Goal: Communication & Community: Answer question/provide support

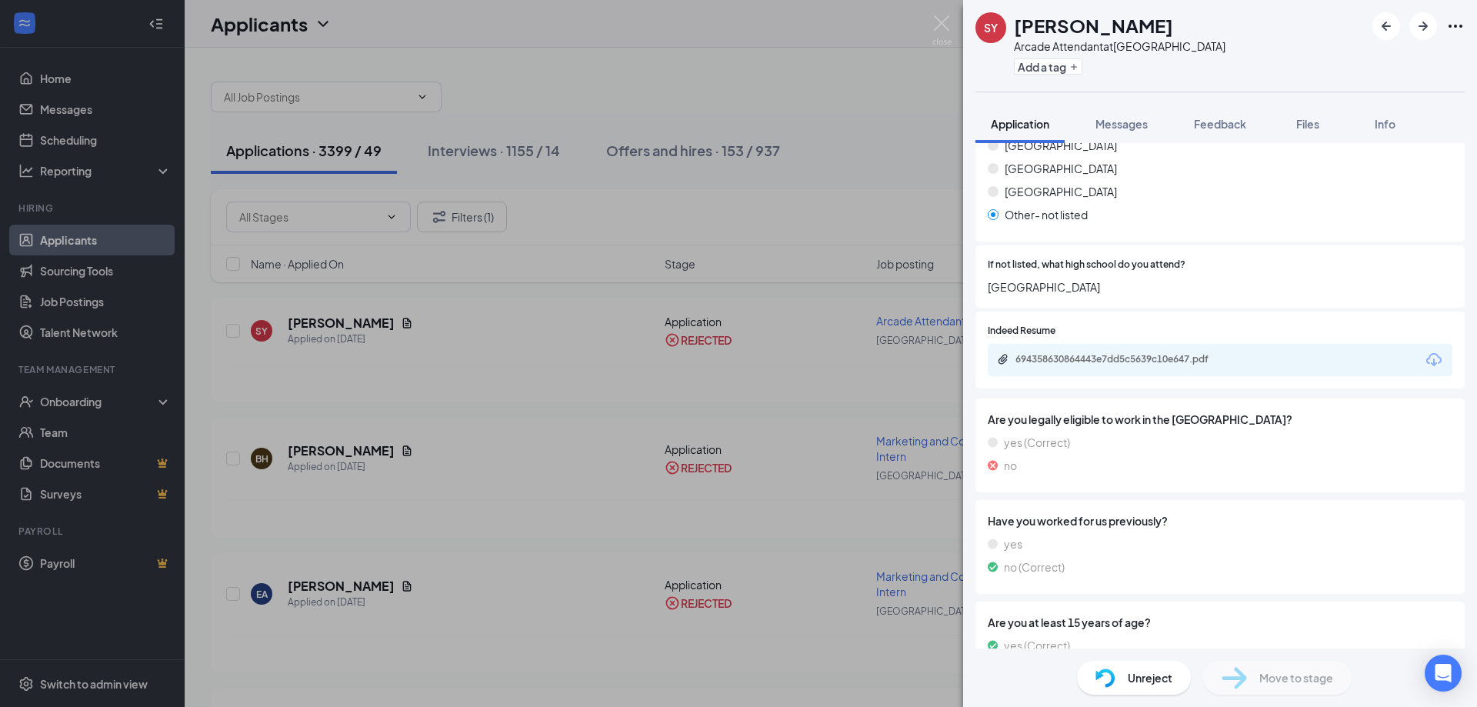
scroll to position [1657, 0]
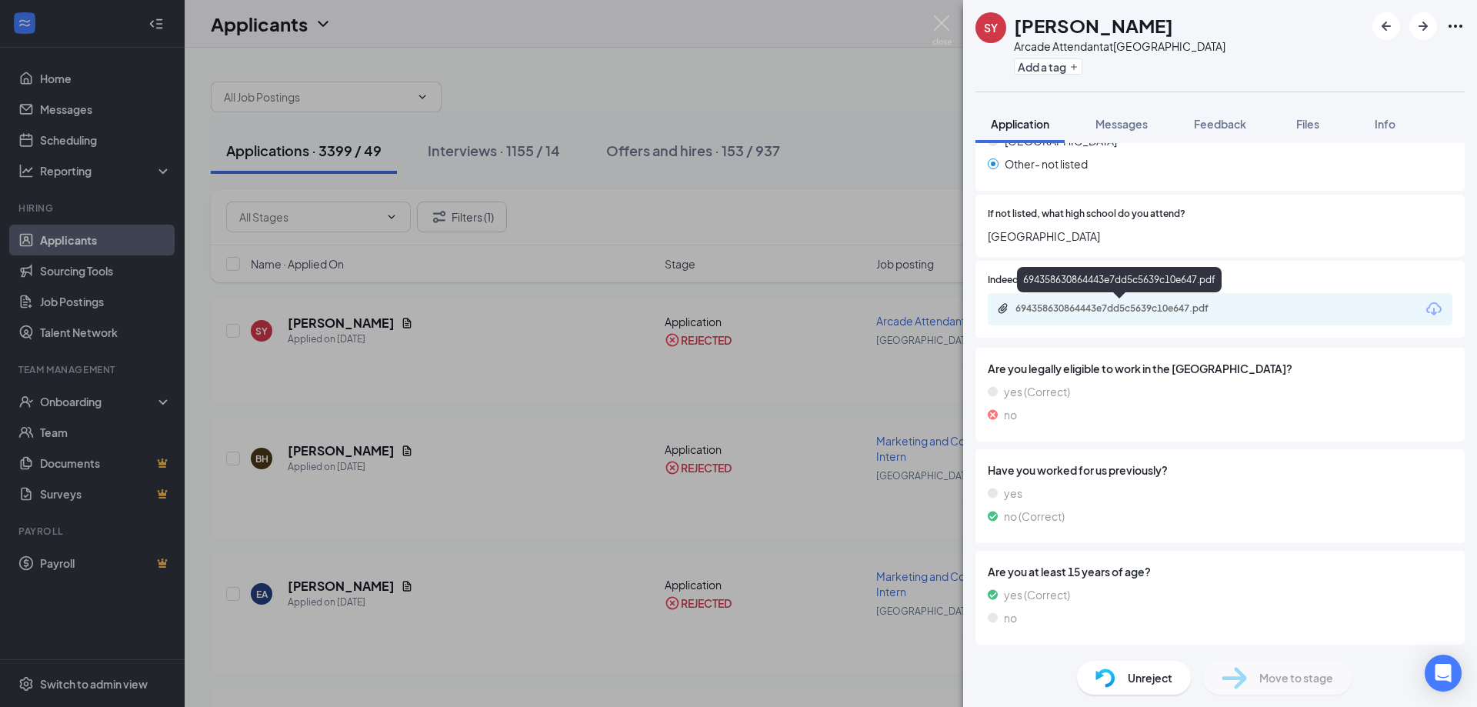
click at [1122, 305] on div "694358630864443e7dd5c5639c10e647.pdf" at bounding box center [1122, 308] width 215 height 12
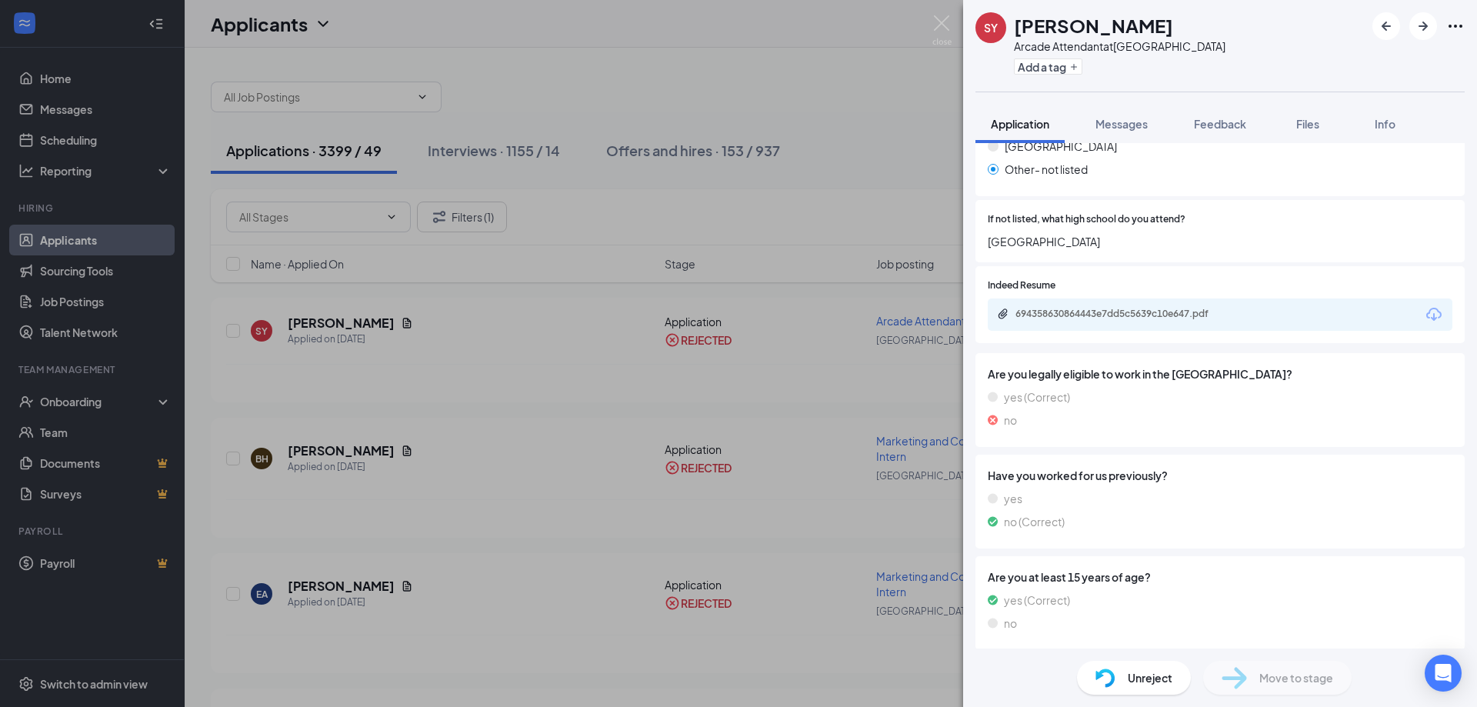
click at [331, 463] on div "SY [PERSON_NAME] Arcade Attendant at [GEOGRAPHIC_DATA] Add a tag Application Me…" at bounding box center [738, 353] width 1477 height 707
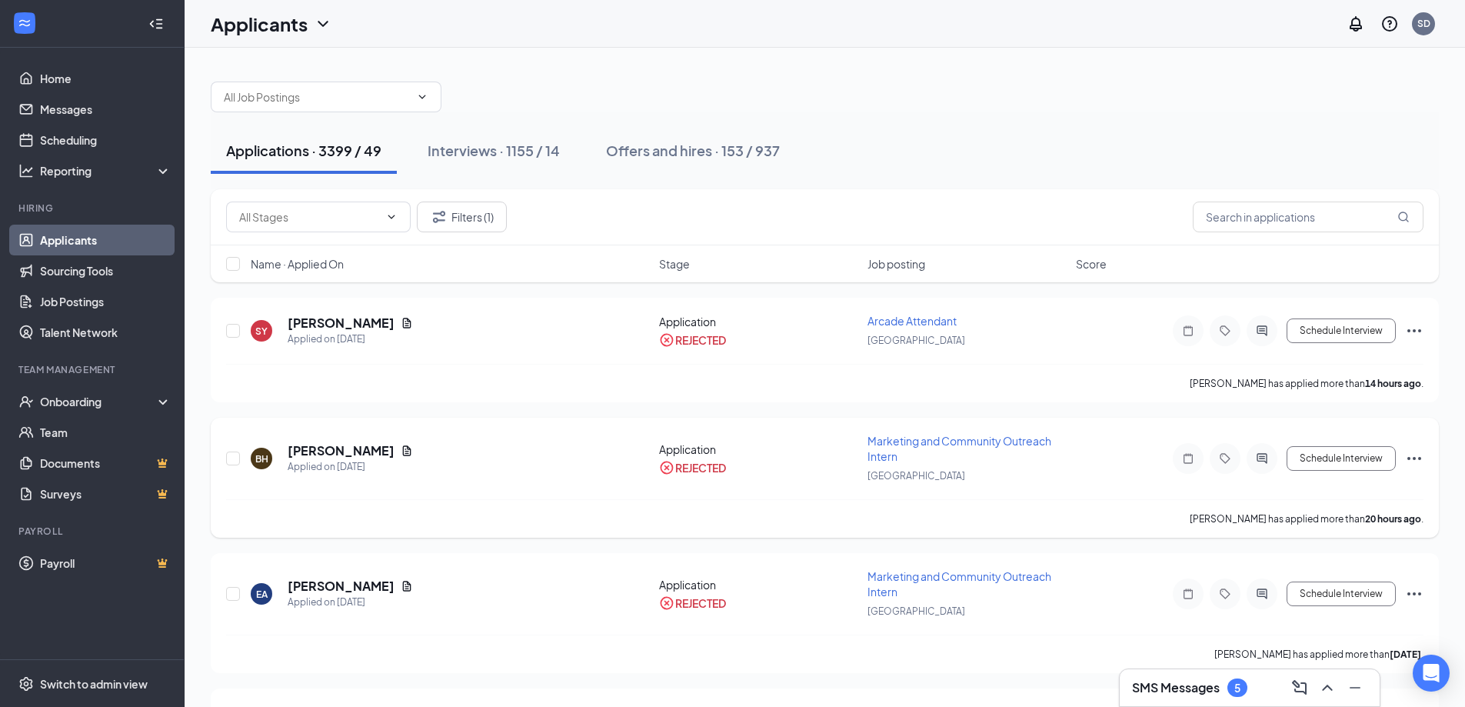
click at [328, 458] on h5 "[PERSON_NAME]" at bounding box center [341, 450] width 107 height 17
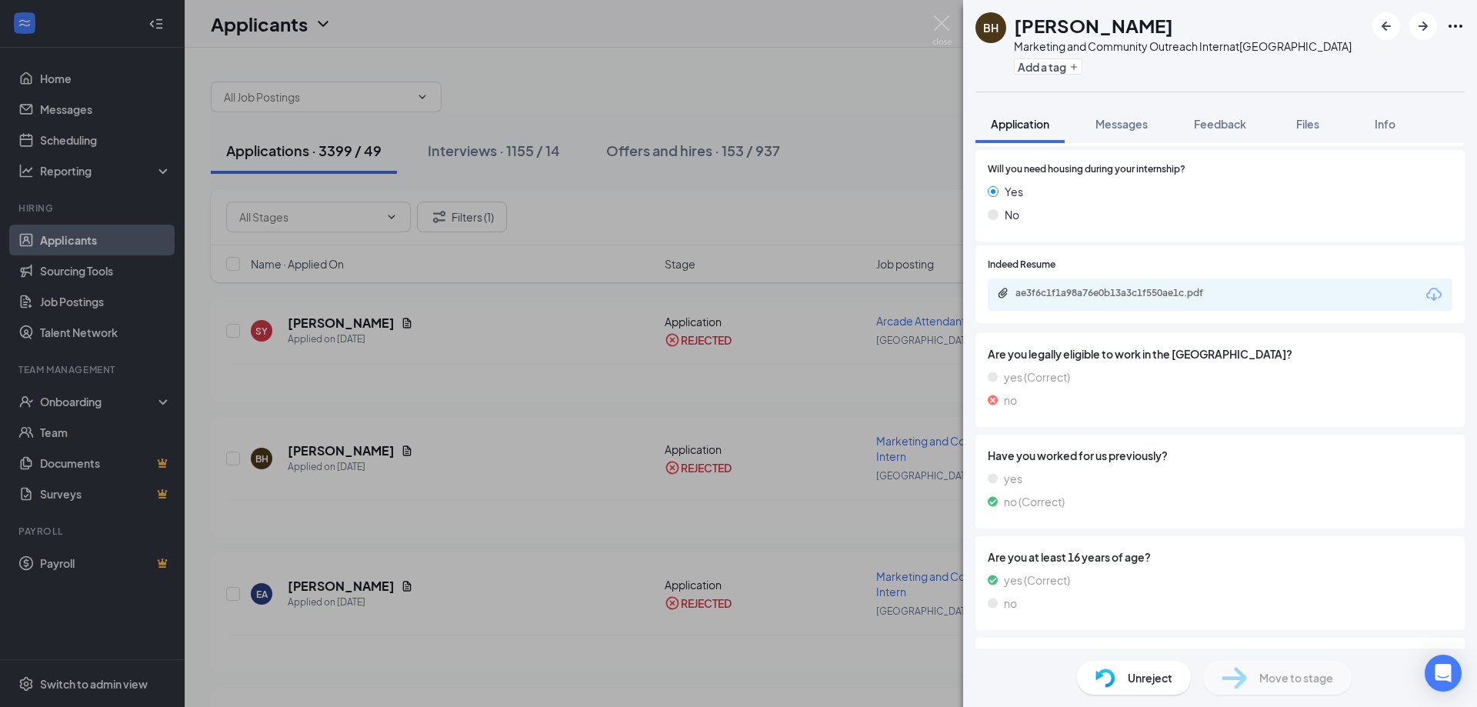
scroll to position [1744, 0]
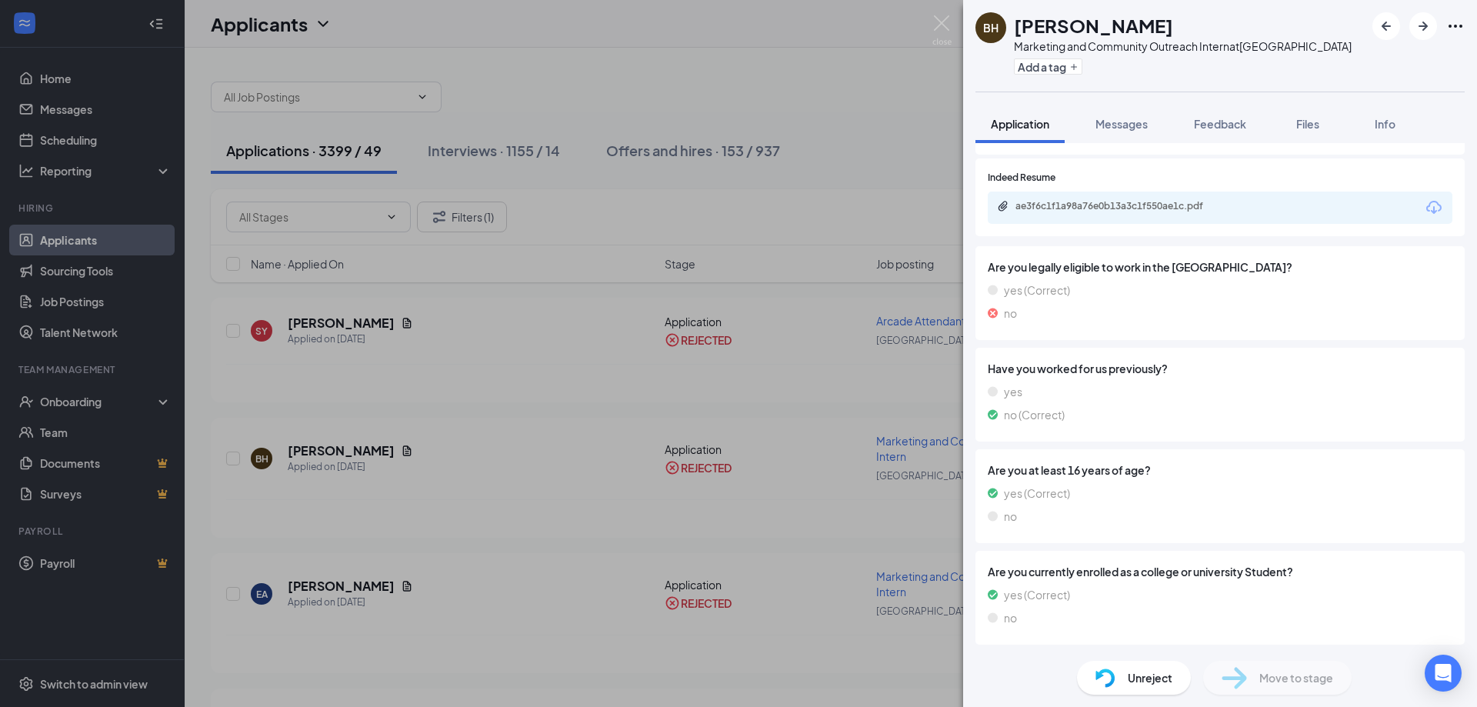
click at [1158, 217] on div "ae3f6c1f1a98a76e0b13a3c1f550ae1c.pdf" at bounding box center [1220, 208] width 465 height 32
click at [1157, 208] on div "ae3f6c1f1a98a76e0b13a3c1f550ae1c.pdf" at bounding box center [1122, 206] width 215 height 12
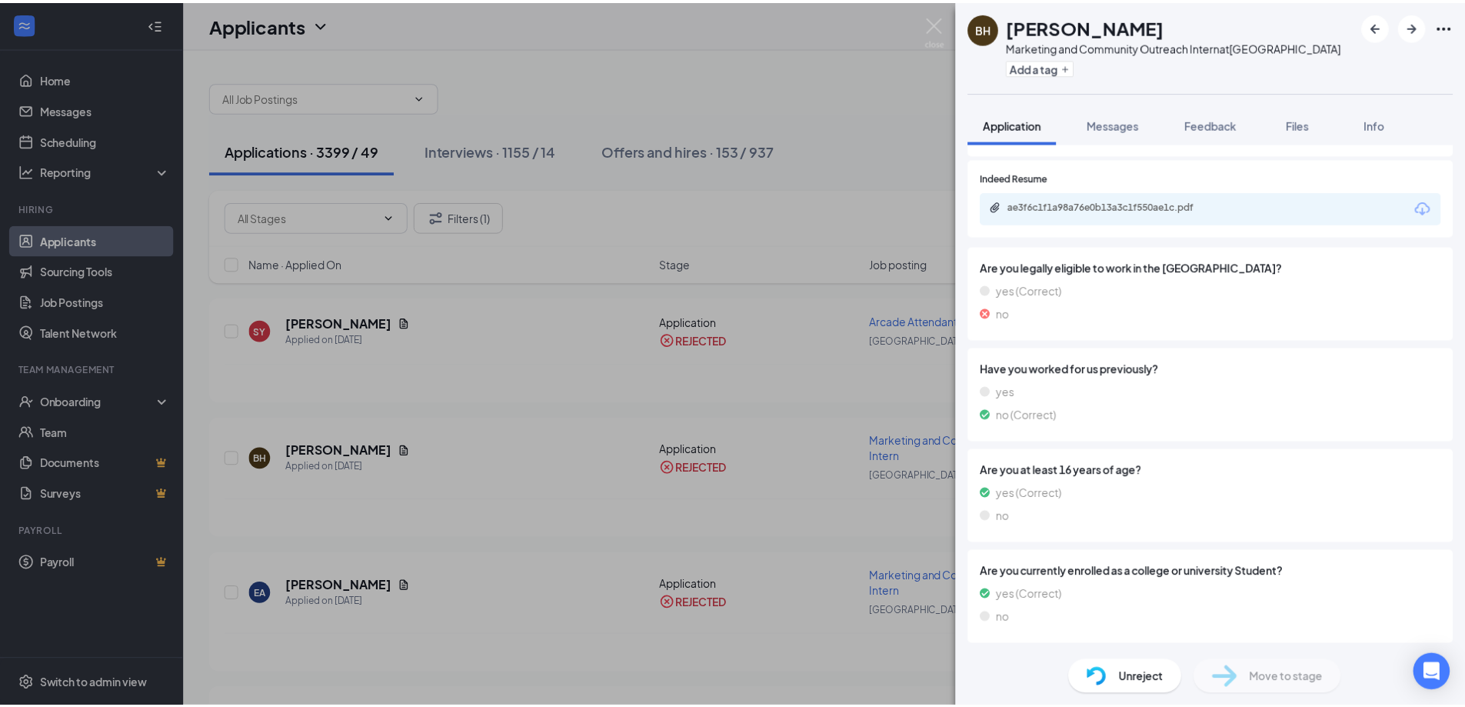
scroll to position [1738, 0]
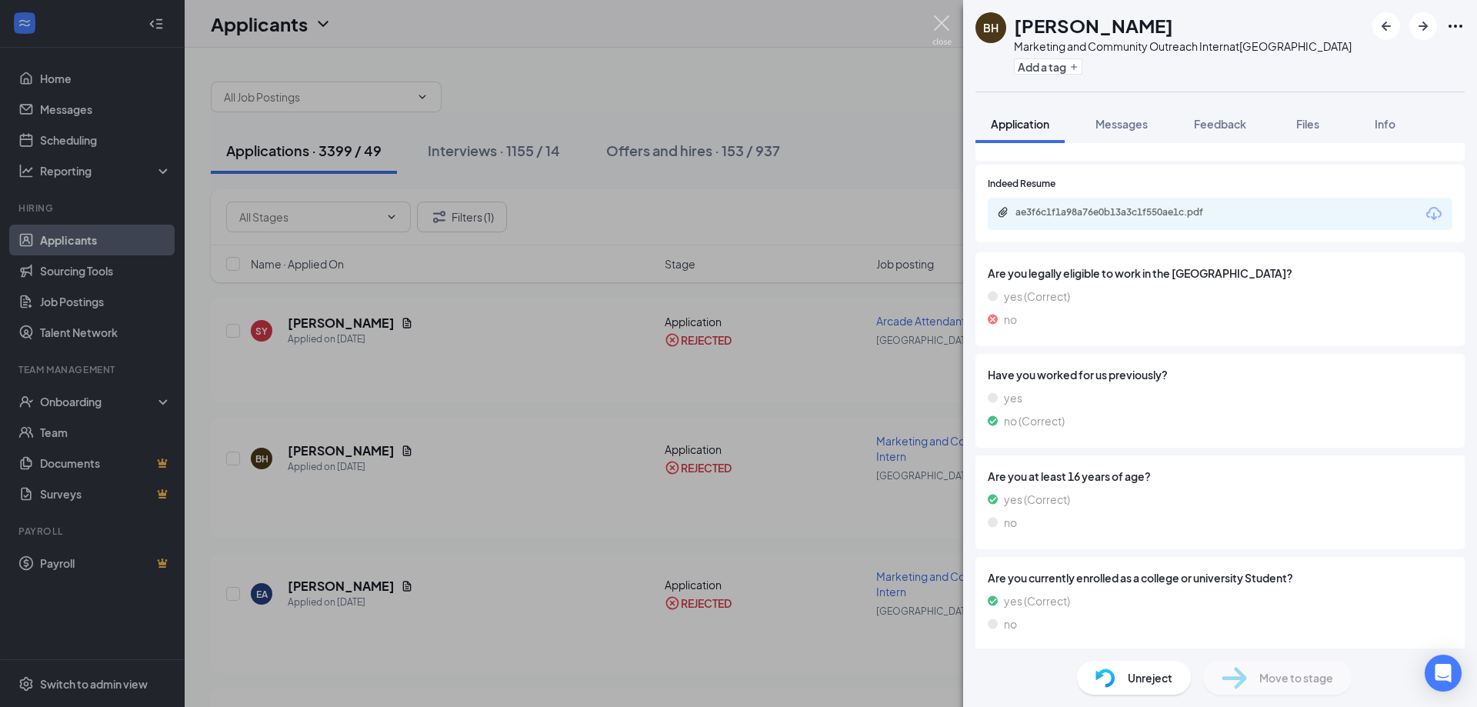
drag, startPoint x: 940, startPoint y: 22, endPoint x: 661, endPoint y: 310, distance: 400.9
click at [939, 22] on img at bounding box center [941, 30] width 19 height 30
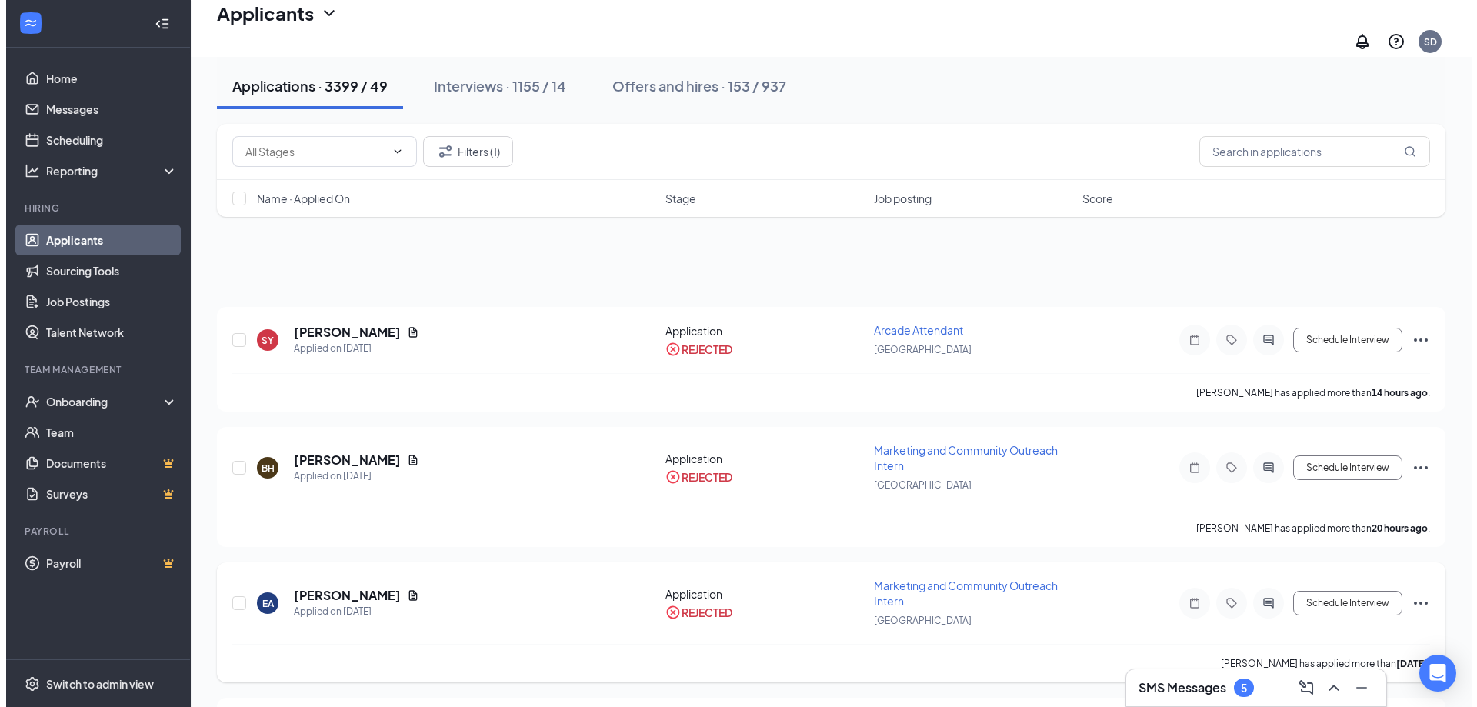
scroll to position [308, 0]
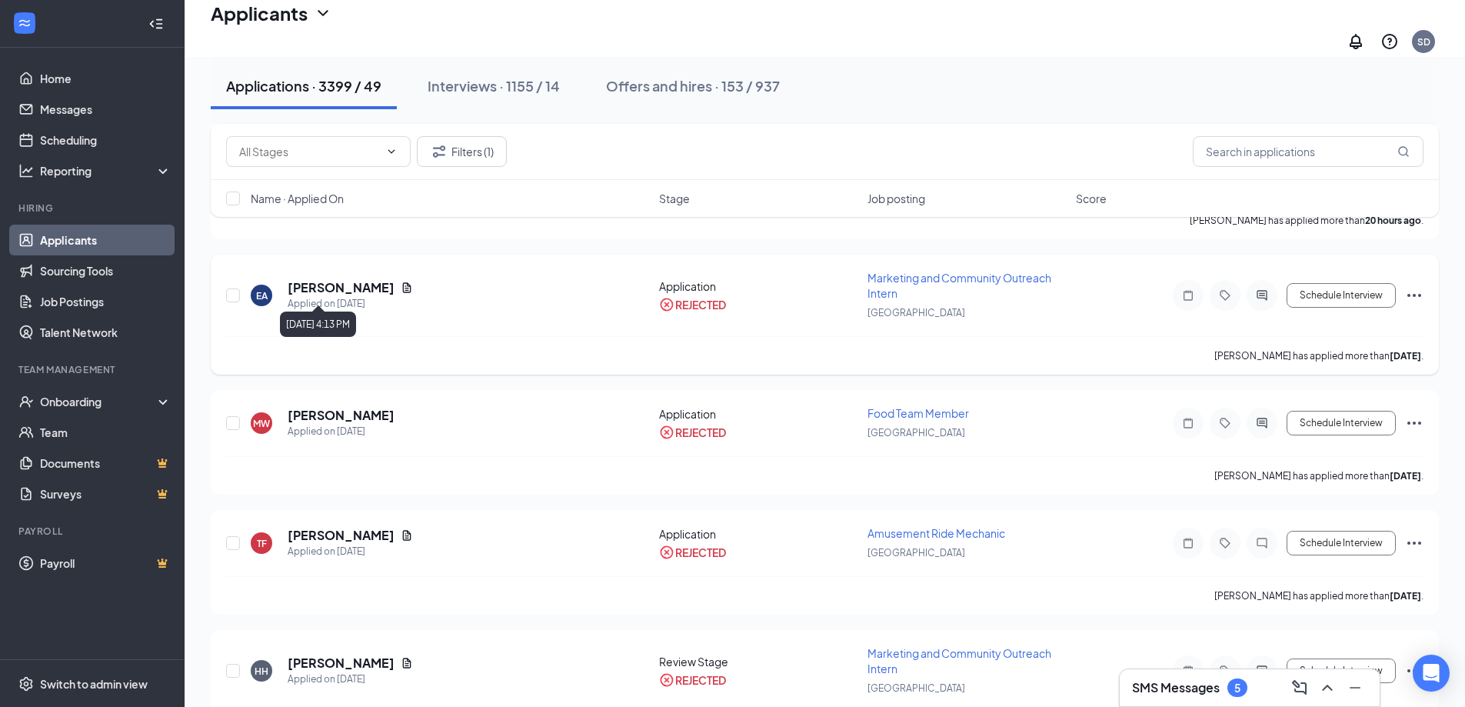
click at [348, 279] on h5 "[PERSON_NAME]" at bounding box center [341, 287] width 107 height 17
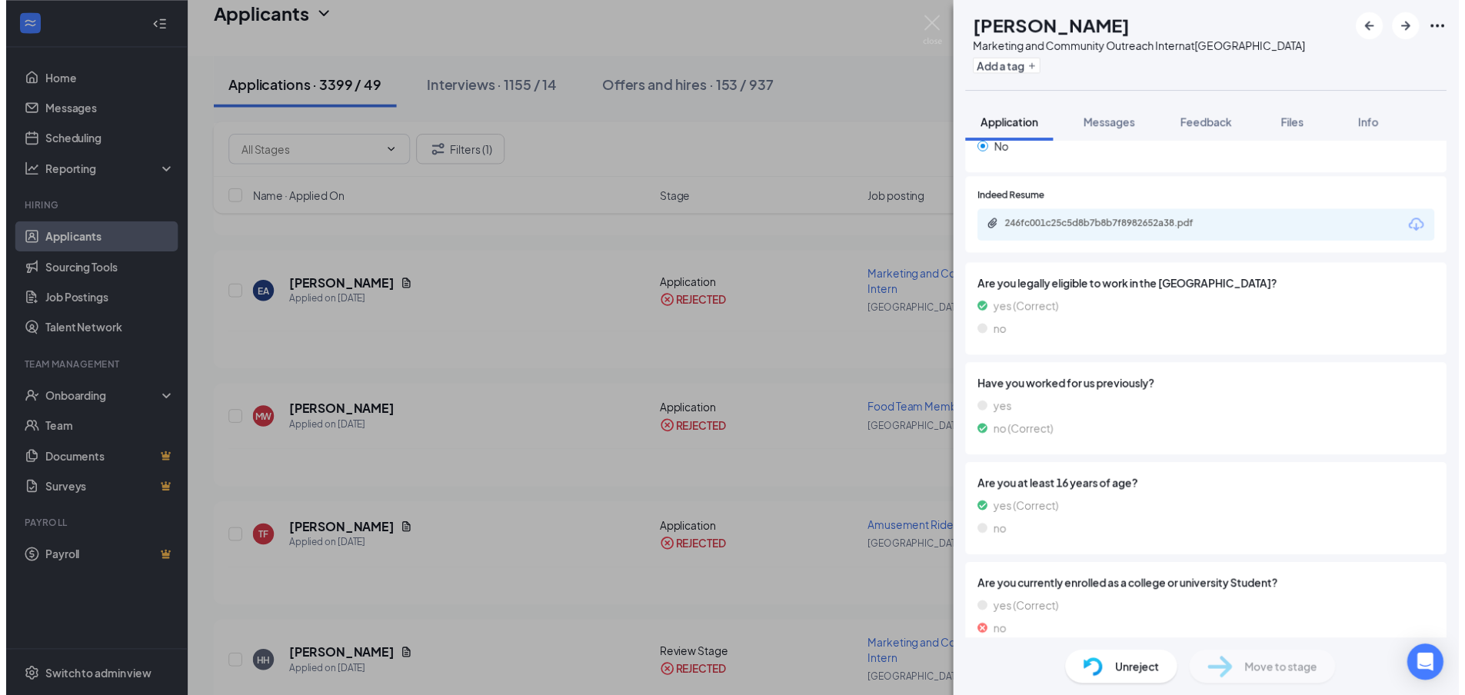
scroll to position [1744, 0]
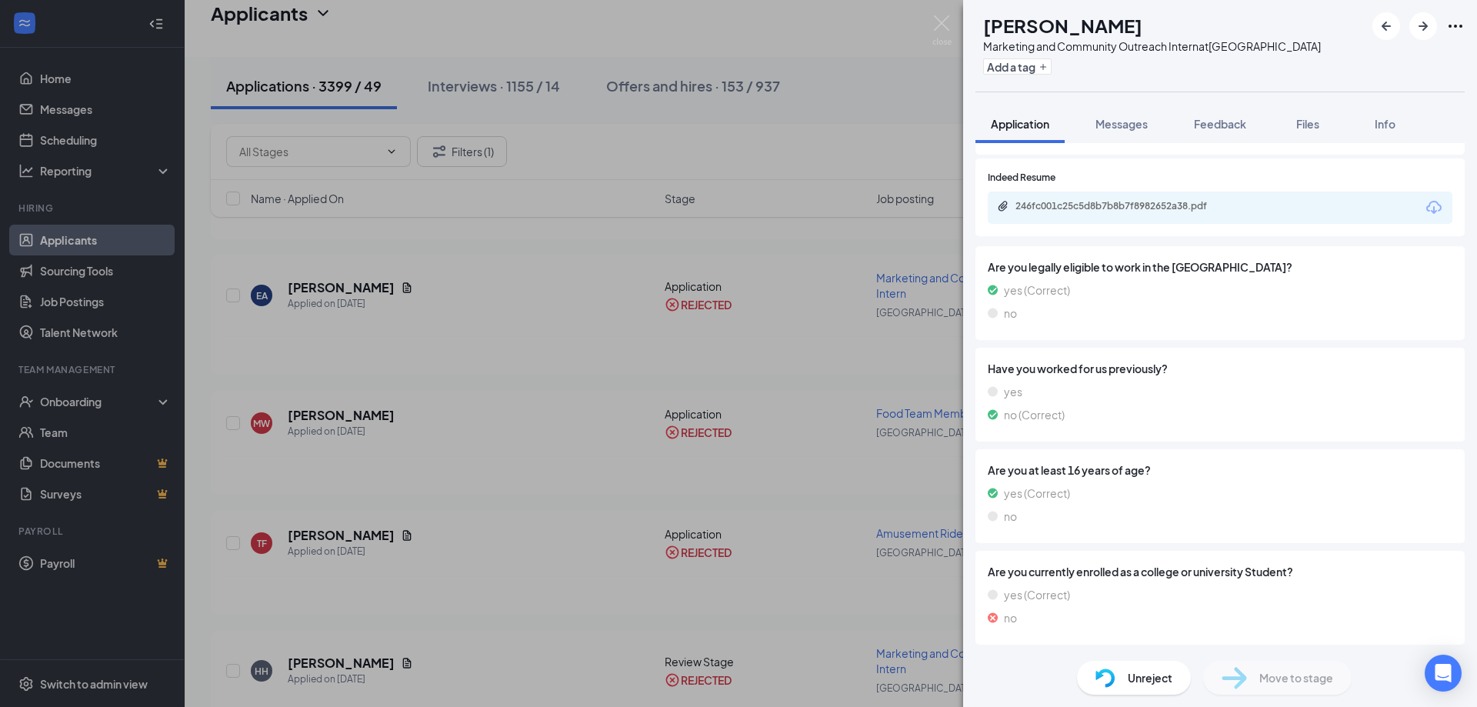
click at [735, 386] on div "EA [PERSON_NAME] Marketing and Community Outreach Intern at [GEOGRAPHIC_DATA] A…" at bounding box center [738, 353] width 1477 height 707
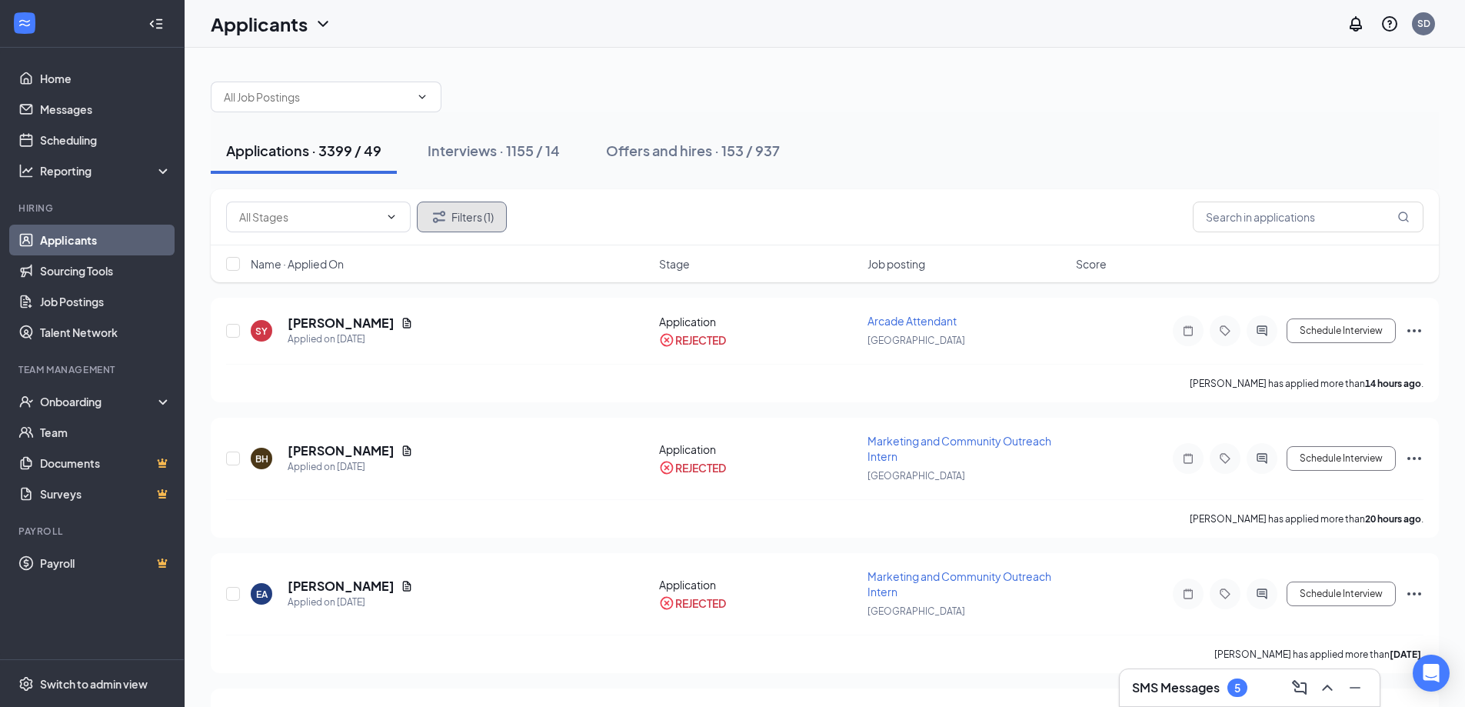
click at [474, 223] on button "Filters (1)" at bounding box center [462, 217] width 90 height 31
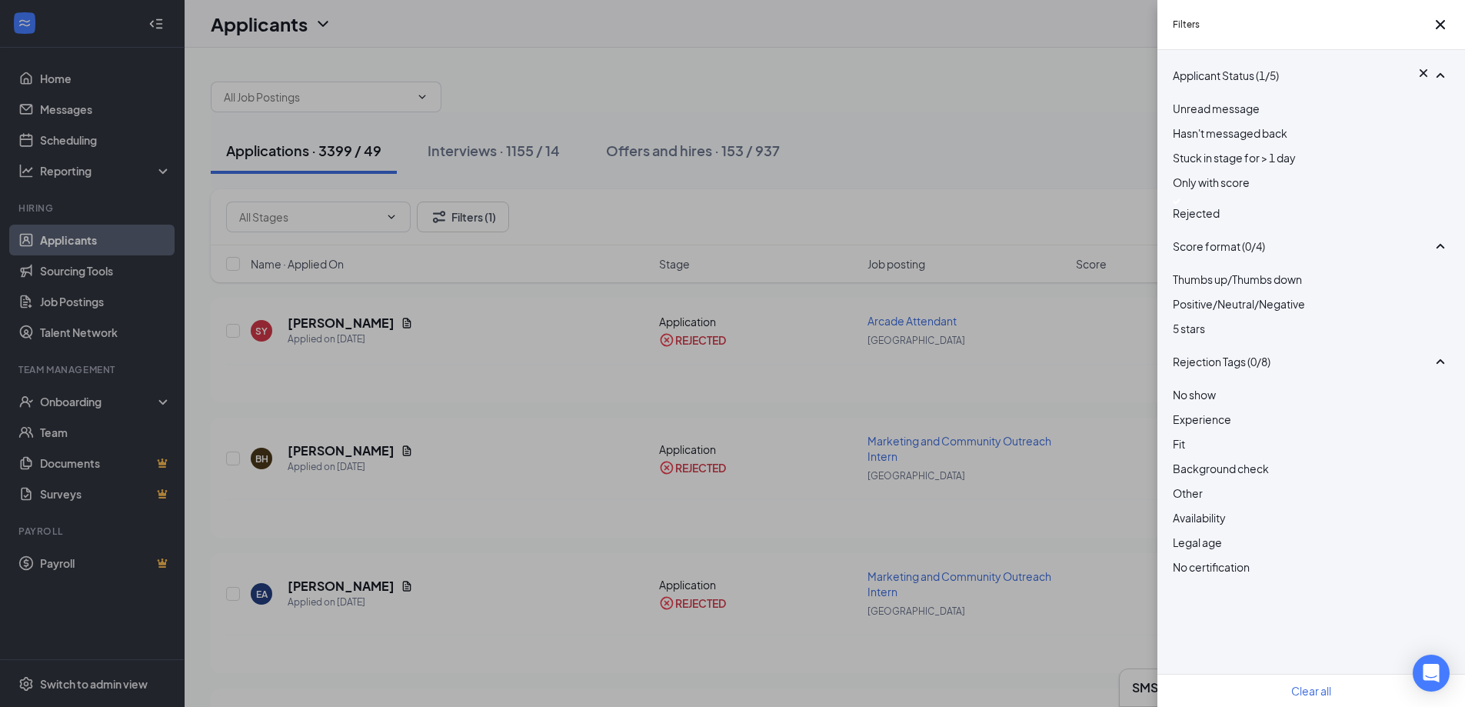
click at [1178, 205] on div at bounding box center [1311, 201] width 277 height 6
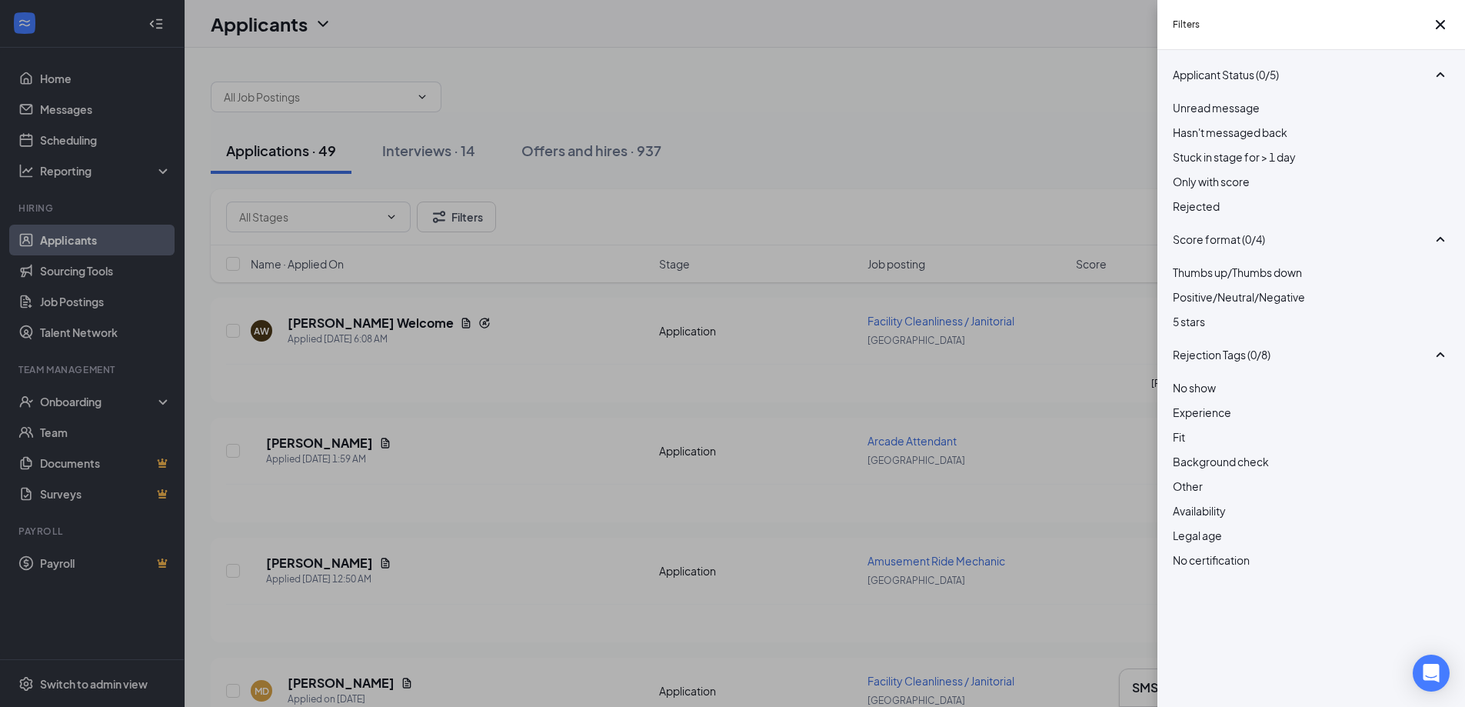
click at [961, 76] on div "Filters Applicant Status (0/5) Unread message Hasn't messaged back Stuck in sta…" at bounding box center [732, 353] width 1465 height 707
click at [947, 129] on div "Filters Applicant Status (0/5) Unread message Hasn't messaged back Stuck in sta…" at bounding box center [732, 353] width 1465 height 707
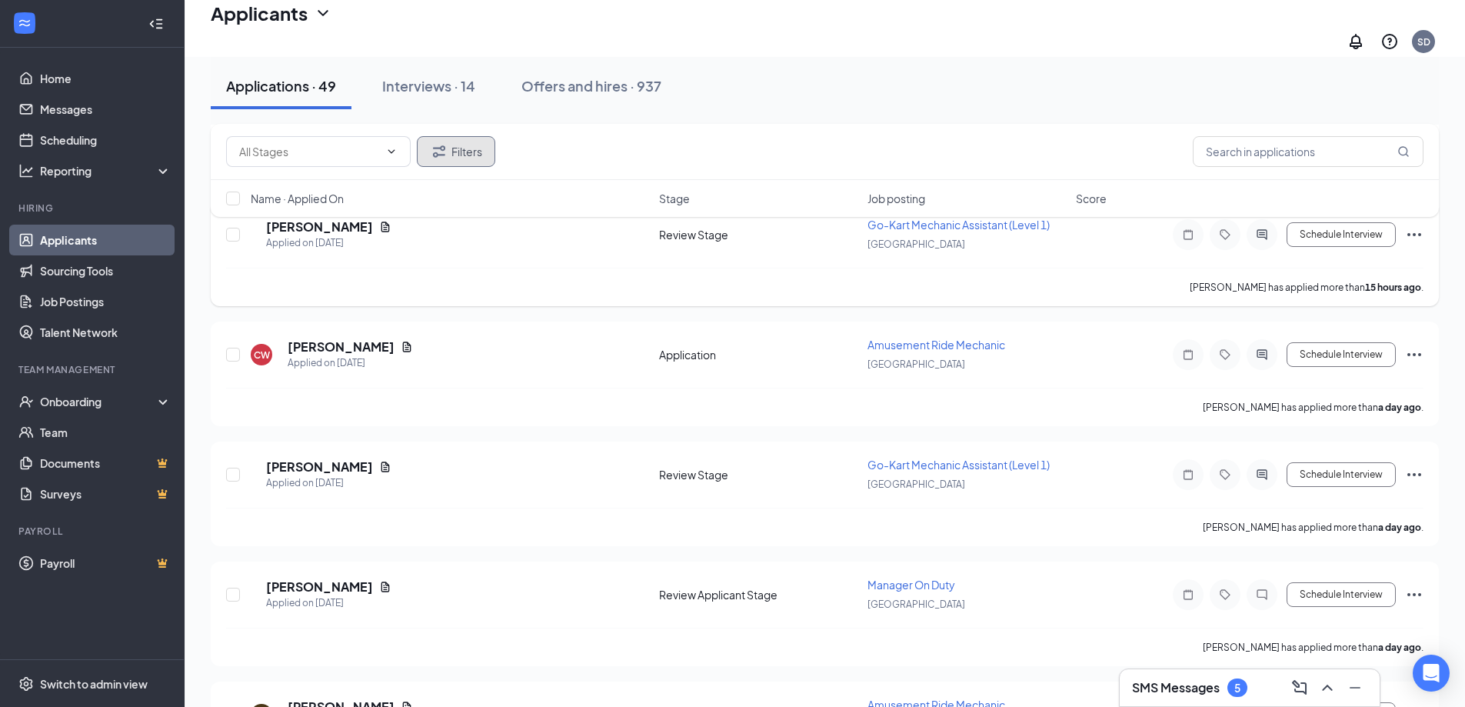
scroll to position [1154, 0]
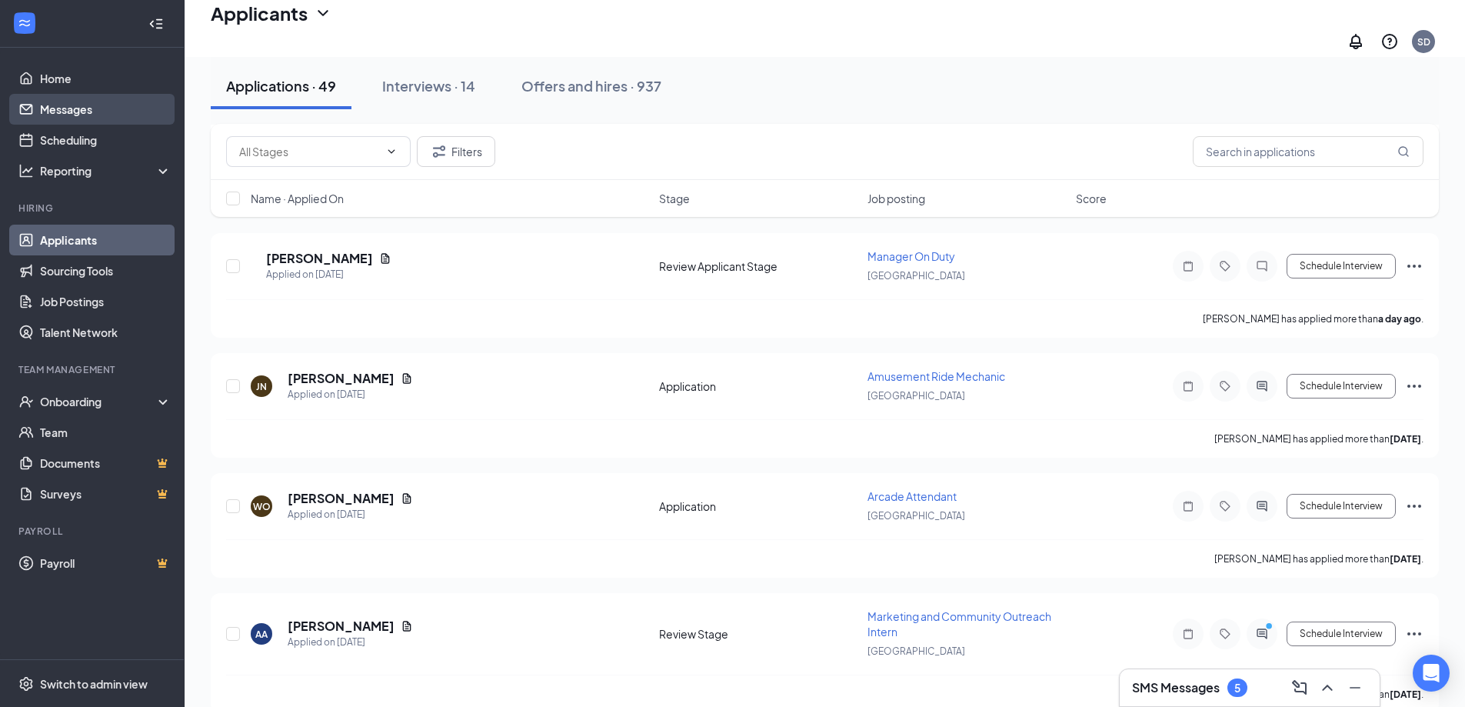
click at [151, 118] on link "Messages" at bounding box center [106, 109] width 132 height 31
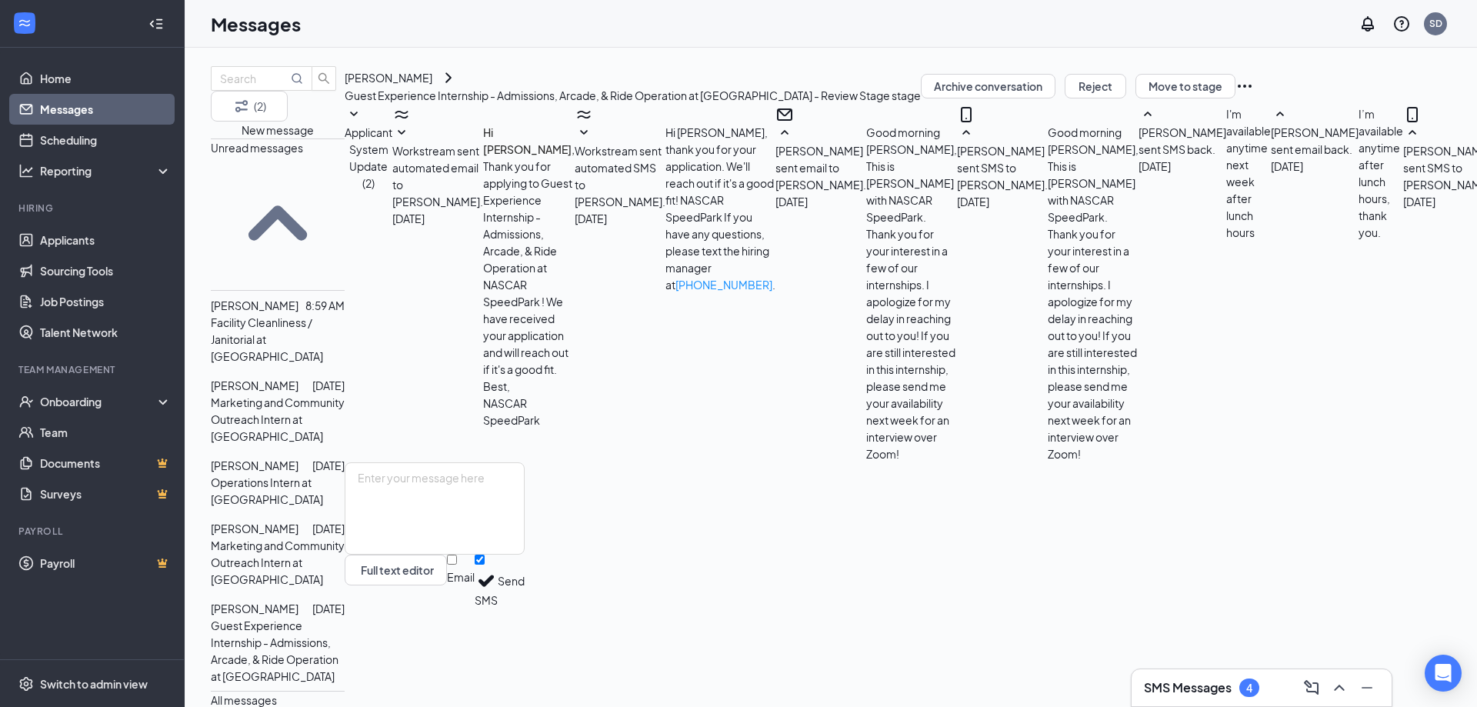
scroll to position [385, 0]
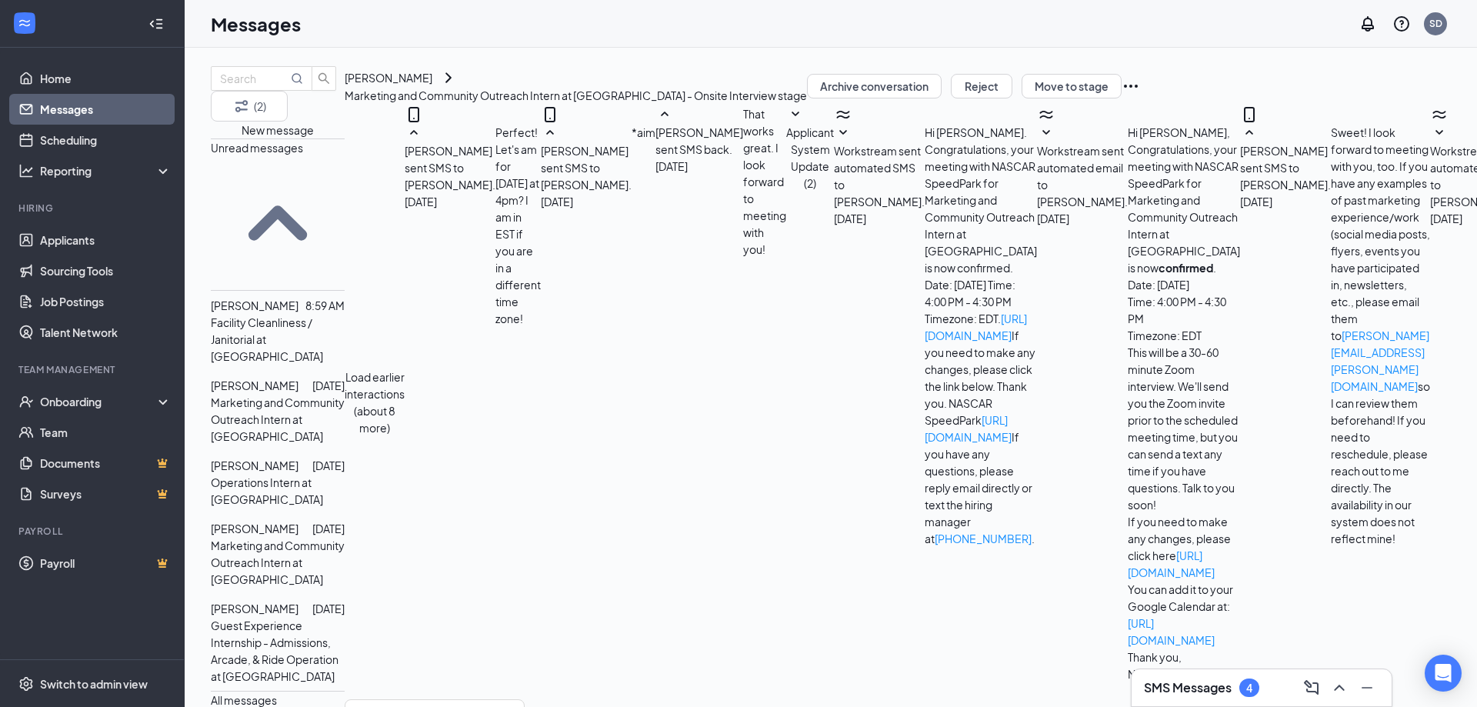
scroll to position [340, 0]
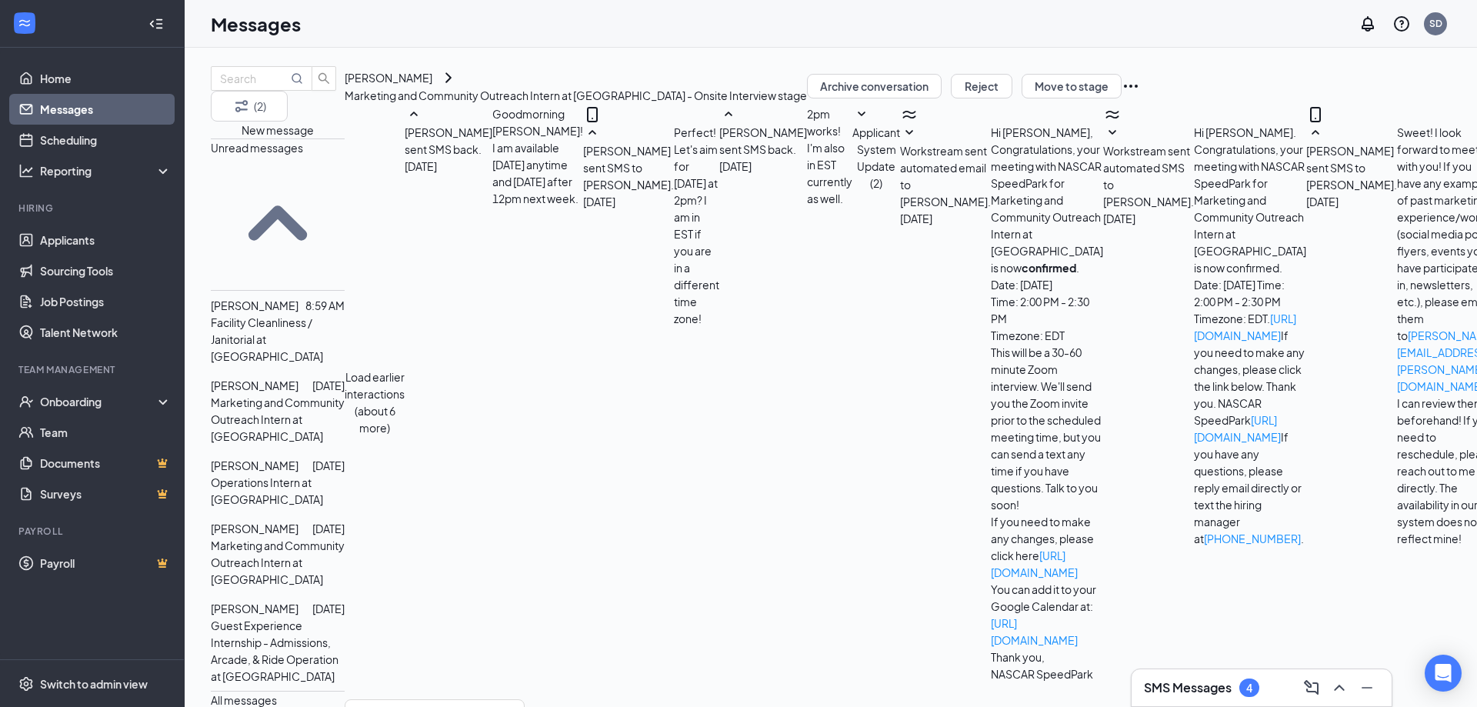
scroll to position [340, 0]
drag, startPoint x: 1273, startPoint y: 369, endPoint x: 702, endPoint y: 302, distance: 574.6
click at [1306, 302] on div "[PERSON_NAME] sent SMS to [PERSON_NAME]. [DATE] Sweet! I look forward to meetin…" at bounding box center [1401, 335] width 190 height 423
copy span "Sweet! I look forward to meeting with you! If you have any examples of past mar…"
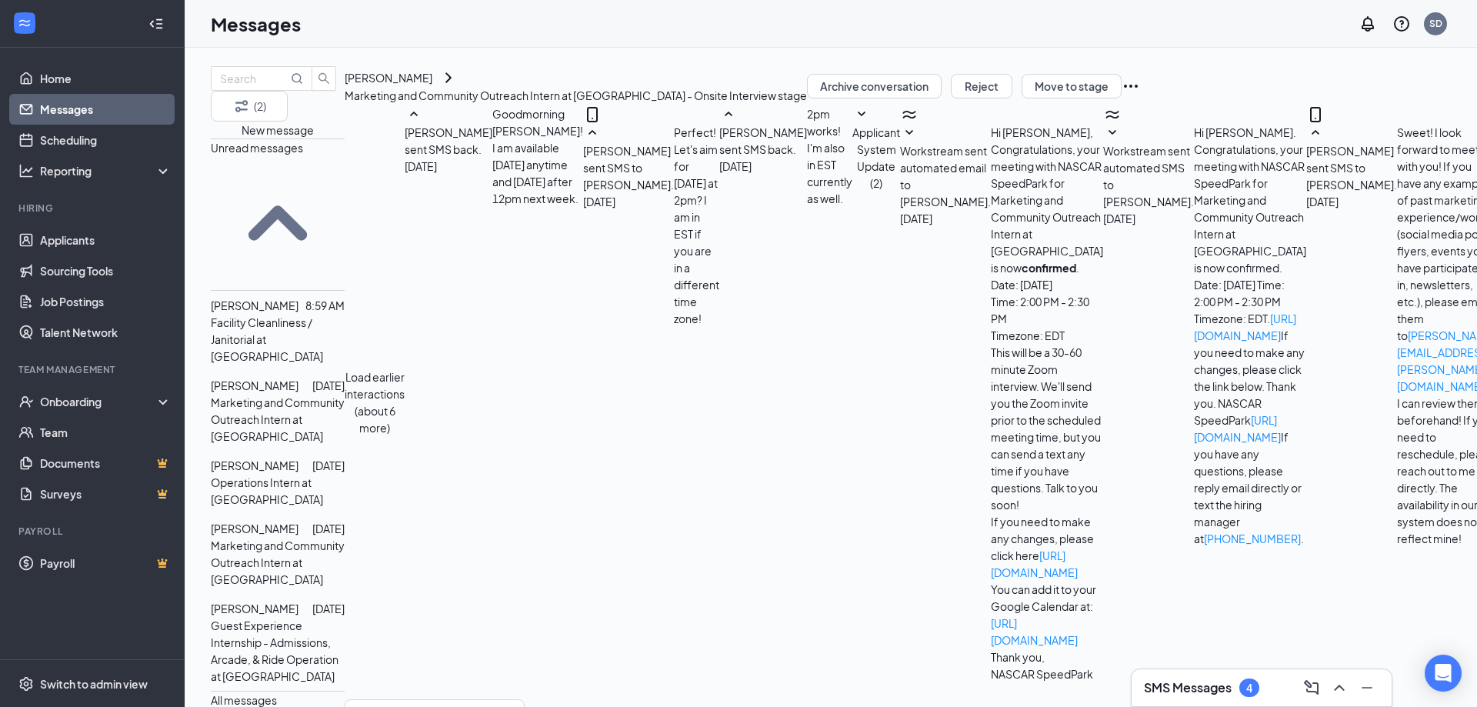
click at [291, 601] on span "[PERSON_NAME]" at bounding box center [255, 608] width 88 height 14
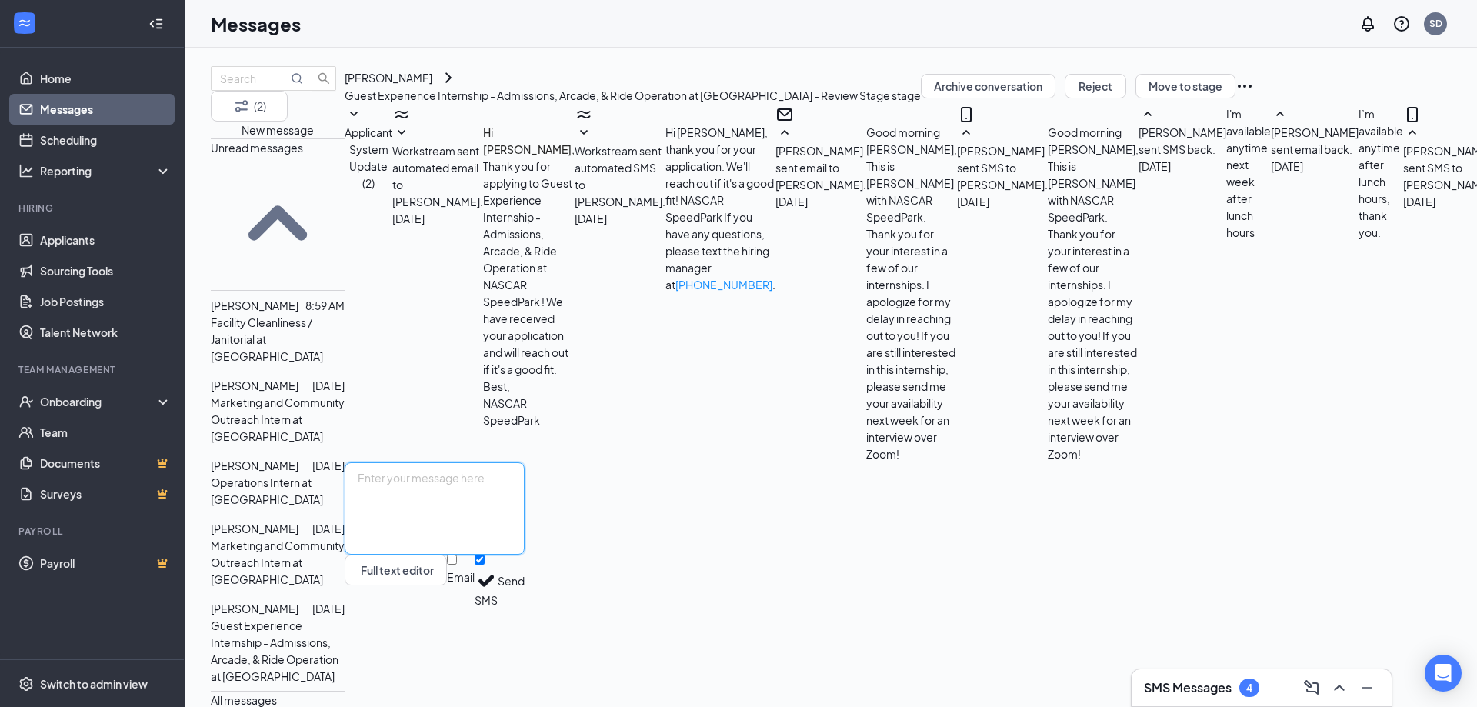
click at [525, 555] on textarea at bounding box center [435, 508] width 180 height 92
paste textarea "Sweet! I look forward to meeting with you! If you have any examples of past mar…"
drag, startPoint x: 898, startPoint y: 569, endPoint x: 674, endPoint y: 547, distance: 225.7
click at [525, 547] on textarea "Sweet! I look forward to meeting with you! If you have any examples of past mar…" at bounding box center [435, 508] width 180 height 92
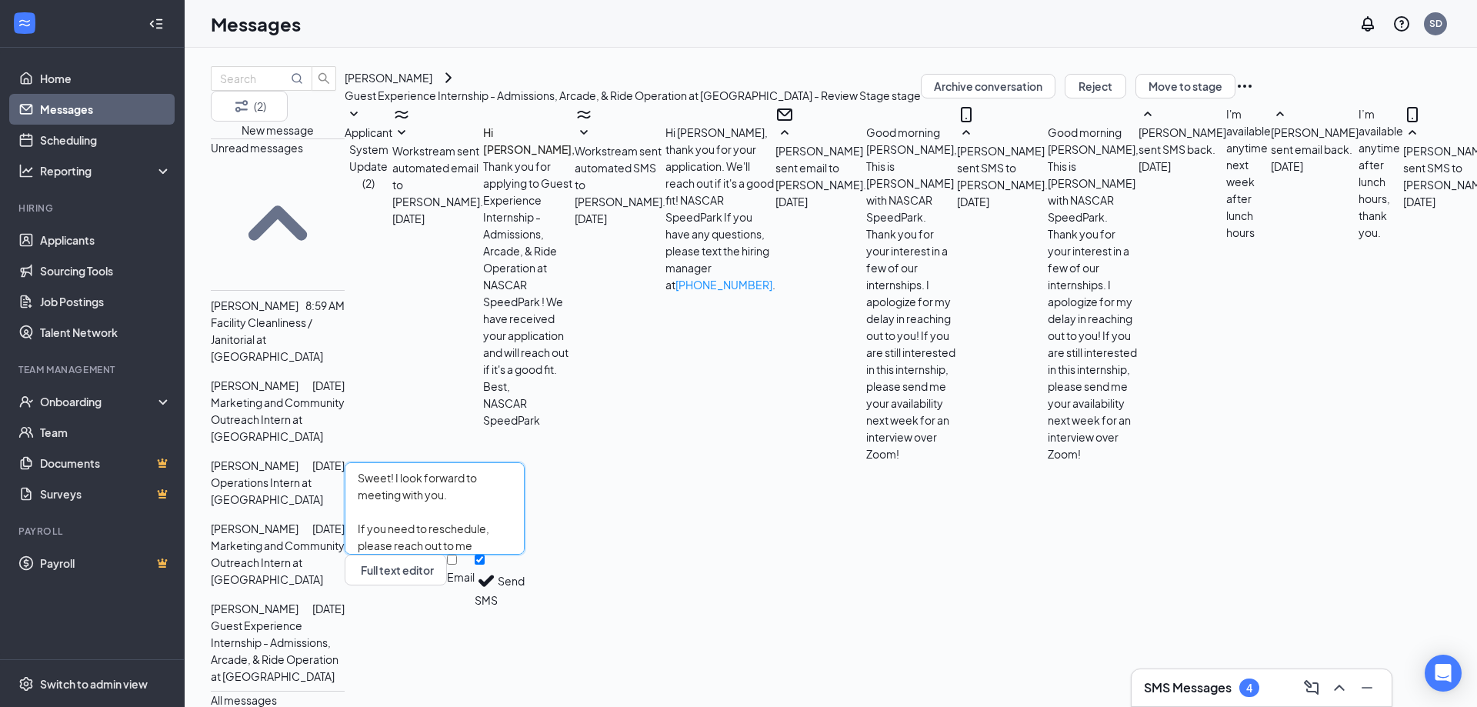
click at [465, 555] on textarea "Sweet! I look forward to meeting with you. If you need to reschedule, please re…" at bounding box center [435, 508] width 180 height 92
type textarea "Sweet! I look forward to meeting with you. If you need to reschedule, please re…"
click at [525, 553] on textarea "Sweet! I look forward to meeting with you. If you need to reschedule, please re…" at bounding box center [435, 508] width 180 height 92
click at [525, 552] on textarea "Sweet! I look forward to meeting with you. If you need to reschedule, please re…" at bounding box center [435, 508] width 180 height 92
click at [525, 551] on textarea "Sweet! I look forward to meeting with you. If you need to reschedule, please re…" at bounding box center [435, 508] width 180 height 92
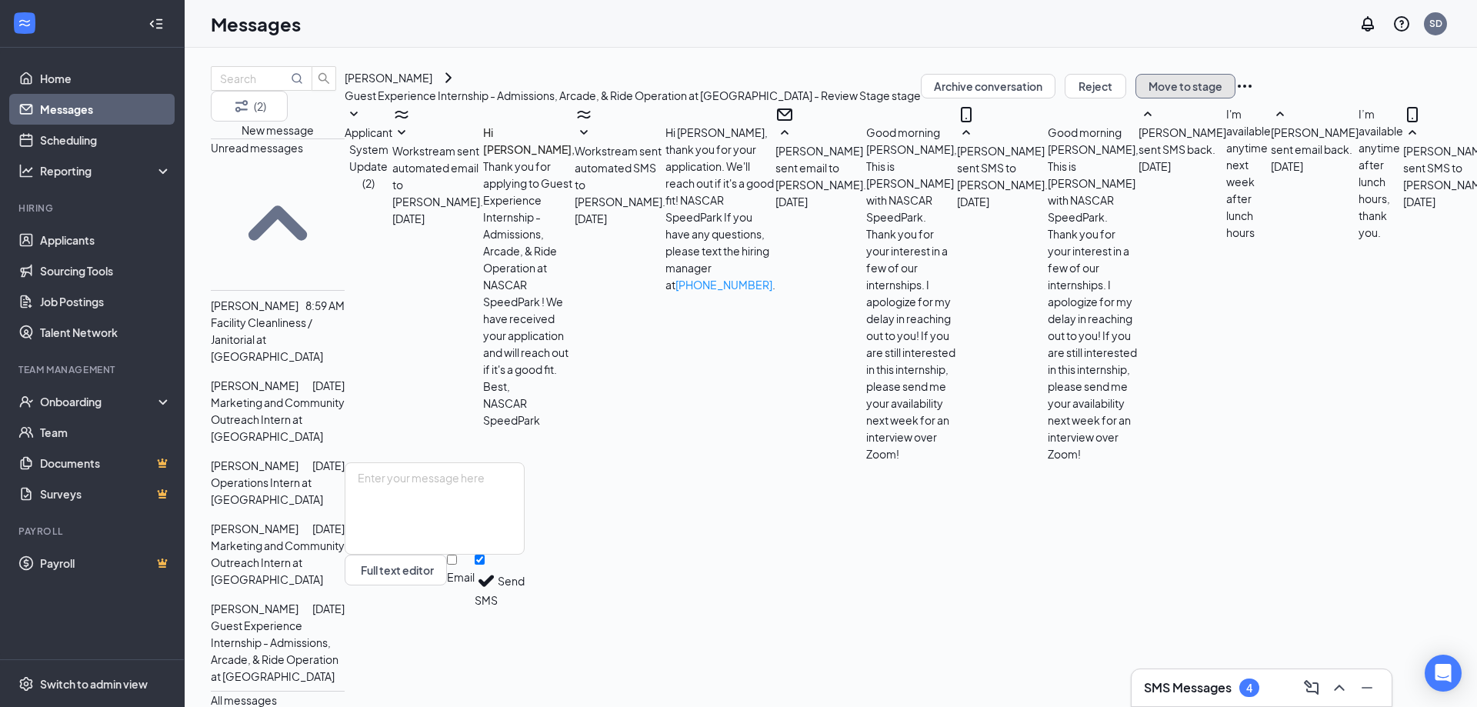
click at [1235, 98] on button "Move to stage" at bounding box center [1185, 86] width 100 height 25
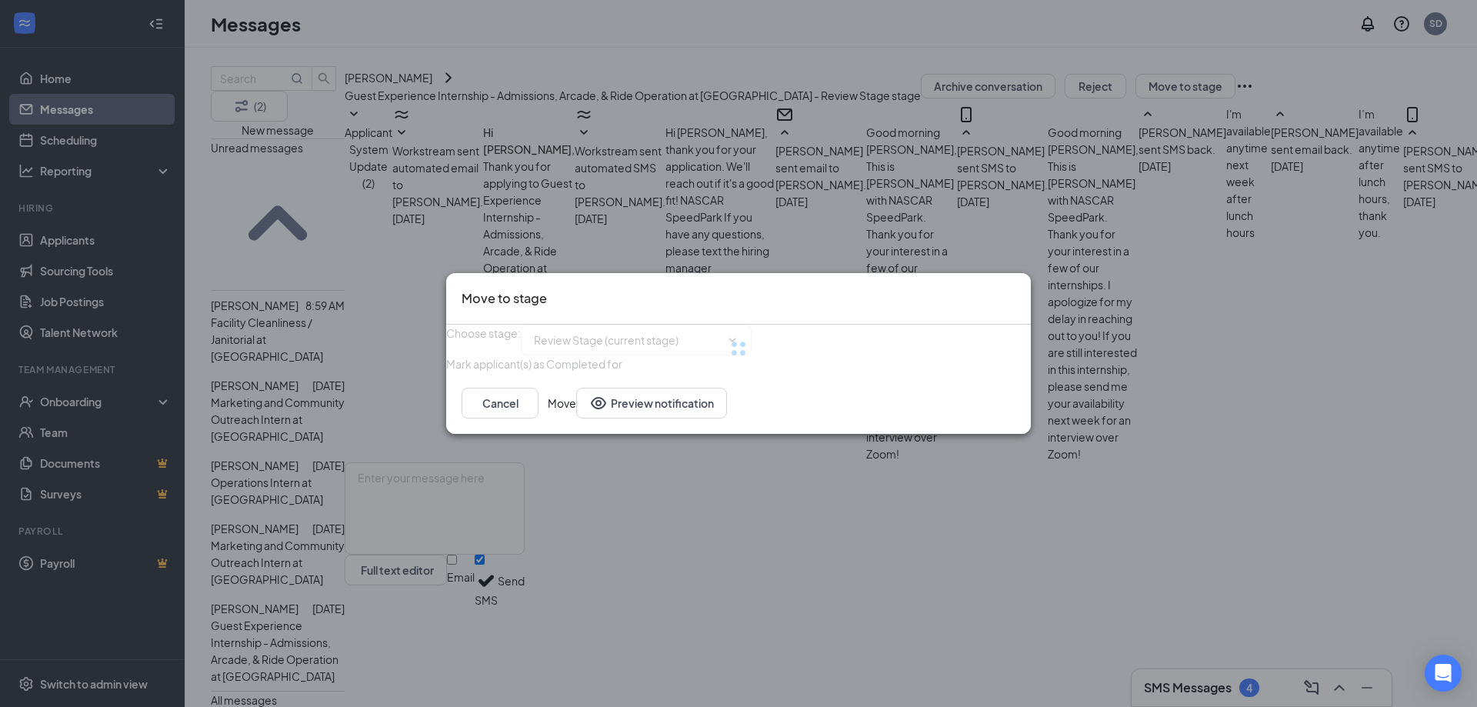
type input "Onsite Interview (next stage)"
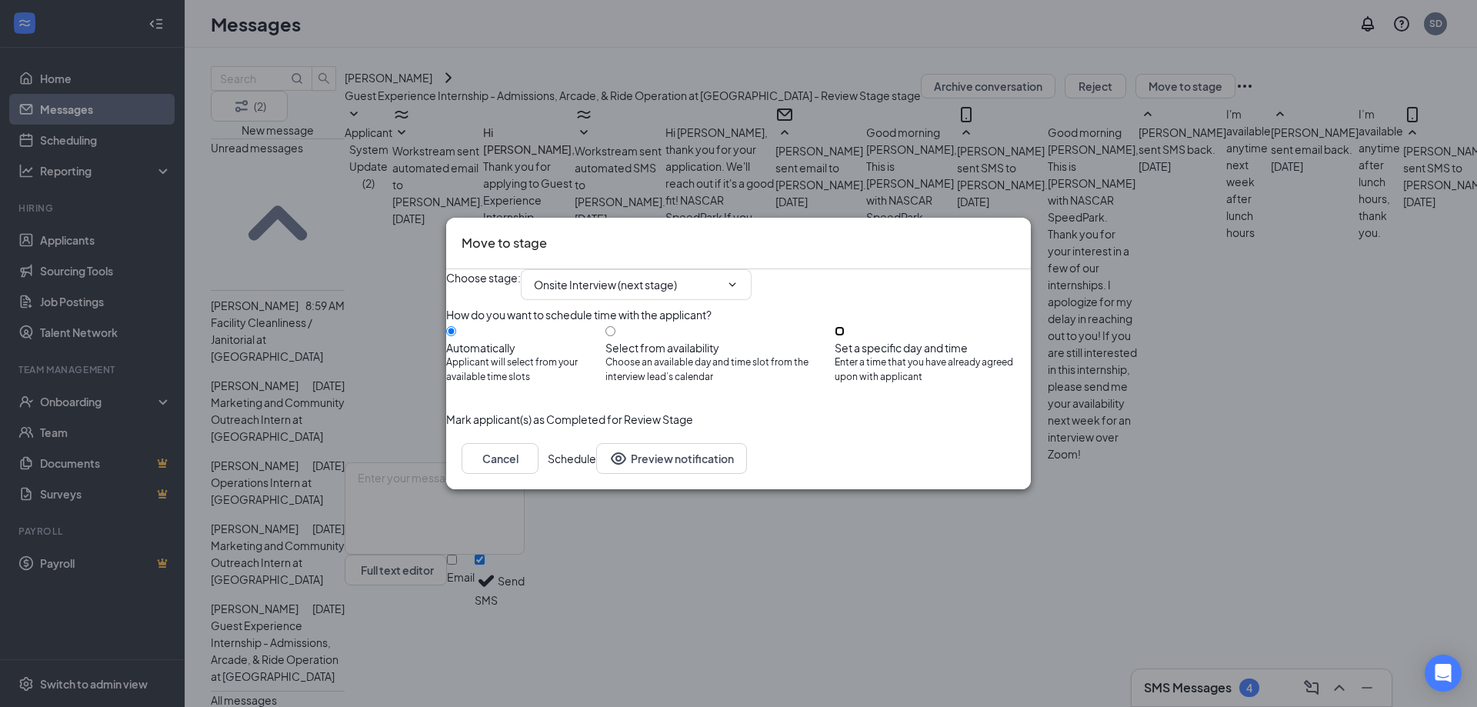
click at [844, 336] on input "Set a specific day and time Enter a time that you have already agreed upon with…" at bounding box center [839, 331] width 10 height 10
radio input "true"
radio input "false"
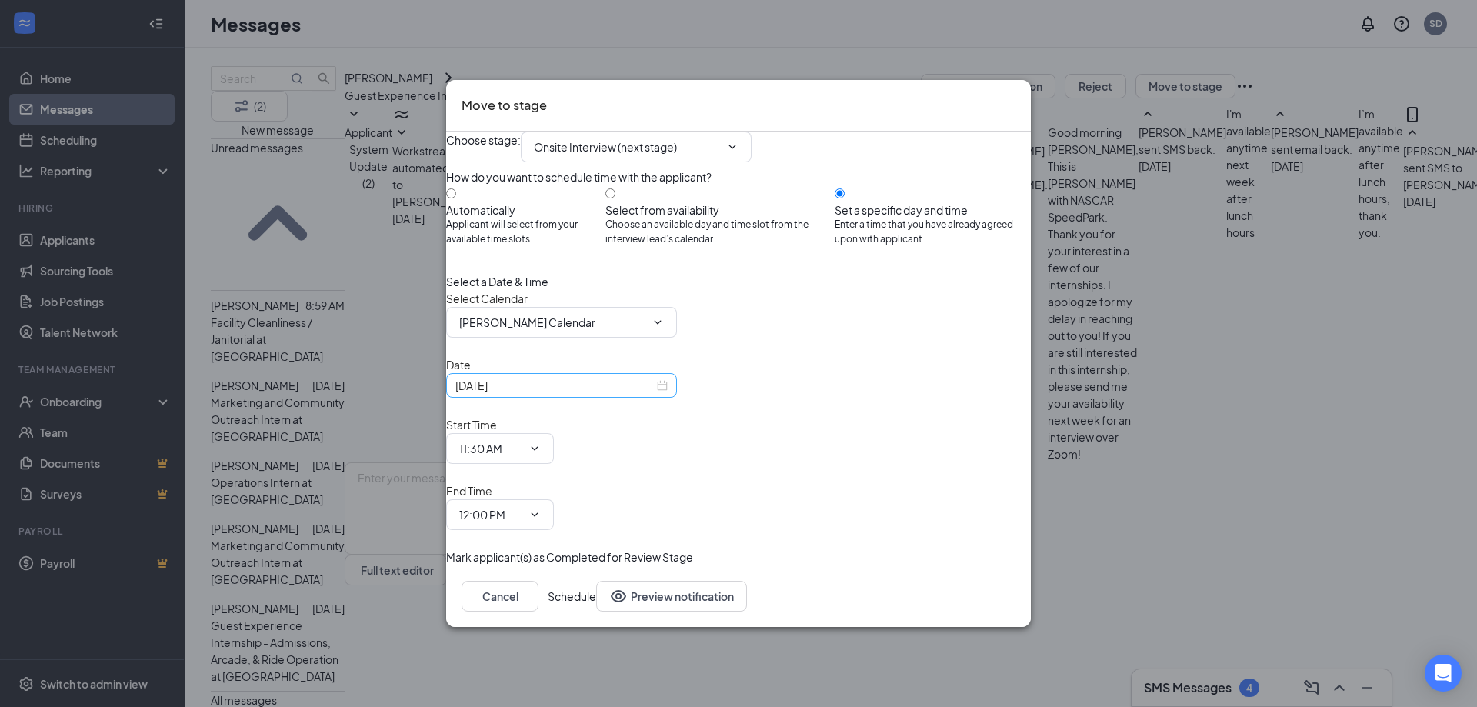
click at [519, 394] on input "[DATE]" at bounding box center [554, 385] width 198 height 17
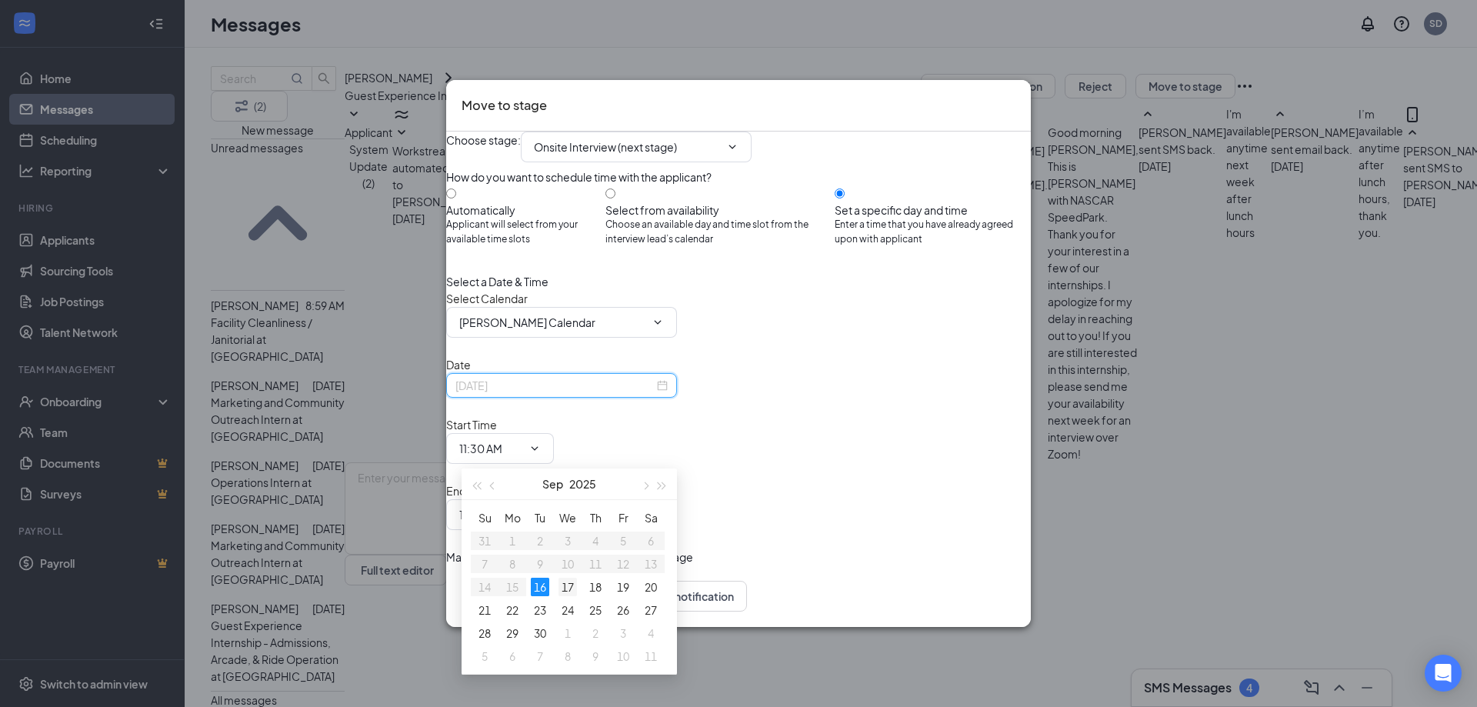
type input "[DATE]"
click at [568, 580] on div "17" at bounding box center [567, 587] width 18 height 18
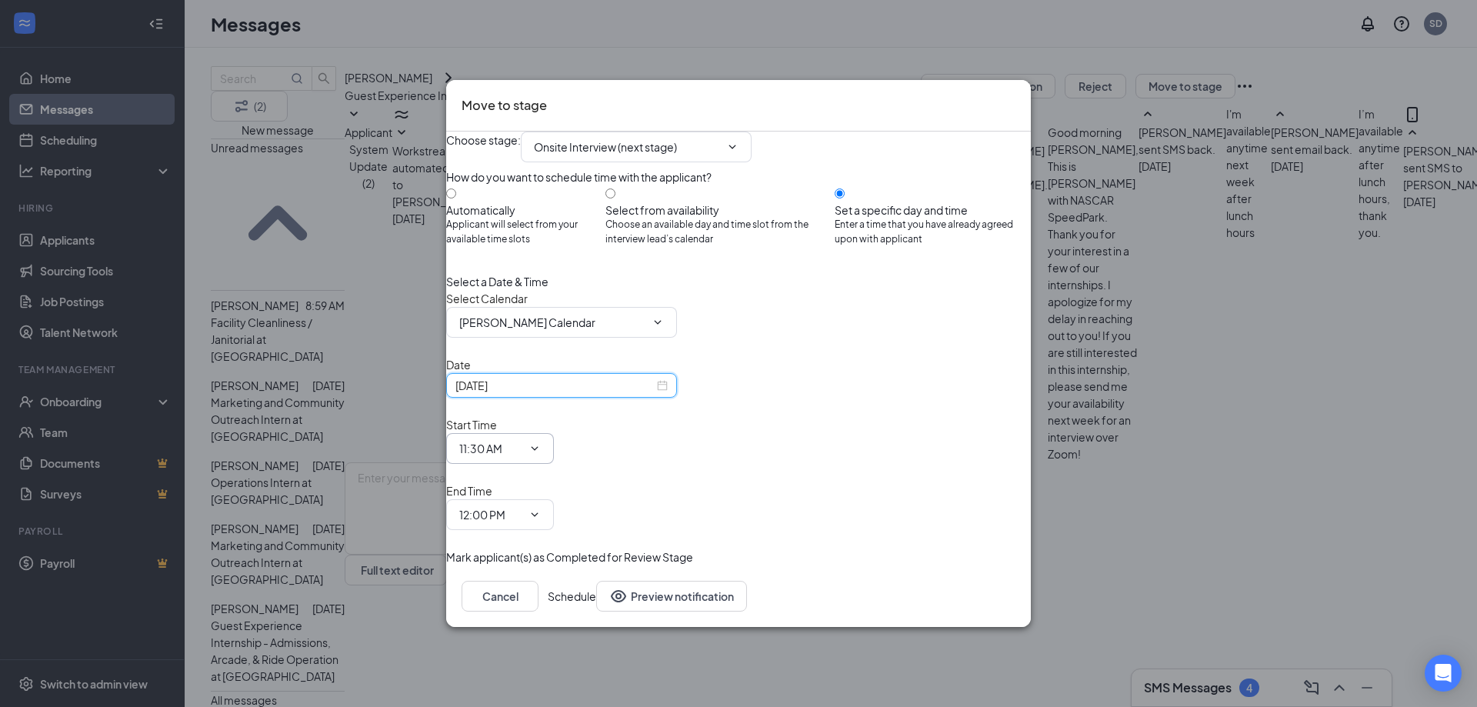
click at [522, 451] on input "11:30 AM" at bounding box center [490, 448] width 63 height 17
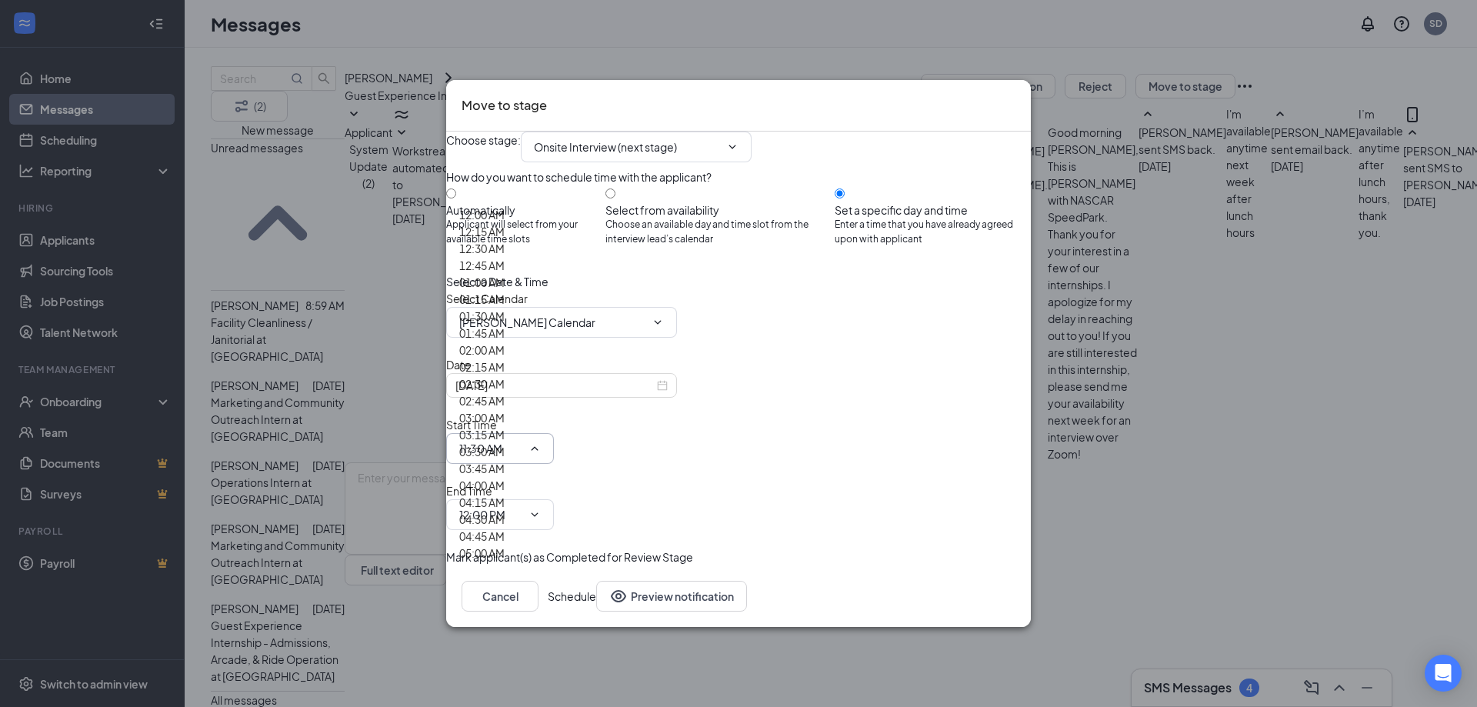
scroll to position [2077, 0]
type input "03:00 PM"
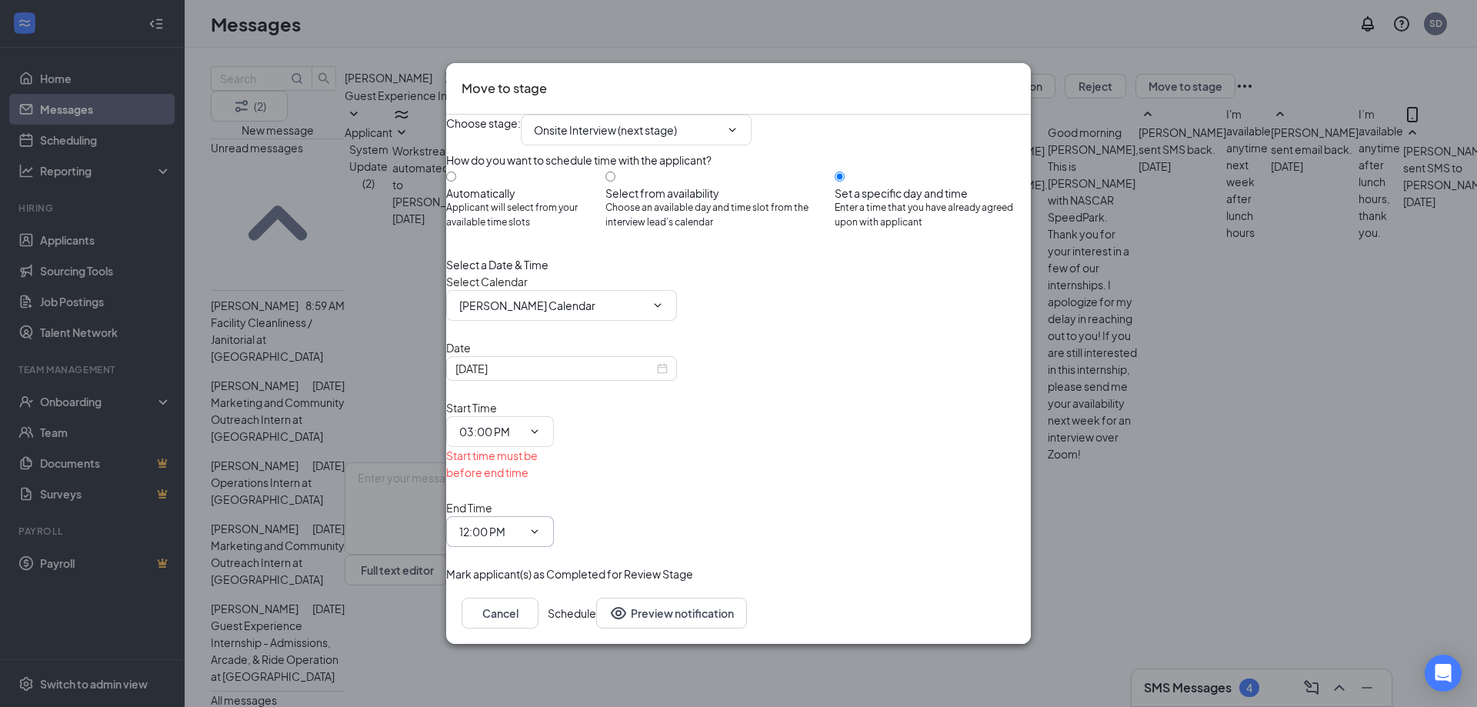
click at [522, 523] on input "12:00 PM" at bounding box center [490, 531] width 63 height 17
type input "03:30 PM"
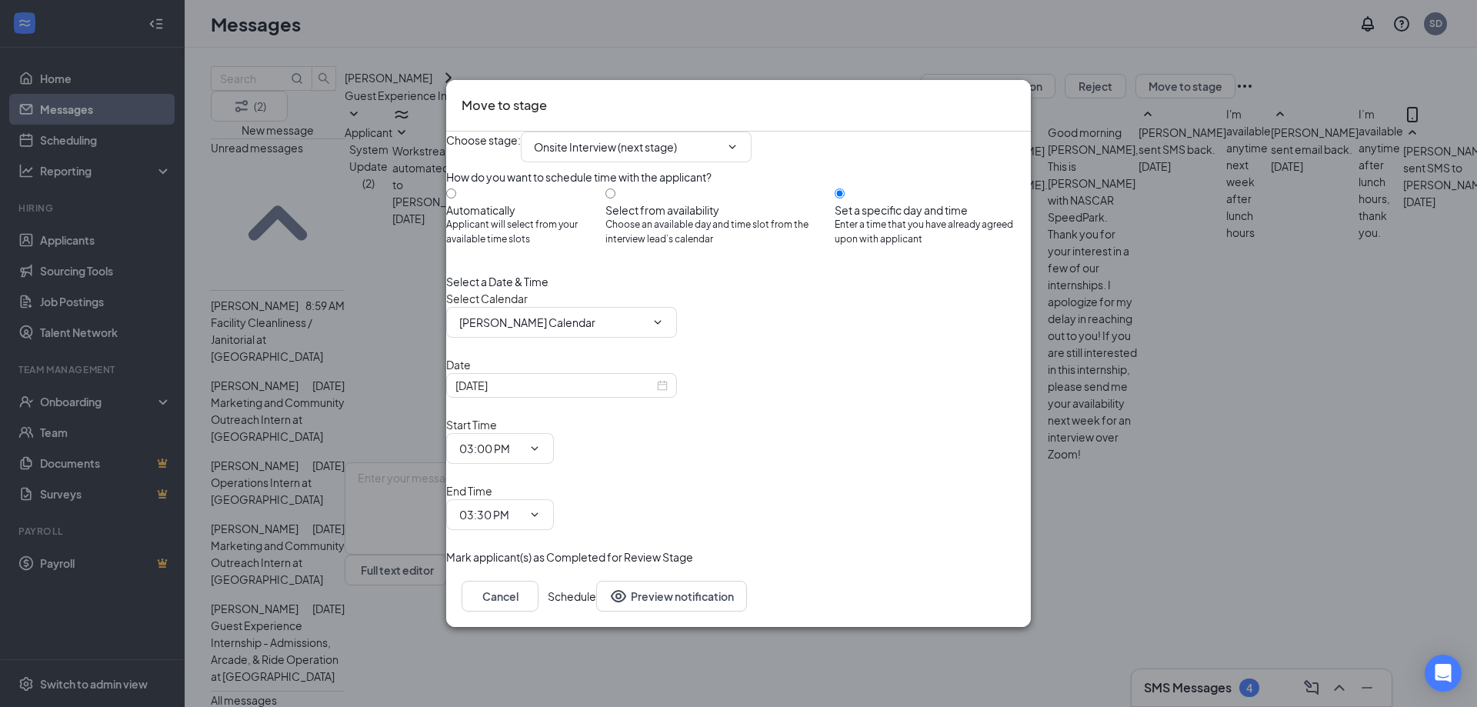
click at [596, 581] on button "Schedule" at bounding box center [572, 596] width 48 height 31
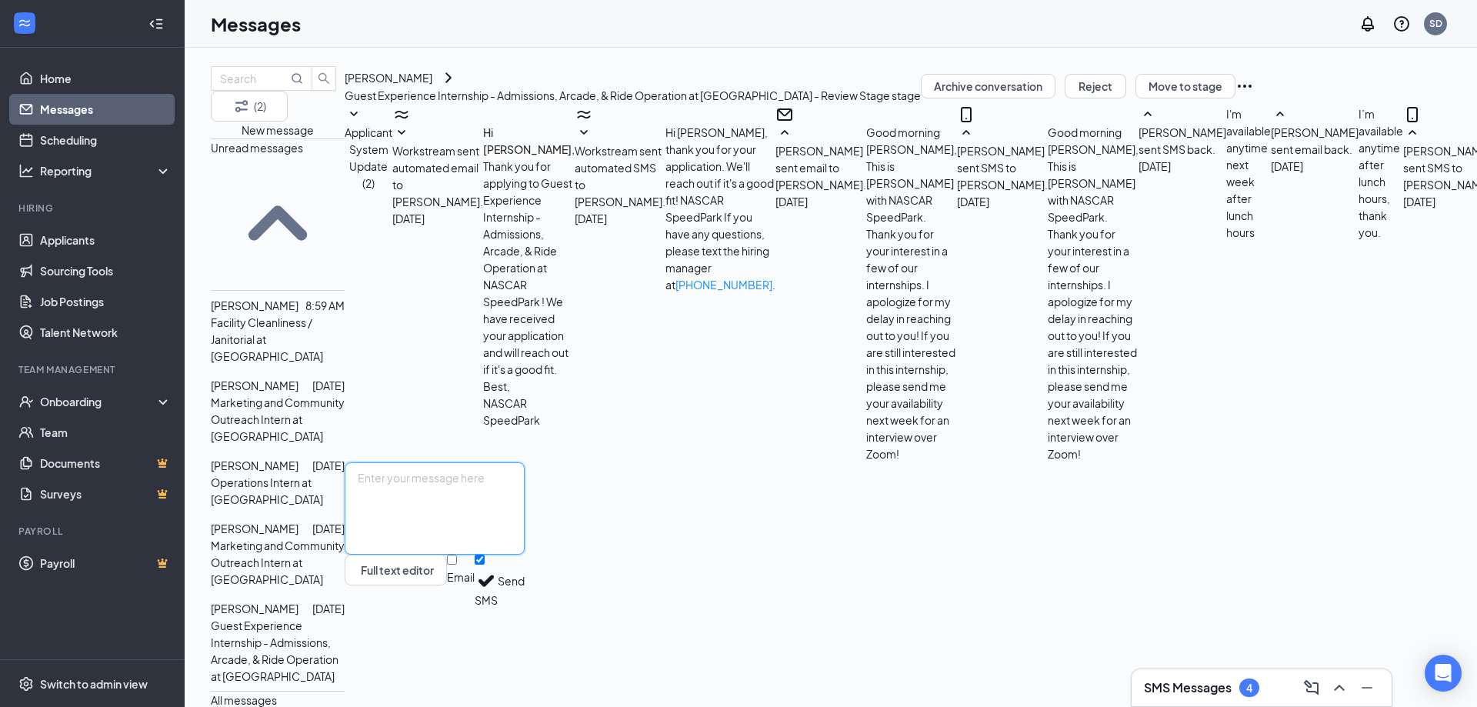
click at [525, 555] on textarea at bounding box center [435, 508] width 180 height 92
paste textarea "Sweet! I look forward to meeting with you. If you need to reschedule, please re…"
type textarea "Sweet! I look forward to meeting with you. If you need to reschedule, please re…"
click at [525, 608] on button "Send" at bounding box center [511, 581] width 27 height 53
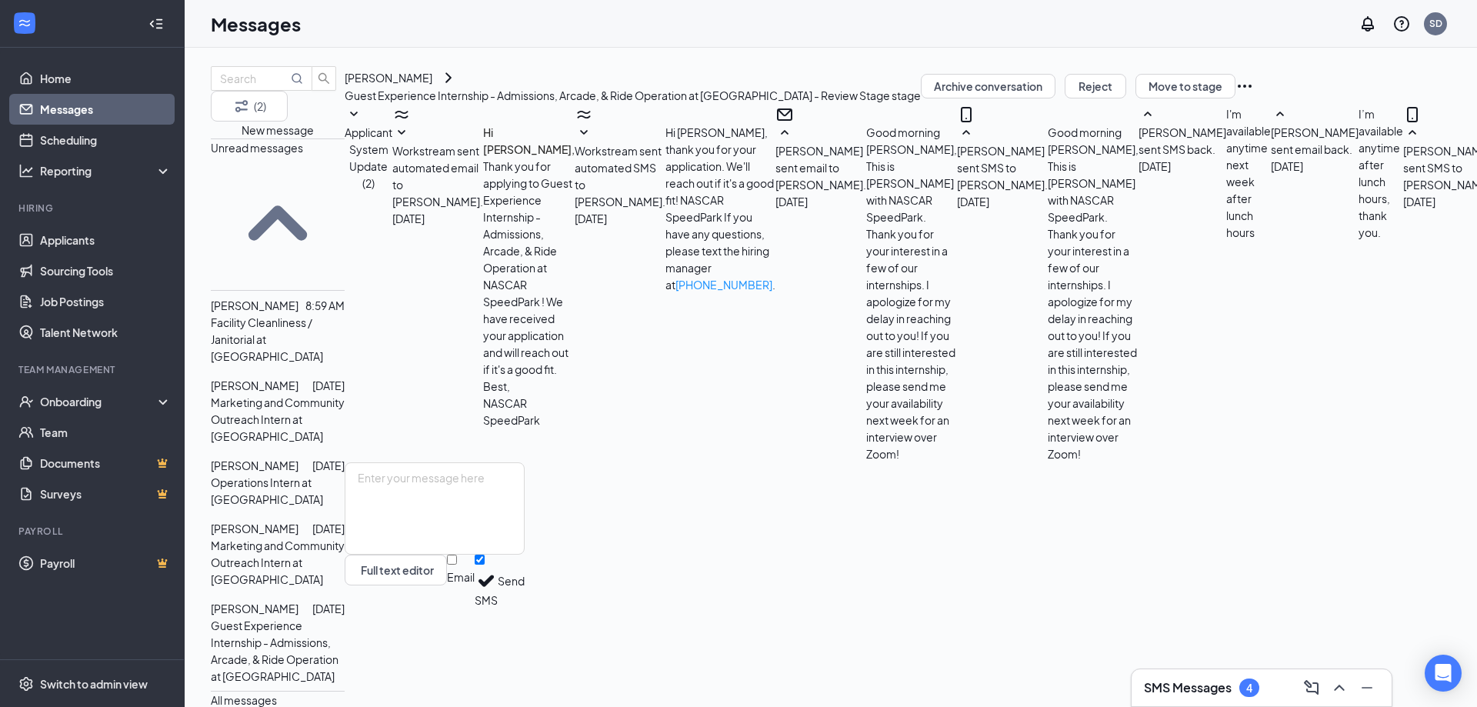
drag, startPoint x: 309, startPoint y: 594, endPoint x: 338, endPoint y: 598, distance: 28.7
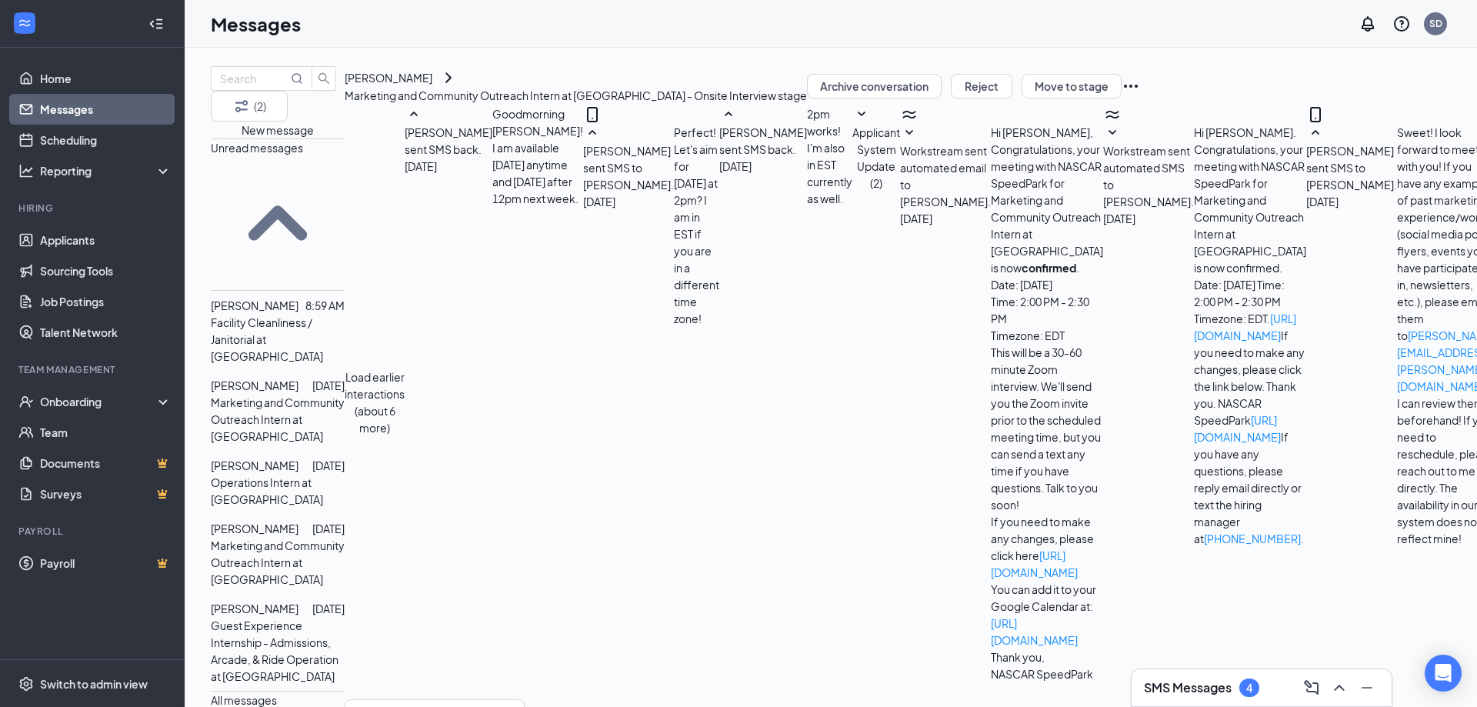
scroll to position [340, 0]
drag, startPoint x: 1271, startPoint y: 369, endPoint x: 697, endPoint y: 294, distance: 578.7
click at [1306, 294] on div "[PERSON_NAME] sent SMS to [PERSON_NAME]. [DATE] Sweet! I look forward to meetin…" at bounding box center [1401, 335] width 190 height 423
copy span "Sweet! I look forward to meeting with you! If you have any examples of past mar…"
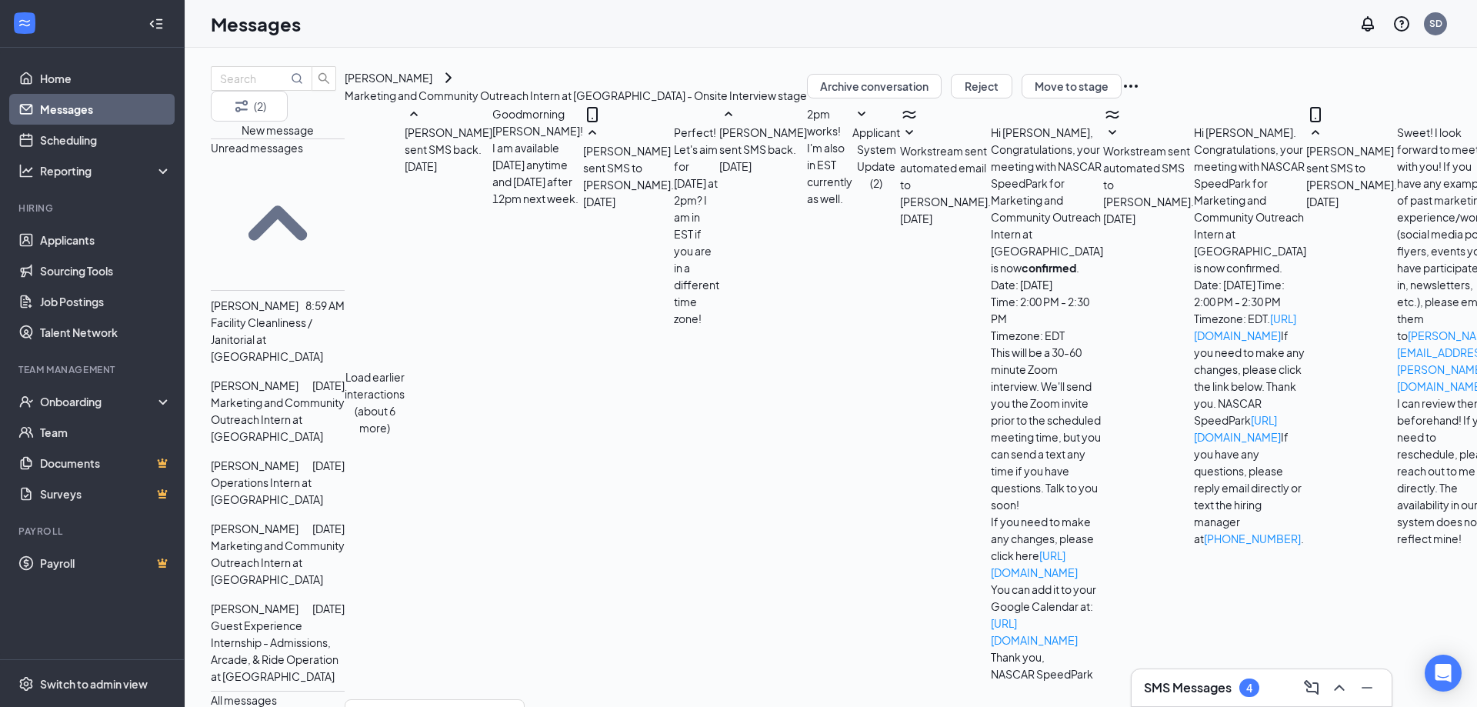
click at [334, 537] on p "Marketing and Community Outreach Intern at [GEOGRAPHIC_DATA]" at bounding box center [278, 562] width 134 height 51
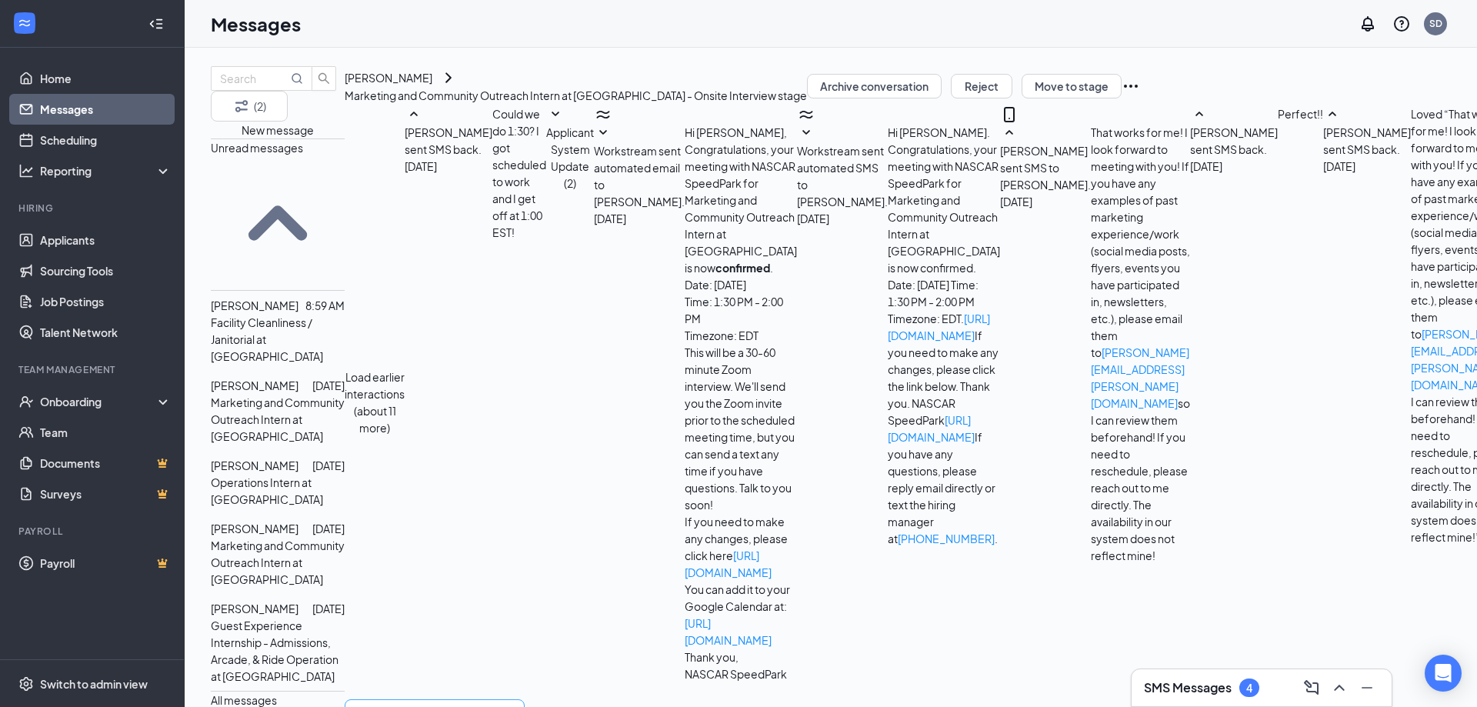
scroll to position [408, 0]
click at [312, 457] on div at bounding box center [305, 465] width 14 height 17
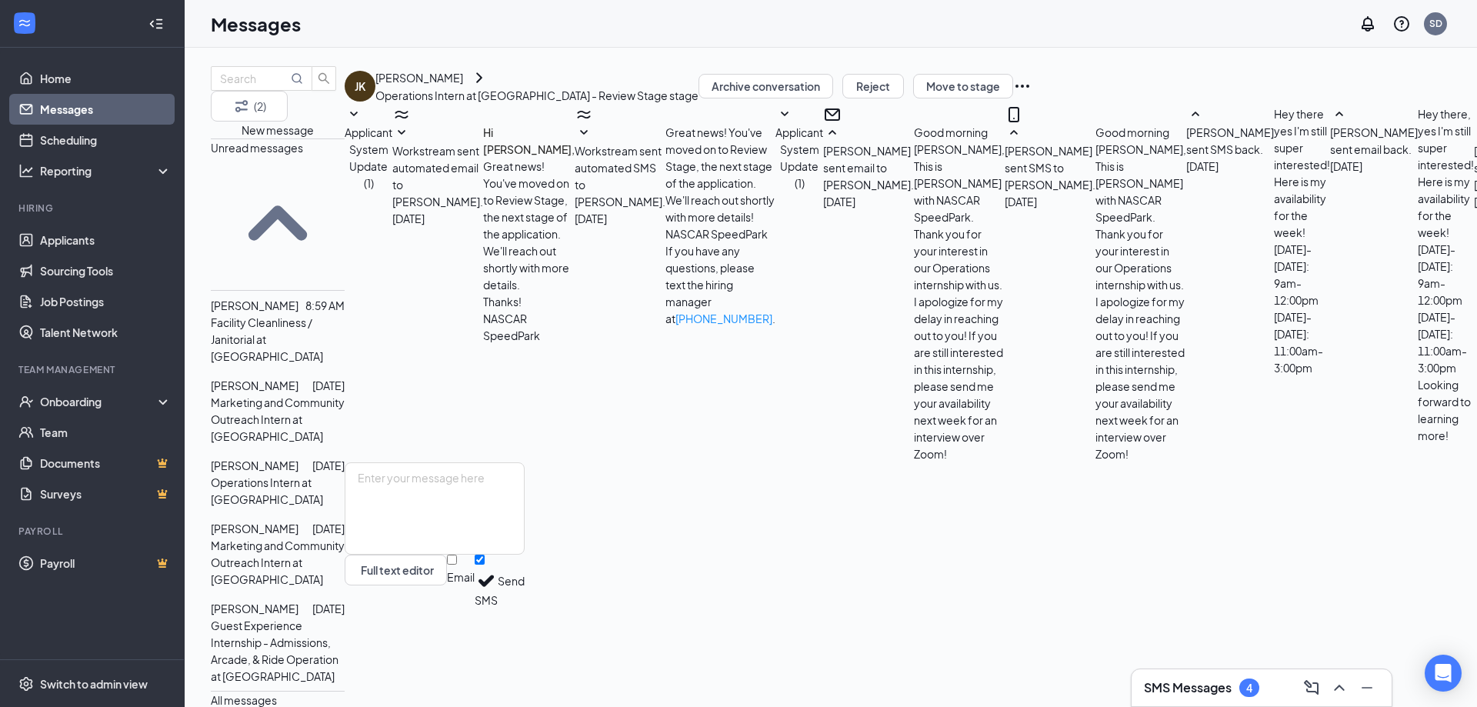
scroll to position [574, 0]
click at [525, 555] on textarea at bounding box center [435, 508] width 180 height 92
paste textarea "Sweet! I look forward to meeting with you! If you have any examples of past mar…"
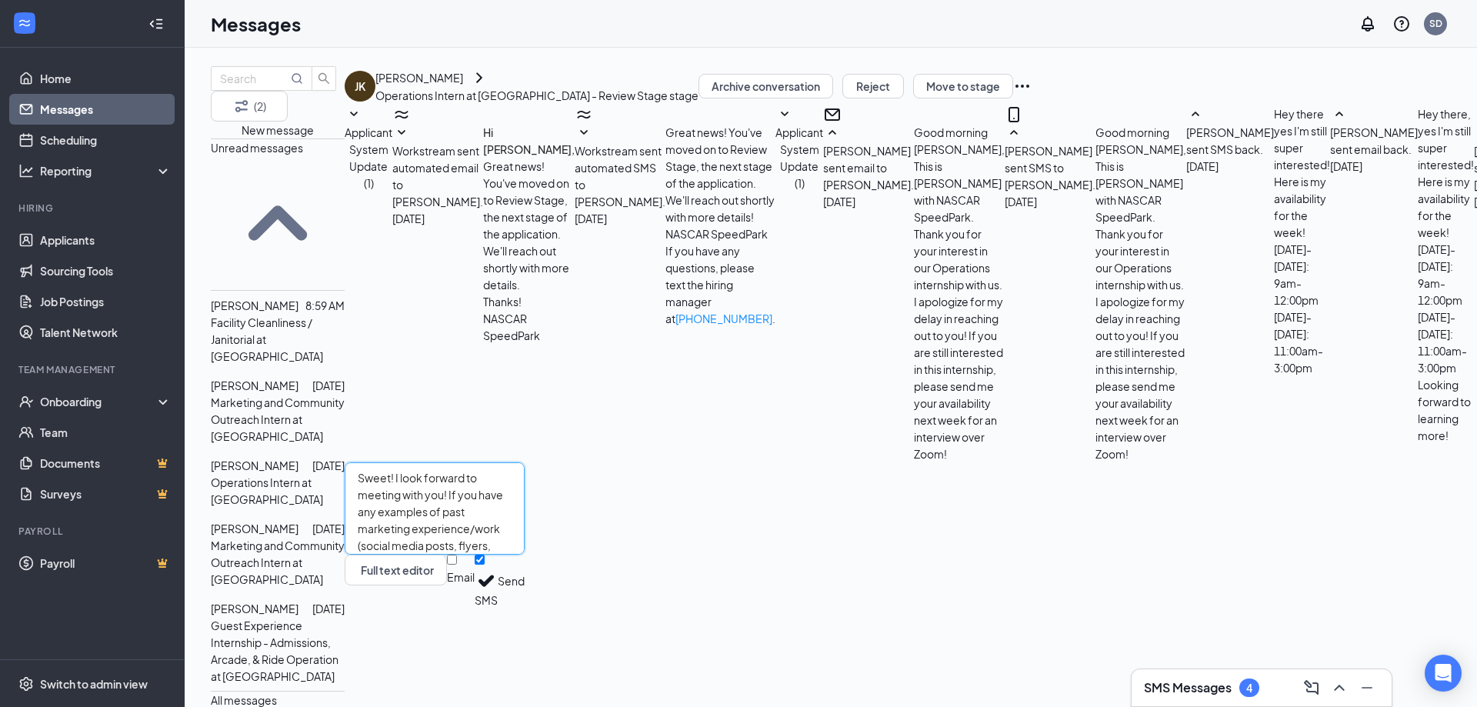
drag, startPoint x: 459, startPoint y: 599, endPoint x: 499, endPoint y: 547, distance: 65.8
click at [499, 547] on textarea "Sweet! I look forward to meeting with you! If you have any examples of past mar…" at bounding box center [435, 508] width 180 height 92
type textarea "Sweet! If you need to reschedule, please reach out to me directly. The availabi…"
click at [312, 377] on div at bounding box center [305, 385] width 14 height 17
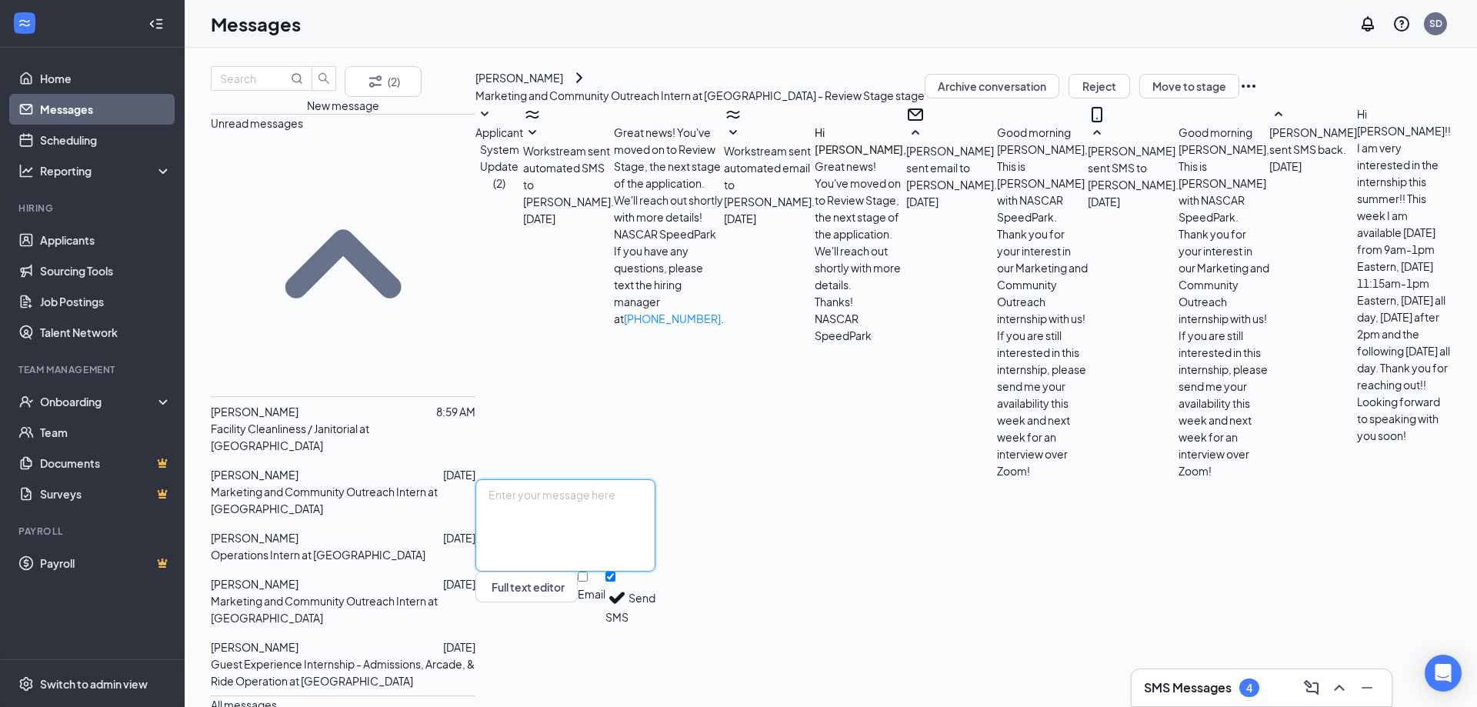
click at [655, 571] on textarea at bounding box center [565, 525] width 180 height 92
paste textarea "Sweet! I look forward to meeting with you! If you have any examples of past mar…"
type textarea "Sweet! I look forward to meeting with you! If you have any examples of past mar…"
click at [352, 638] on div at bounding box center [370, 646] width 145 height 17
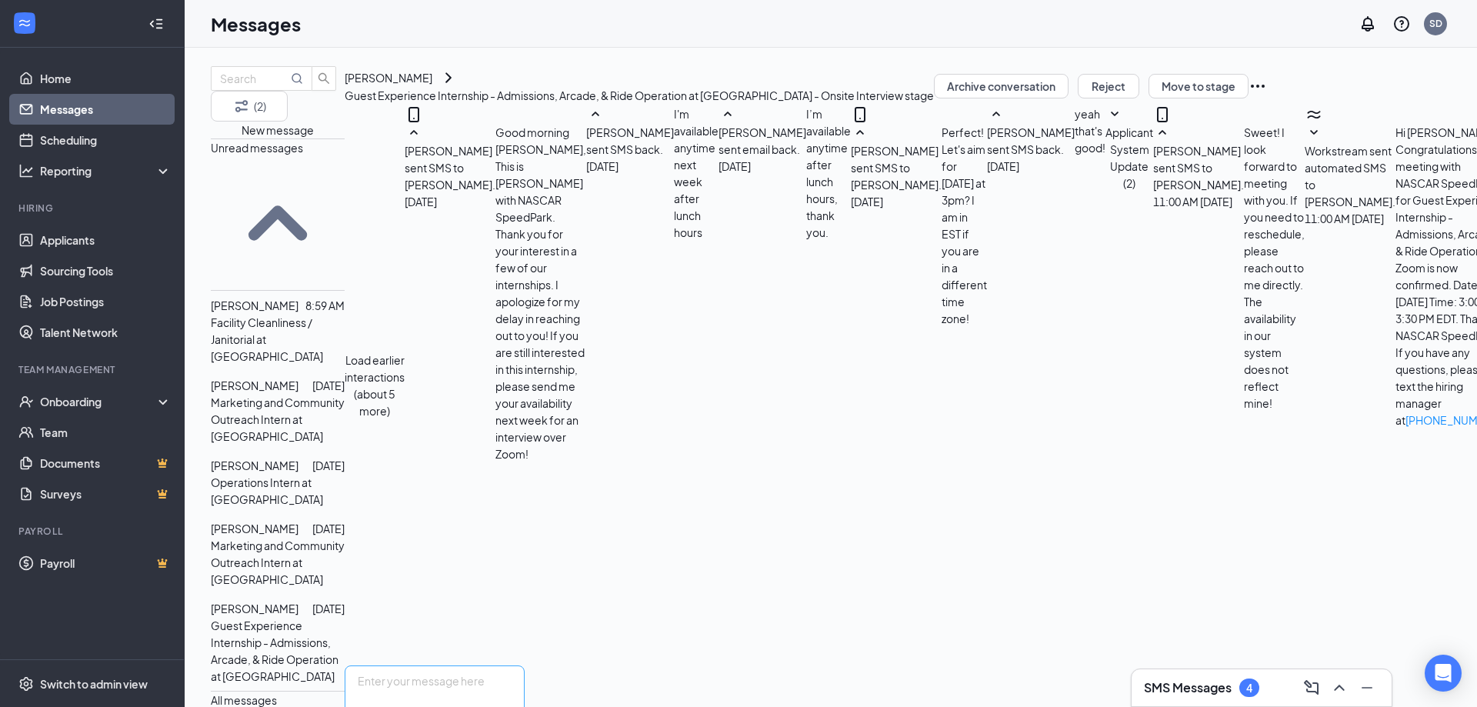
scroll to position [375, 0]
drag, startPoint x: 841, startPoint y: 369, endPoint x: 704, endPoint y: 357, distance: 137.5
click at [1153, 357] on div "[PERSON_NAME] sent SMS to [PERSON_NAME]. [DATE] 11:00 AM Sweet! I look forward …" at bounding box center [1229, 268] width 152 height 288
copy span "Sweet! I look forward to meeting with you. If you need to reschedule, please re…"
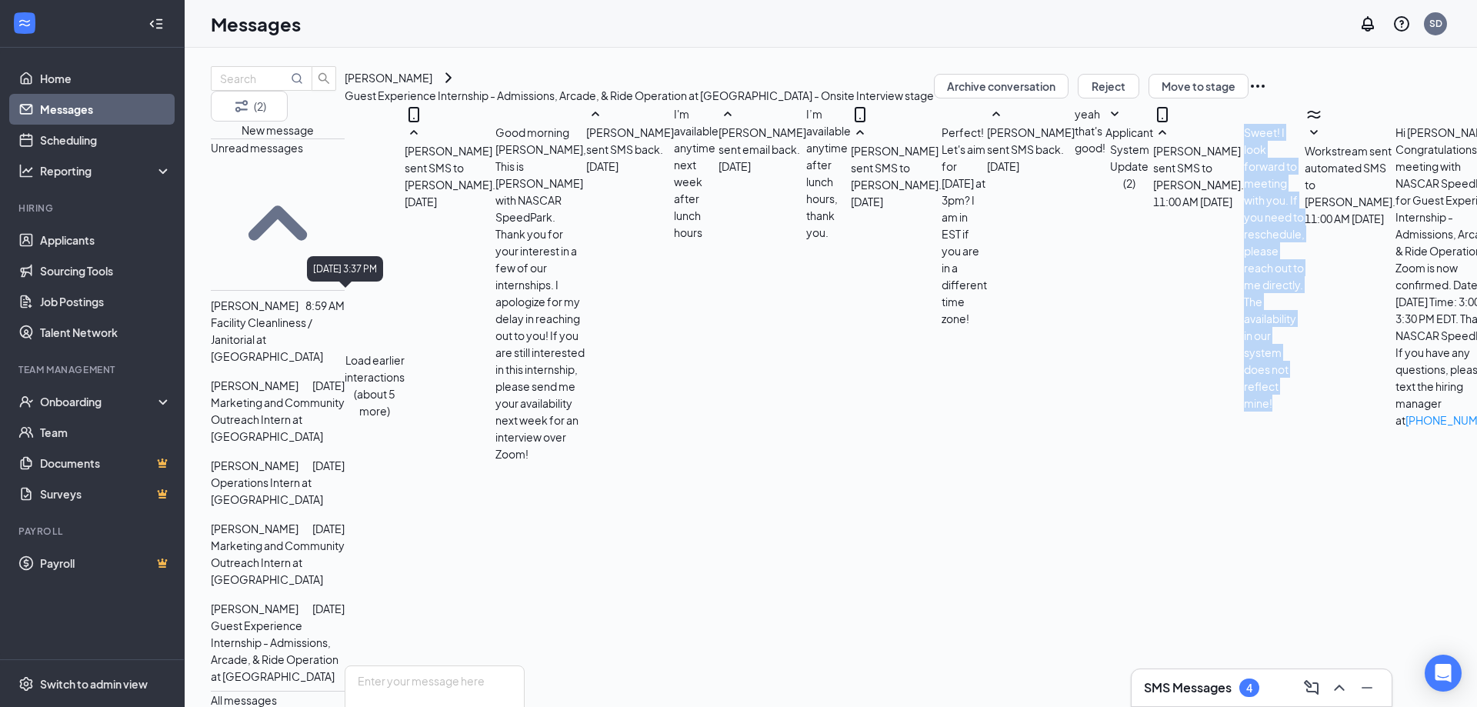
click at [312, 457] on div at bounding box center [305, 465] width 14 height 17
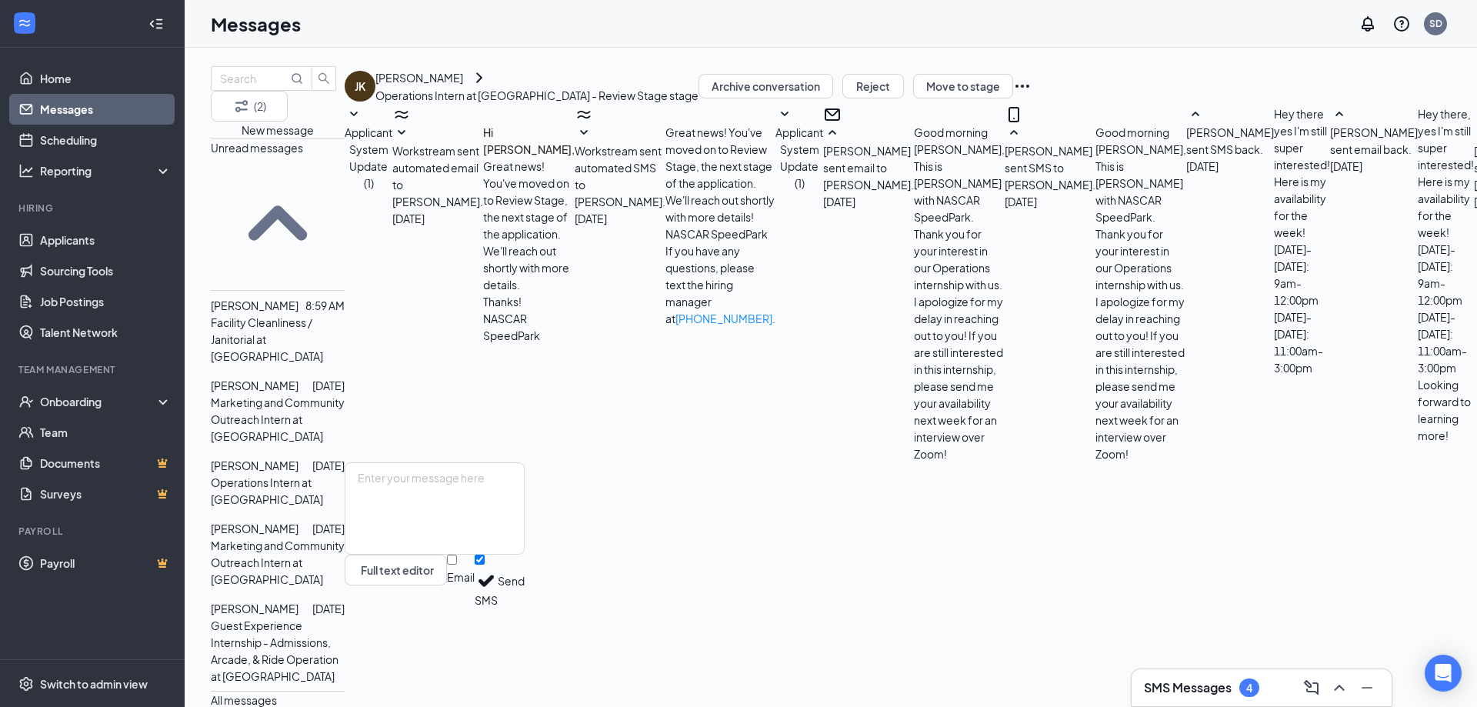
scroll to position [574, 0]
click at [1013, 98] on button "Move to stage" at bounding box center [963, 86] width 100 height 25
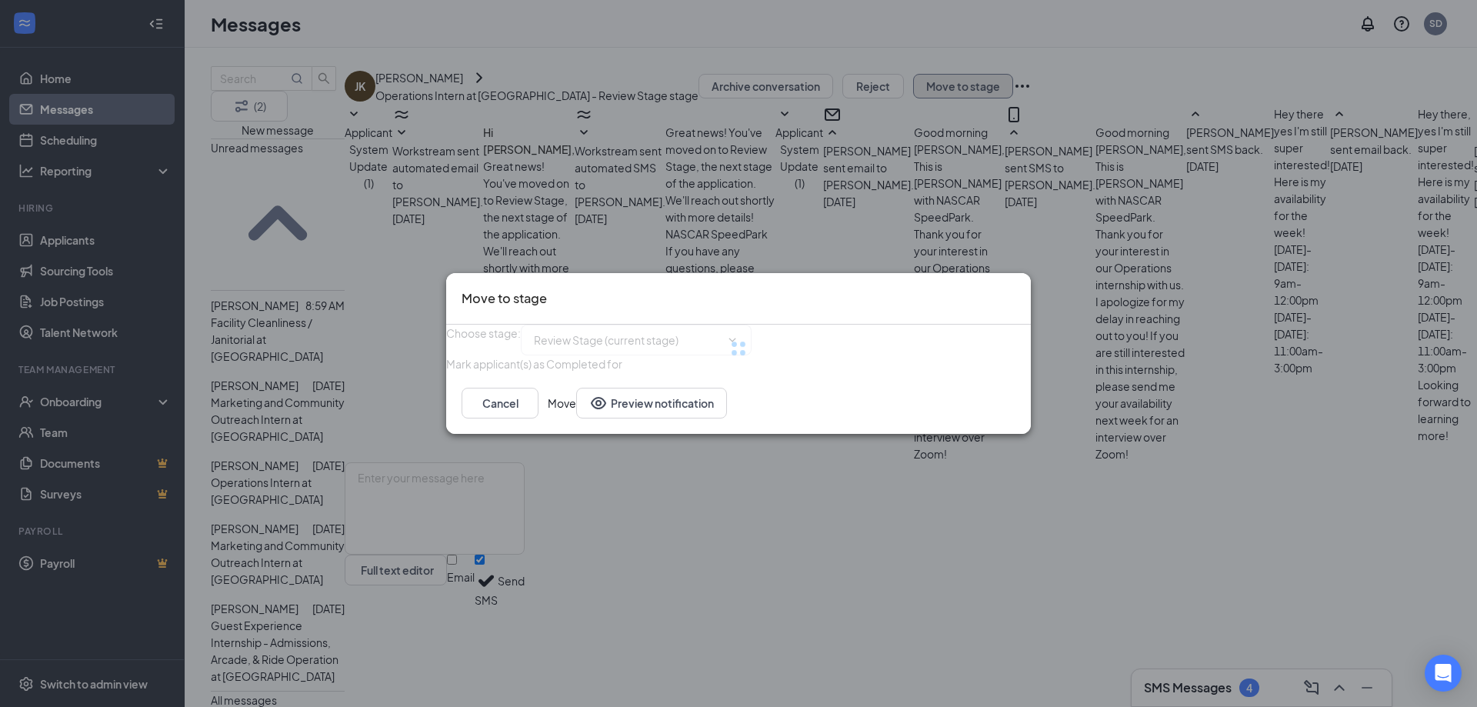
type input "Onsite Interview (next stage)"
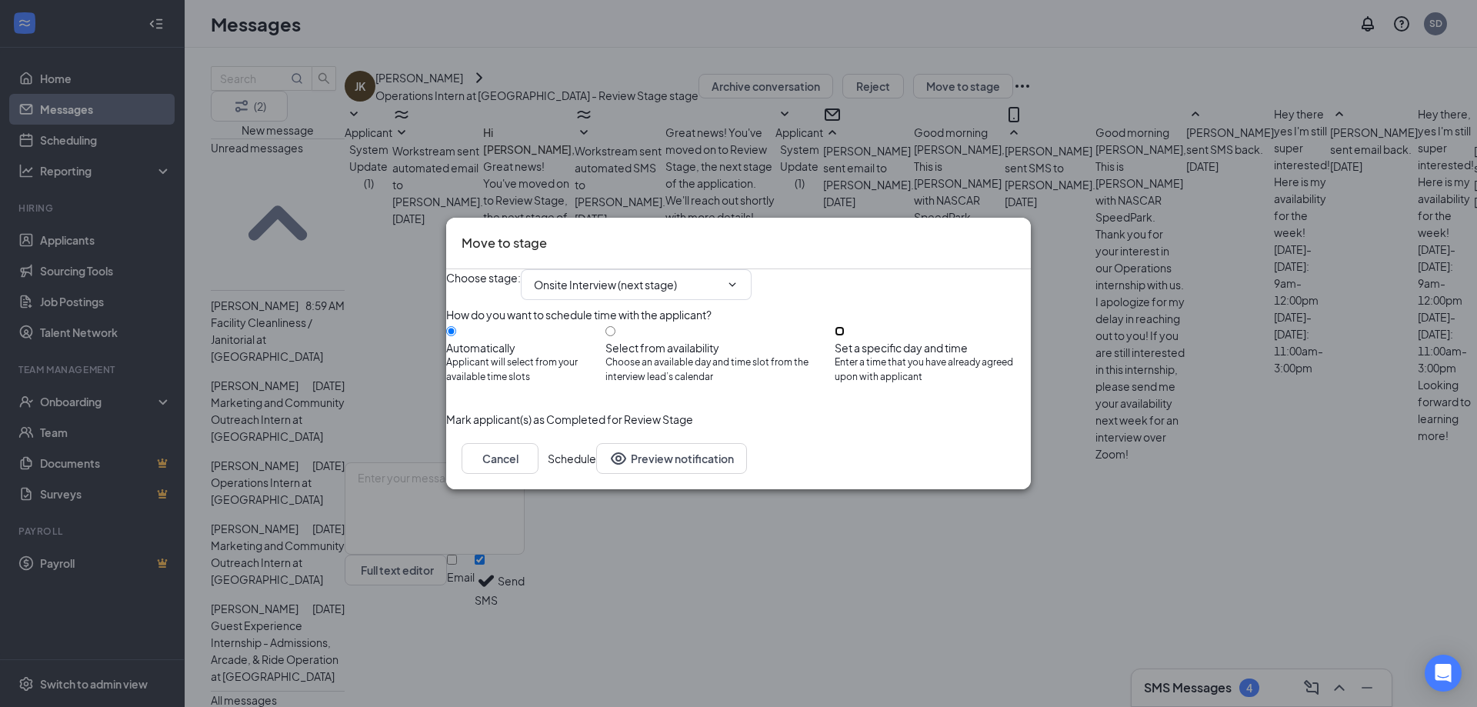
click at [844, 336] on input "Set a specific day and time Enter a time that you have already agreed upon with…" at bounding box center [839, 331] width 10 height 10
radio input "true"
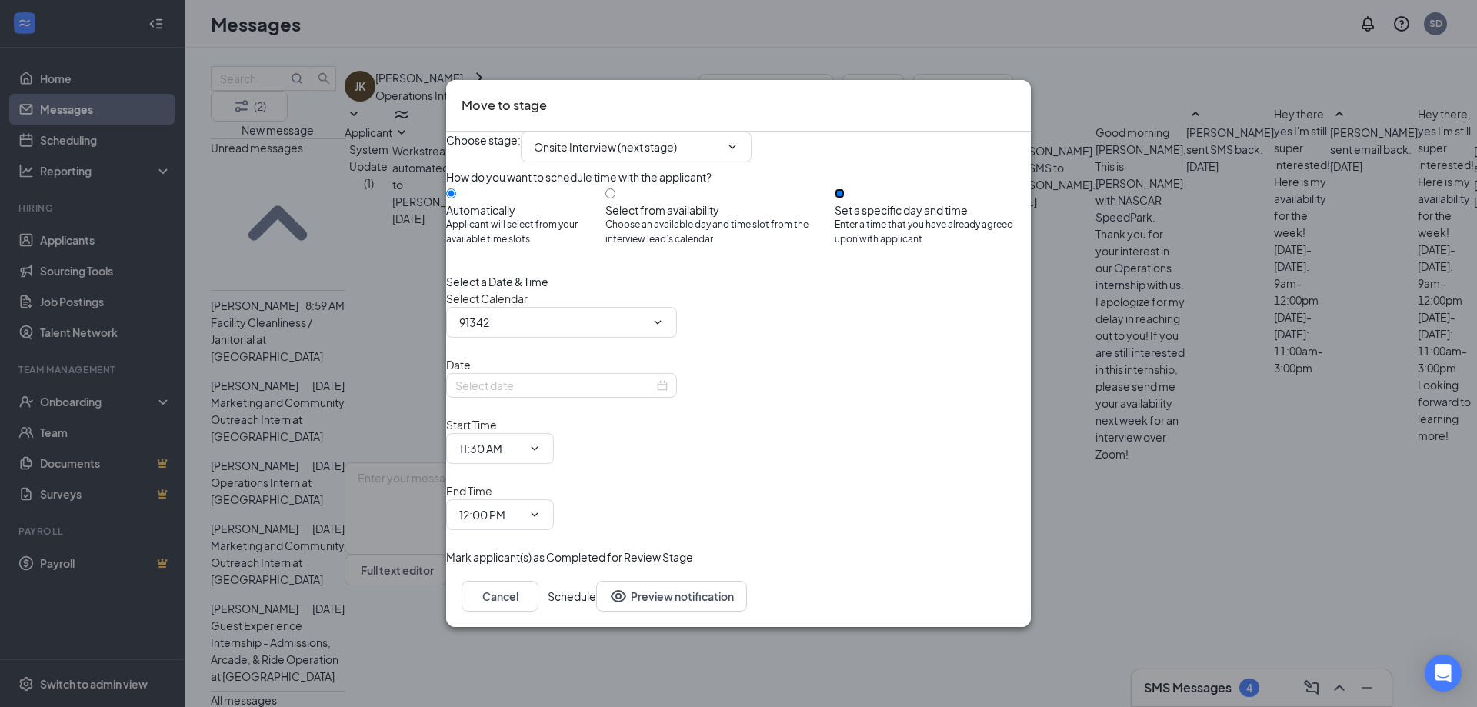
radio input "false"
type input "[PERSON_NAME] Calendar"
click at [525, 394] on input "[DATE]" at bounding box center [554, 385] width 198 height 17
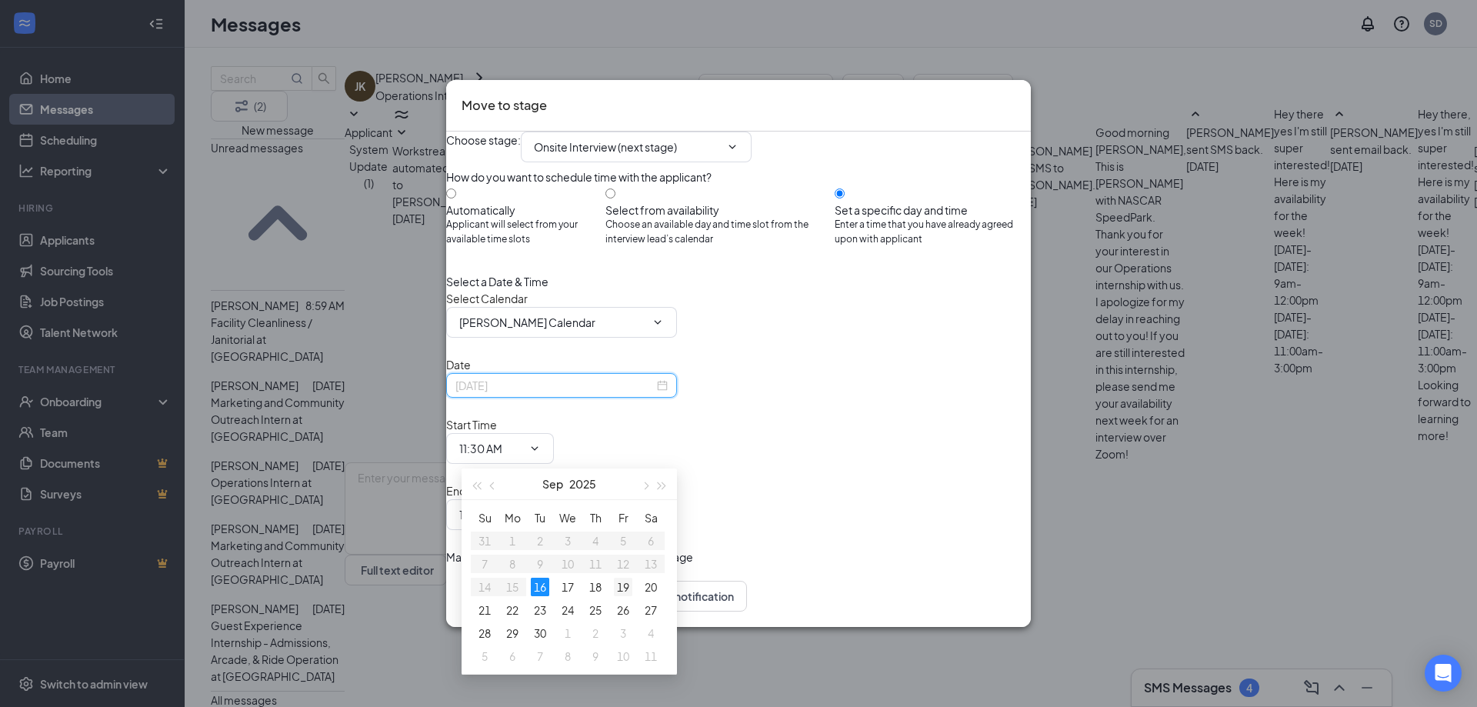
type input "[DATE]"
click at [621, 585] on div "19" at bounding box center [623, 587] width 18 height 18
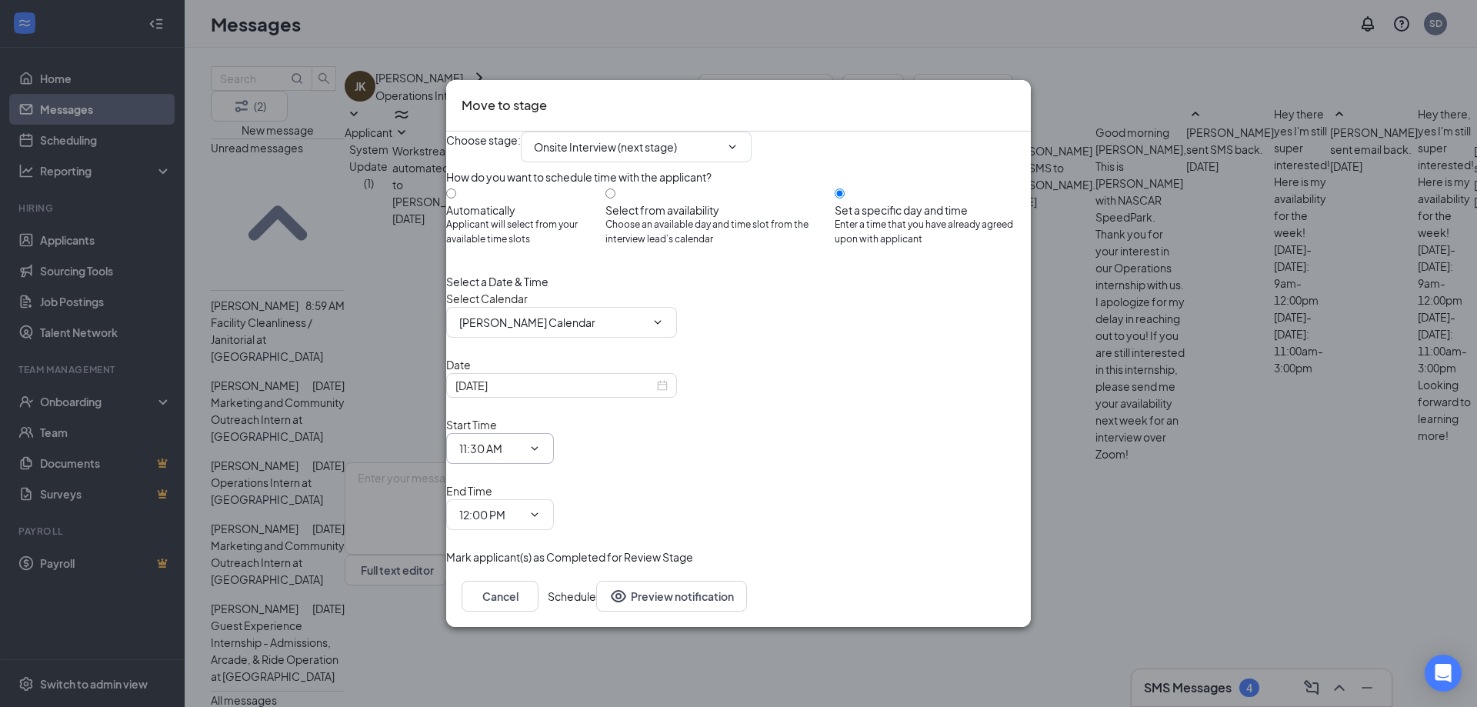
click at [522, 443] on input "11:30 AM" at bounding box center [490, 448] width 63 height 17
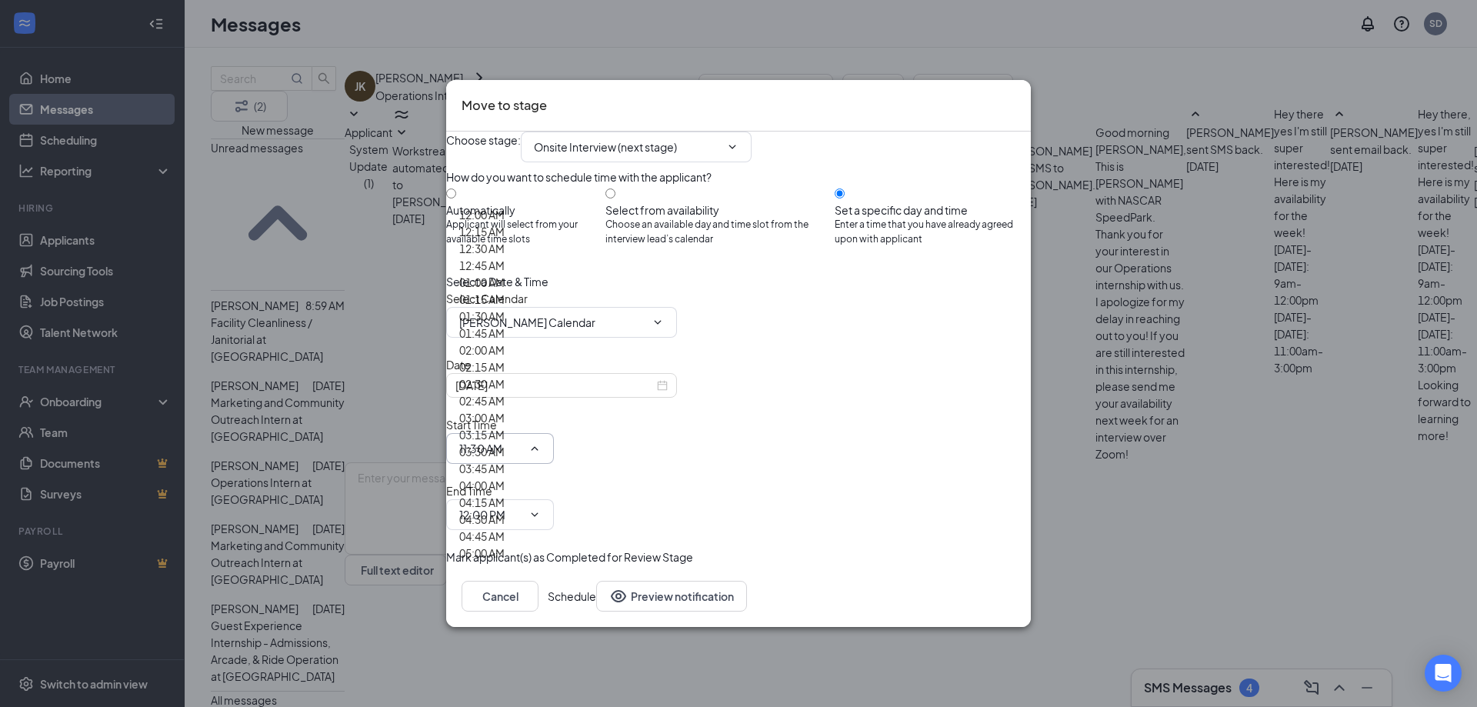
scroll to position [1615, 0]
type input "12:00 PM"
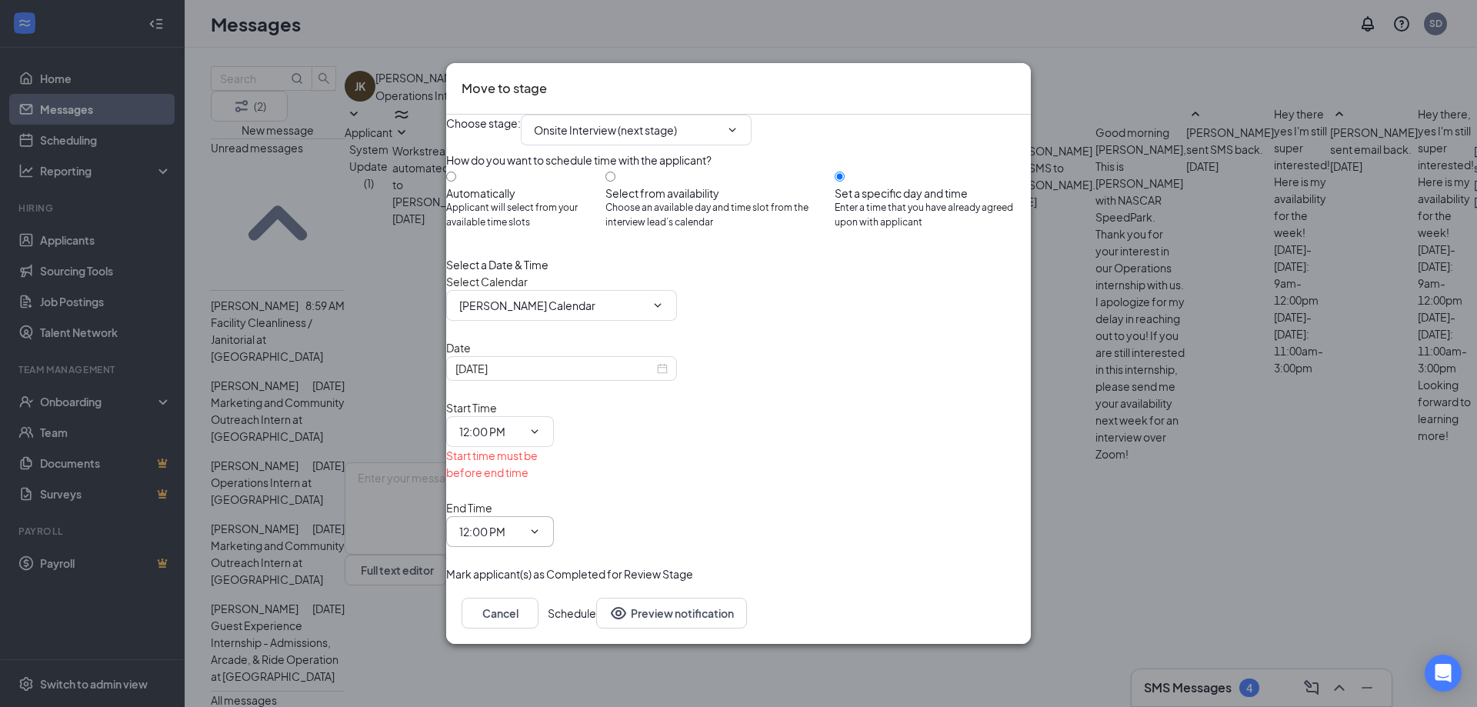
click at [522, 523] on input "12:00 PM" at bounding box center [490, 531] width 63 height 17
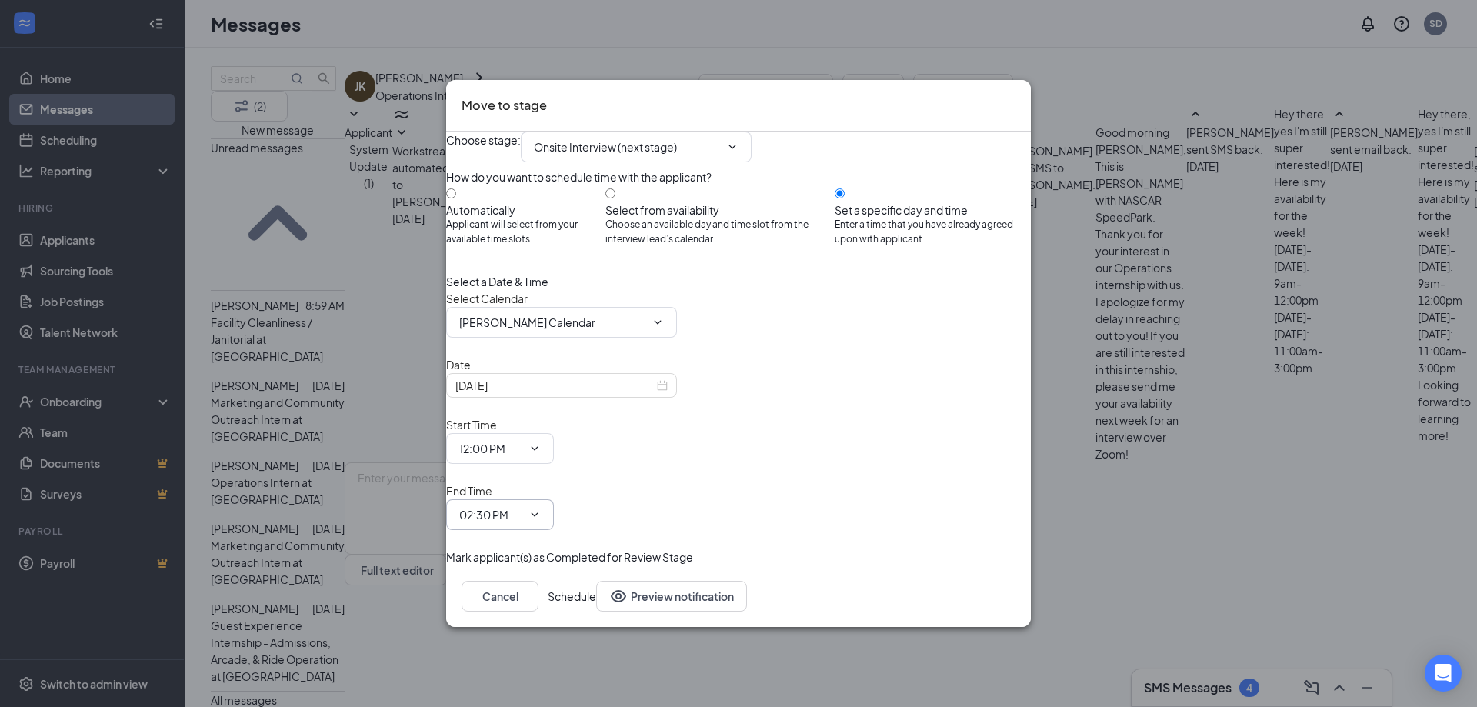
click at [522, 506] on input "02:30 PM" at bounding box center [490, 514] width 63 height 17
type input "12:30 PM"
drag, startPoint x: 971, startPoint y: 588, endPoint x: 974, endPoint y: 665, distance: 77.0
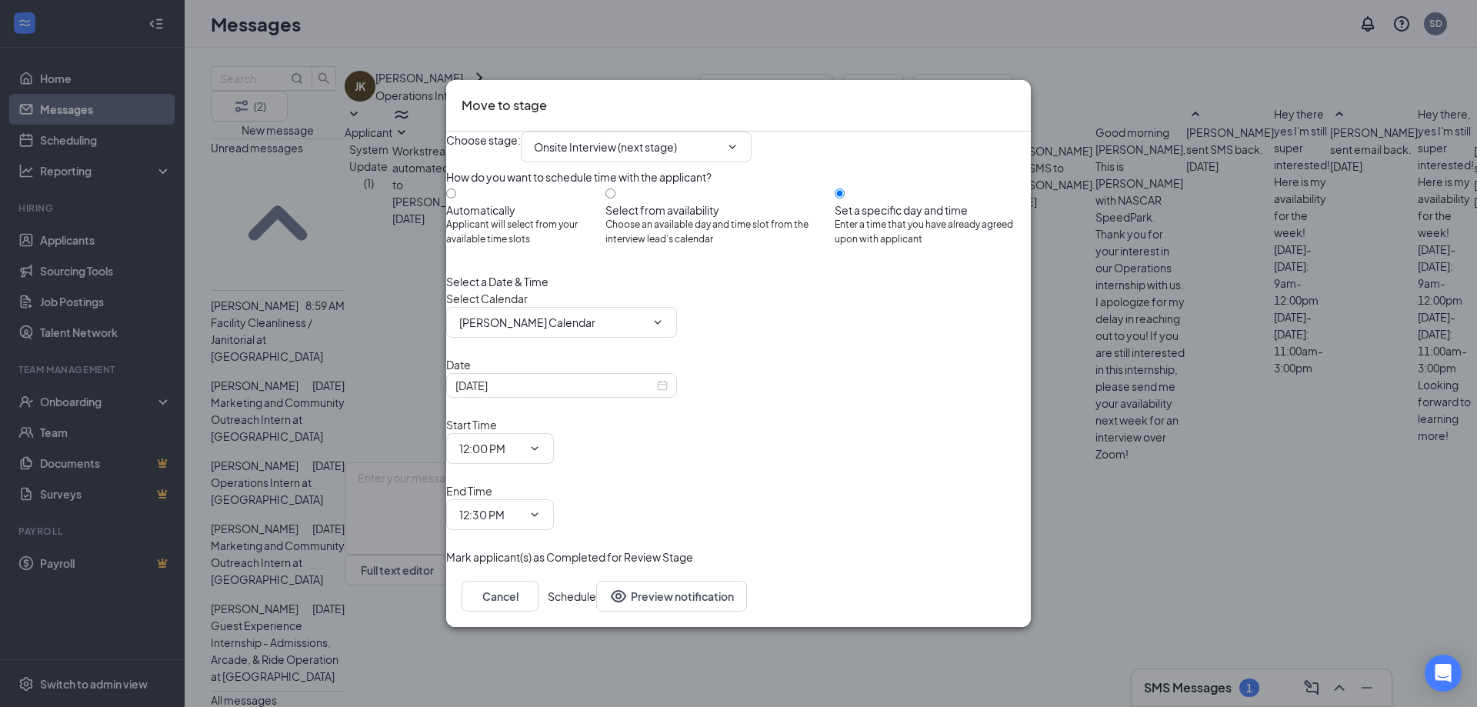
click at [971, 591] on div "Cancel Schedule Preview notification" at bounding box center [738, 596] width 585 height 62
click at [967, 589] on div "Cancel Schedule Preview notification" at bounding box center [738, 596] width 585 height 62
click at [596, 581] on button "Schedule" at bounding box center [572, 596] width 48 height 31
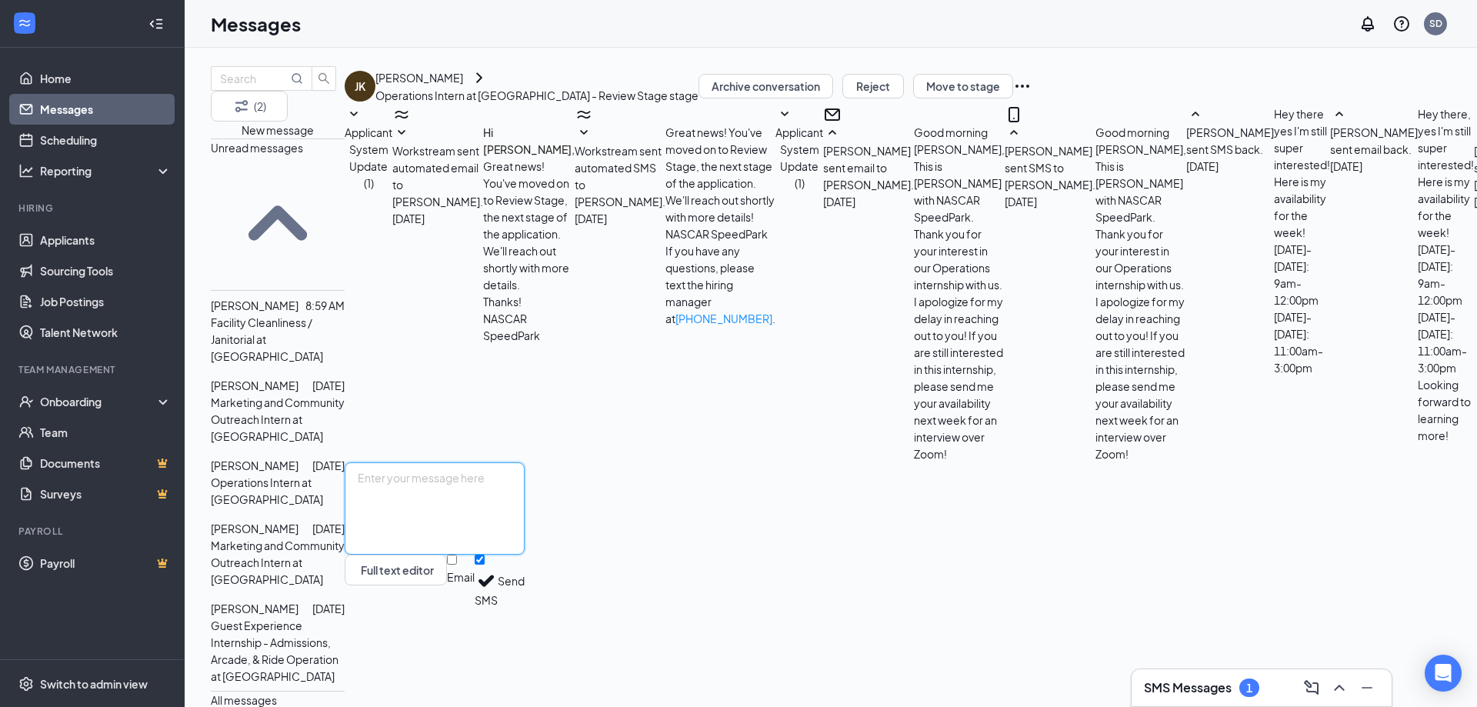
click at [525, 549] on textarea at bounding box center [435, 508] width 180 height 92
paste textarea "Sweet! I look forward to meeting with you. If you need to reschedule, please re…"
type textarea "Sweet! I look forward to meeting with you. If you need to reschedule, please re…"
click at [525, 608] on button "Send" at bounding box center [511, 581] width 27 height 53
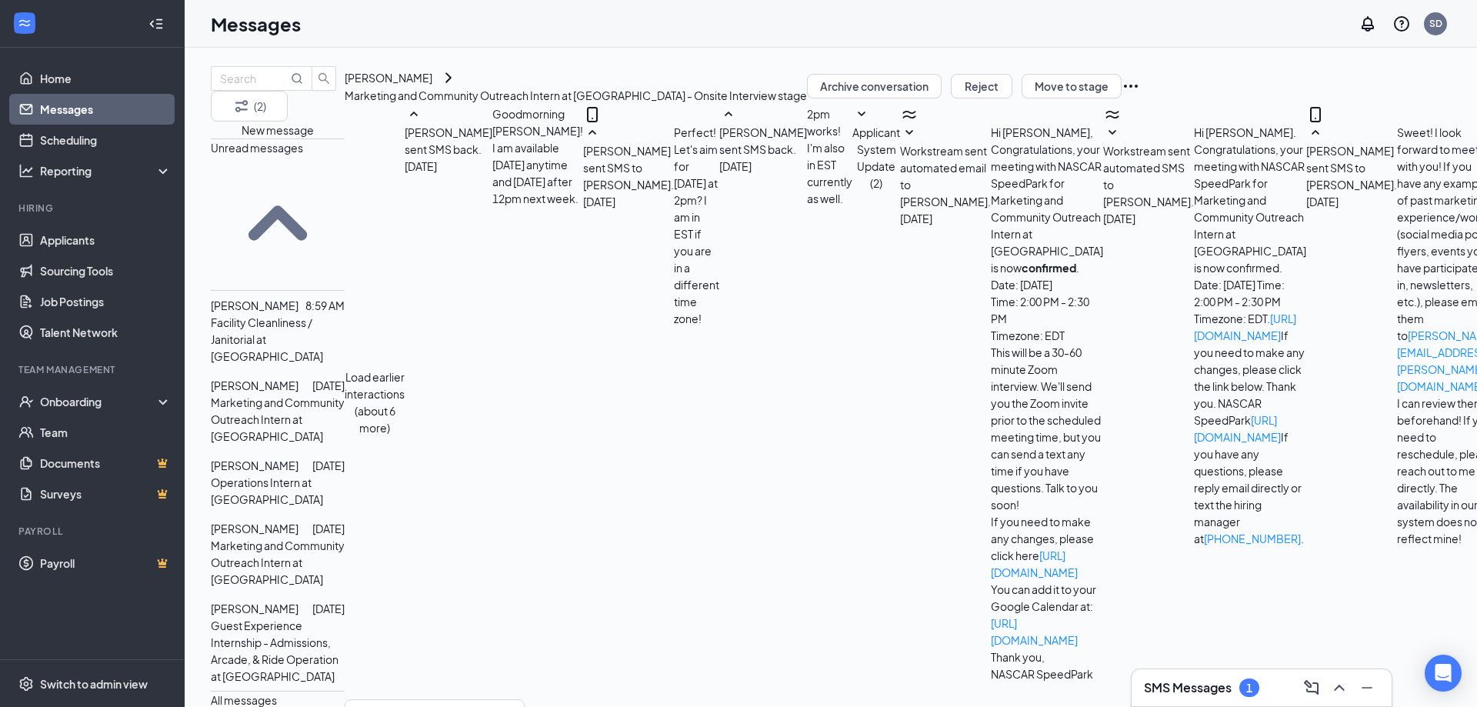
scroll to position [340, 0]
drag, startPoint x: 1266, startPoint y: 366, endPoint x: 694, endPoint y: 294, distance: 576.8
click at [1306, 294] on div "[PERSON_NAME] sent SMS to [PERSON_NAME]. [DATE] Sweet! I look forward to meetin…" at bounding box center [1401, 335] width 190 height 423
copy span "Sweet! I look forward to meeting with you! If you have any examples of past mar…"
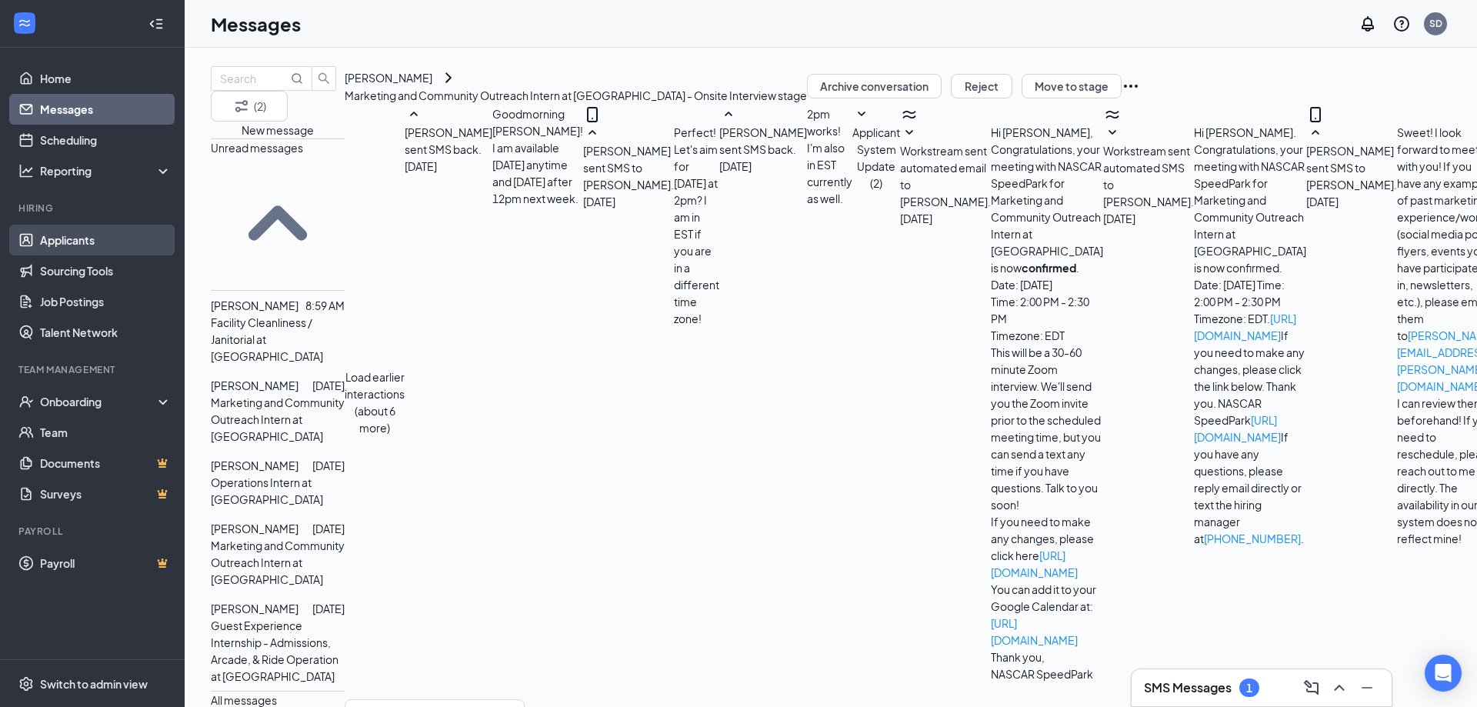
click at [101, 241] on link "Applicants" at bounding box center [106, 240] width 132 height 31
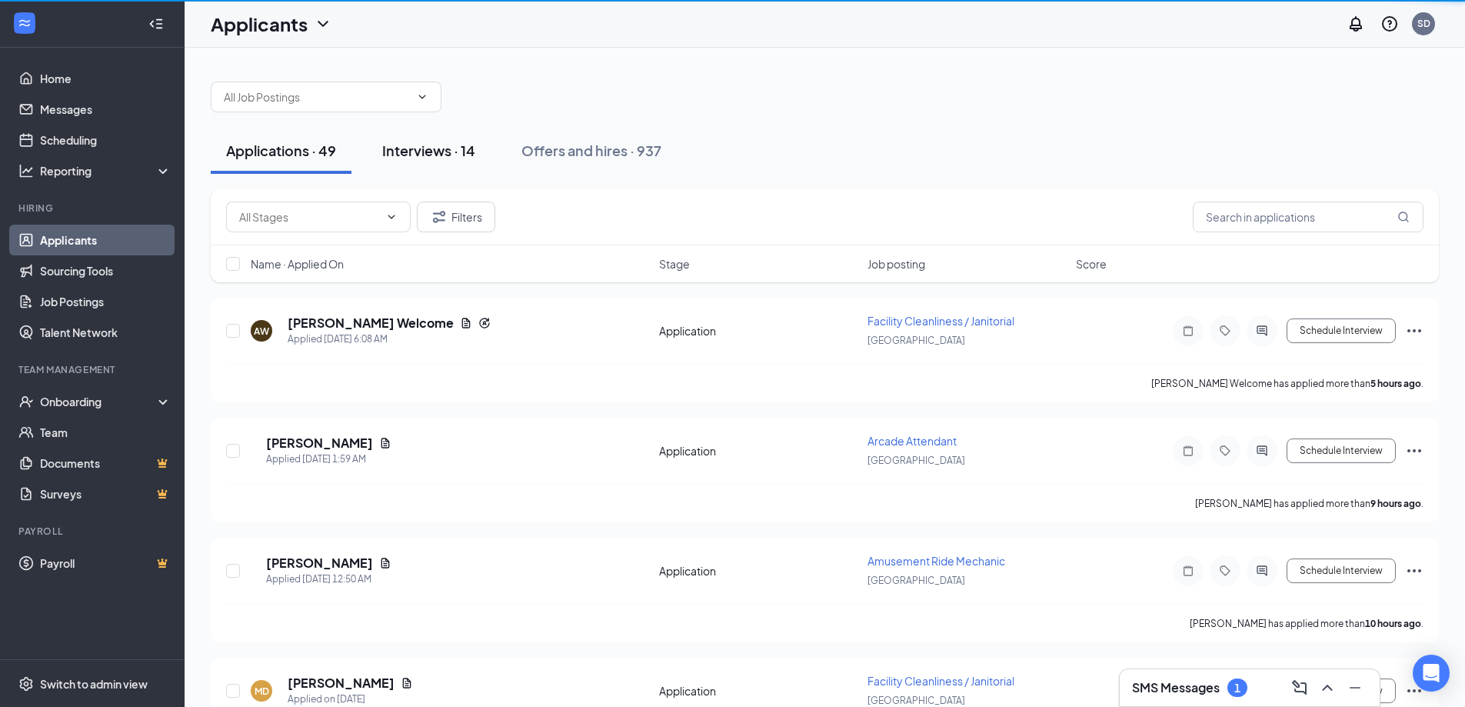
click at [457, 144] on div "Interviews · 14" at bounding box center [428, 150] width 93 height 19
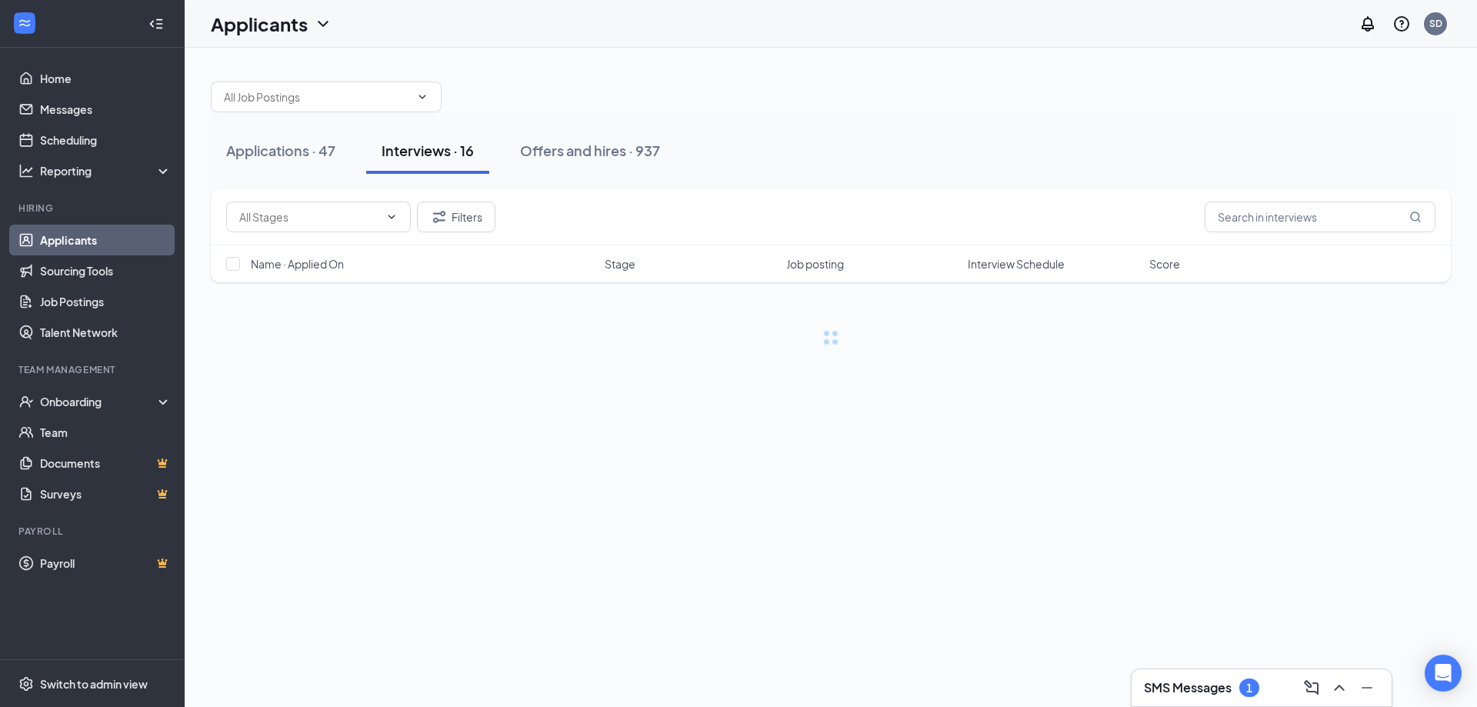
click at [984, 260] on span "Interview Schedule" at bounding box center [1016, 263] width 97 height 15
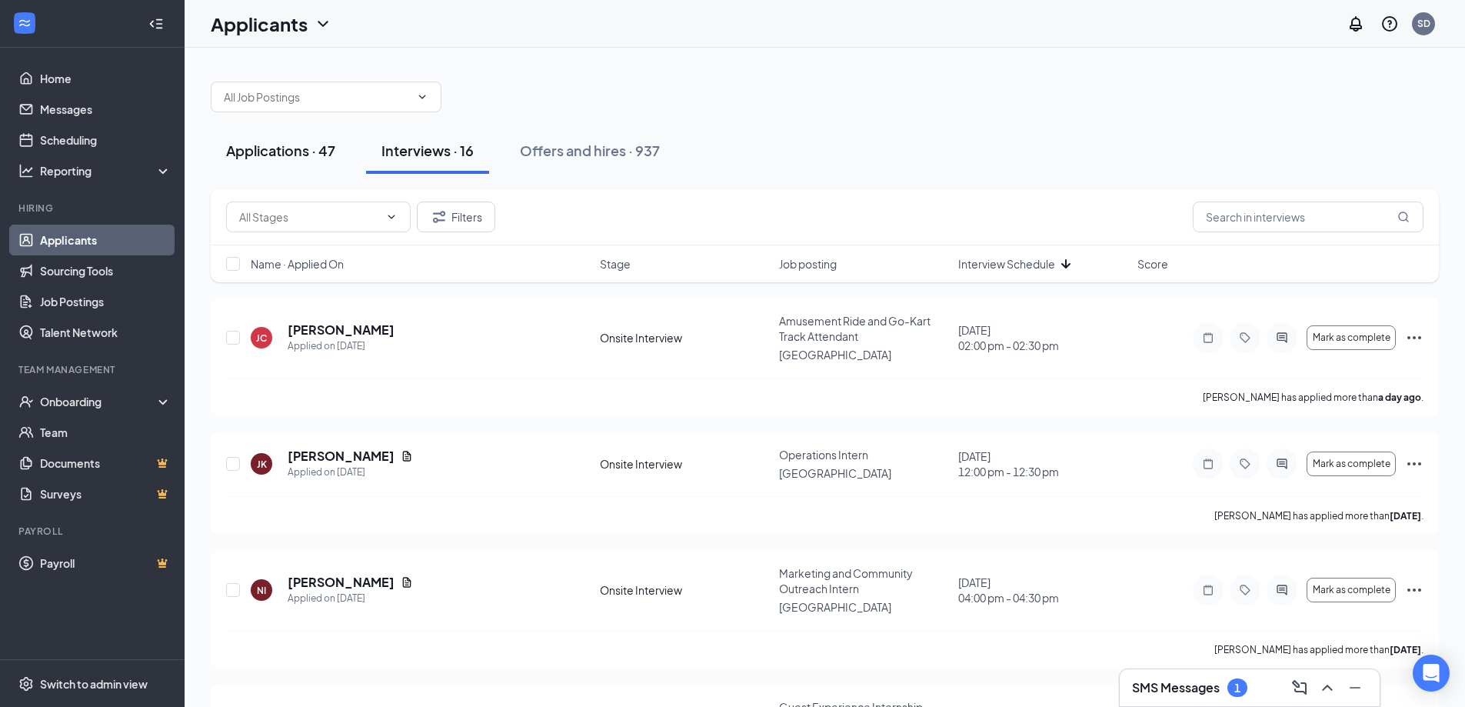
click at [291, 158] on div "Applications · 47" at bounding box center [280, 150] width 109 height 19
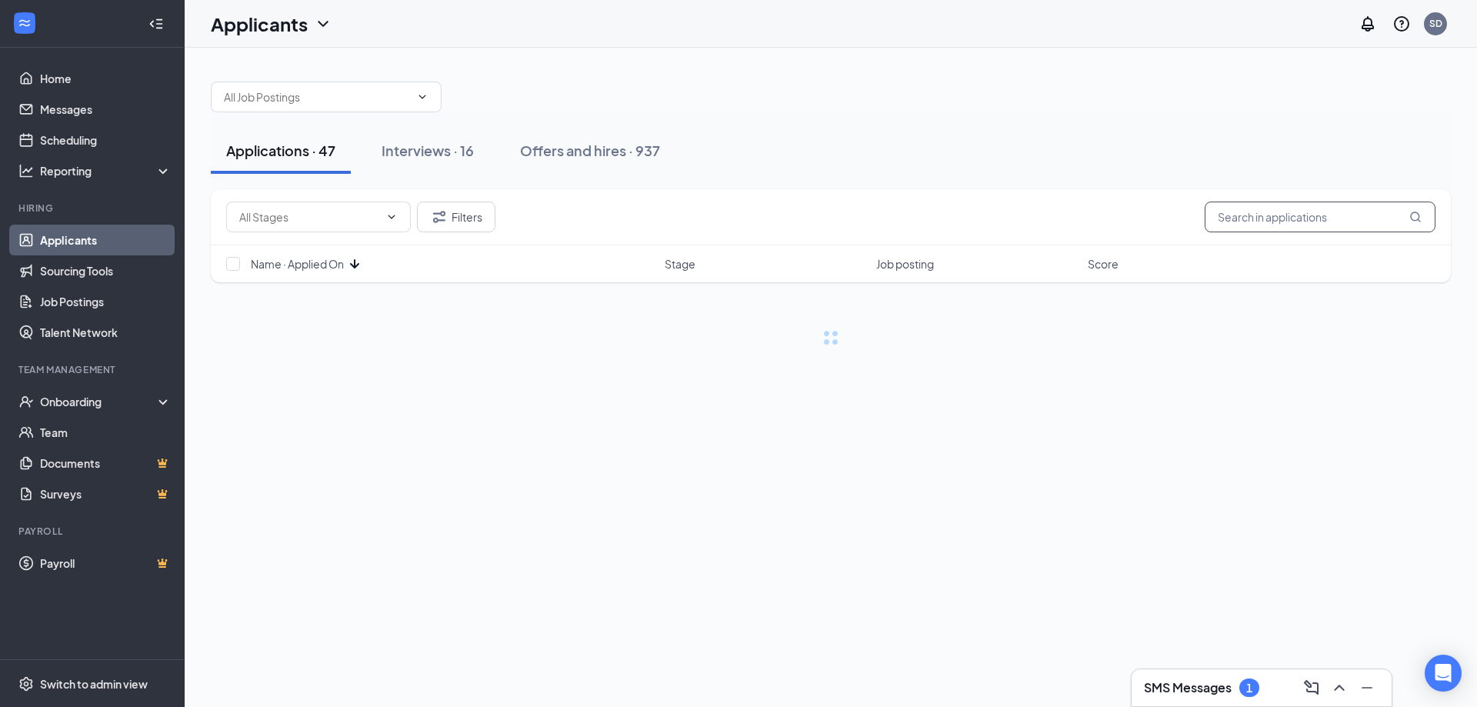
click at [1295, 220] on input "text" at bounding box center [1319, 217] width 231 height 31
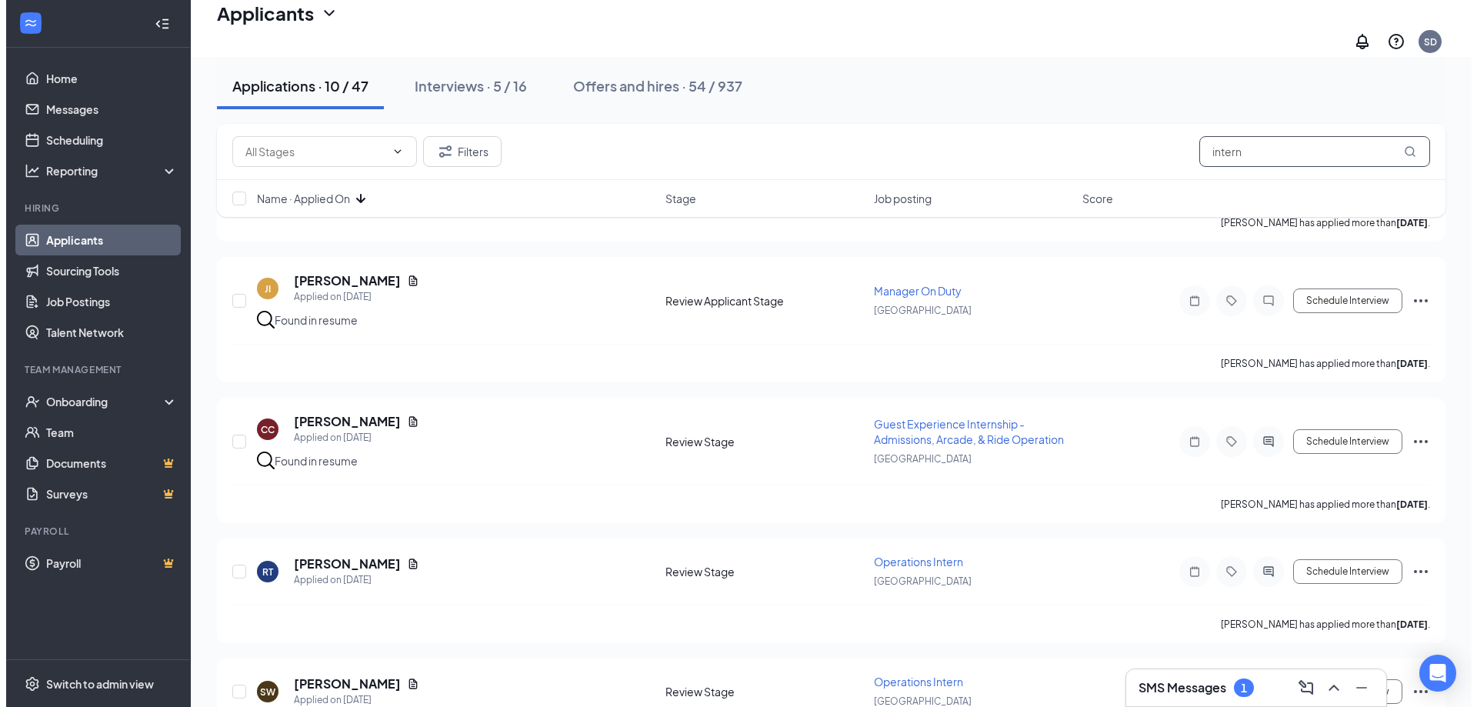
scroll to position [926, 0]
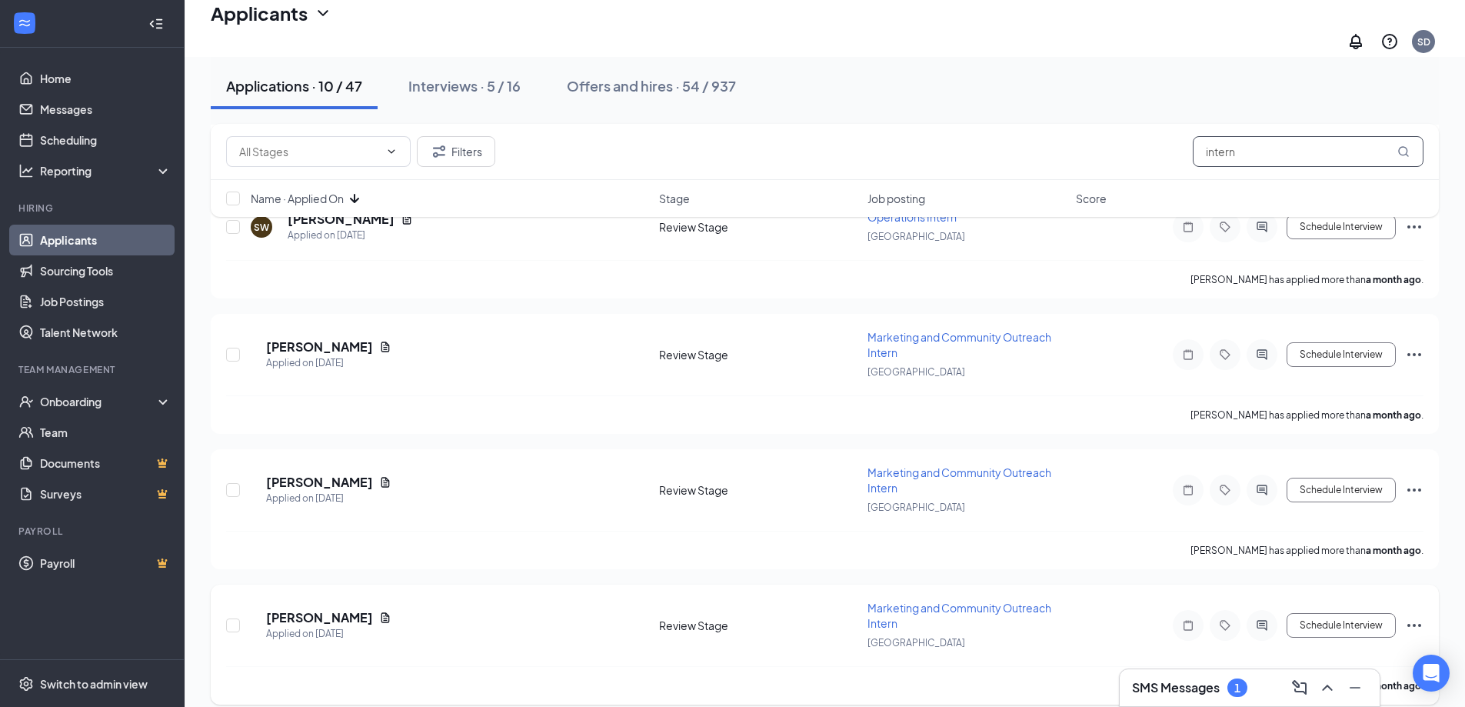
type input "intern"
click at [1262, 610] on div at bounding box center [1262, 625] width 31 height 31
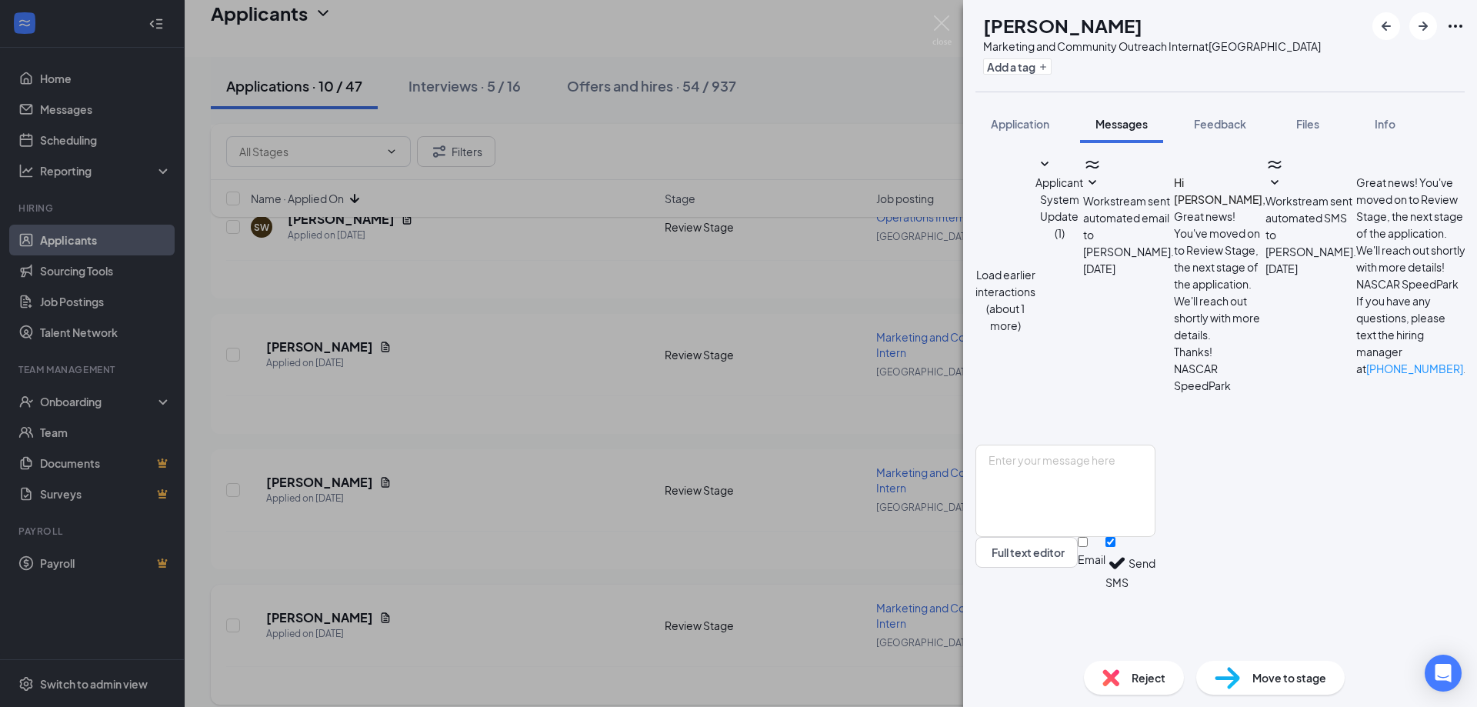
scroll to position [738, 0]
click at [941, 428] on div "AP [PERSON_NAME] Marketing and Community Outreach Intern at [GEOGRAPHIC_DATA] A…" at bounding box center [738, 353] width 1477 height 707
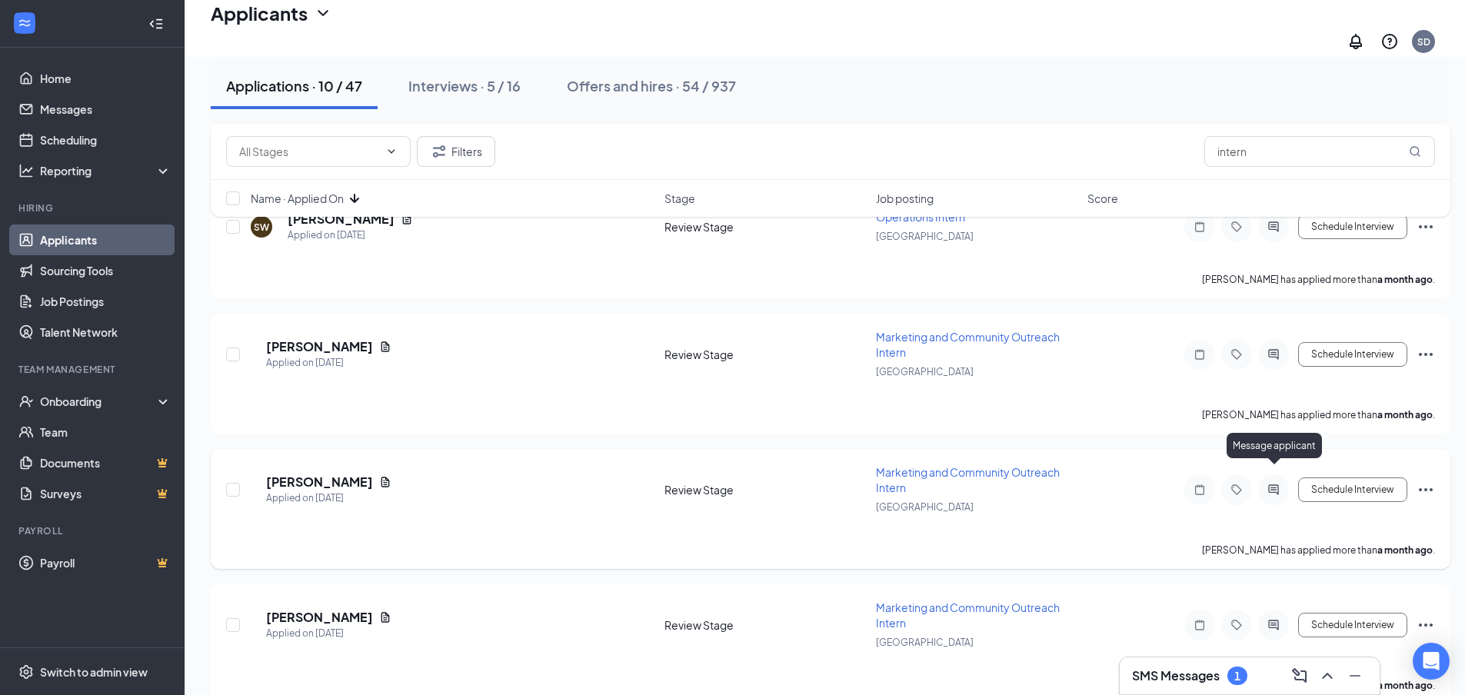
click at [1273, 485] on icon "ActiveChat" at bounding box center [1273, 490] width 10 height 10
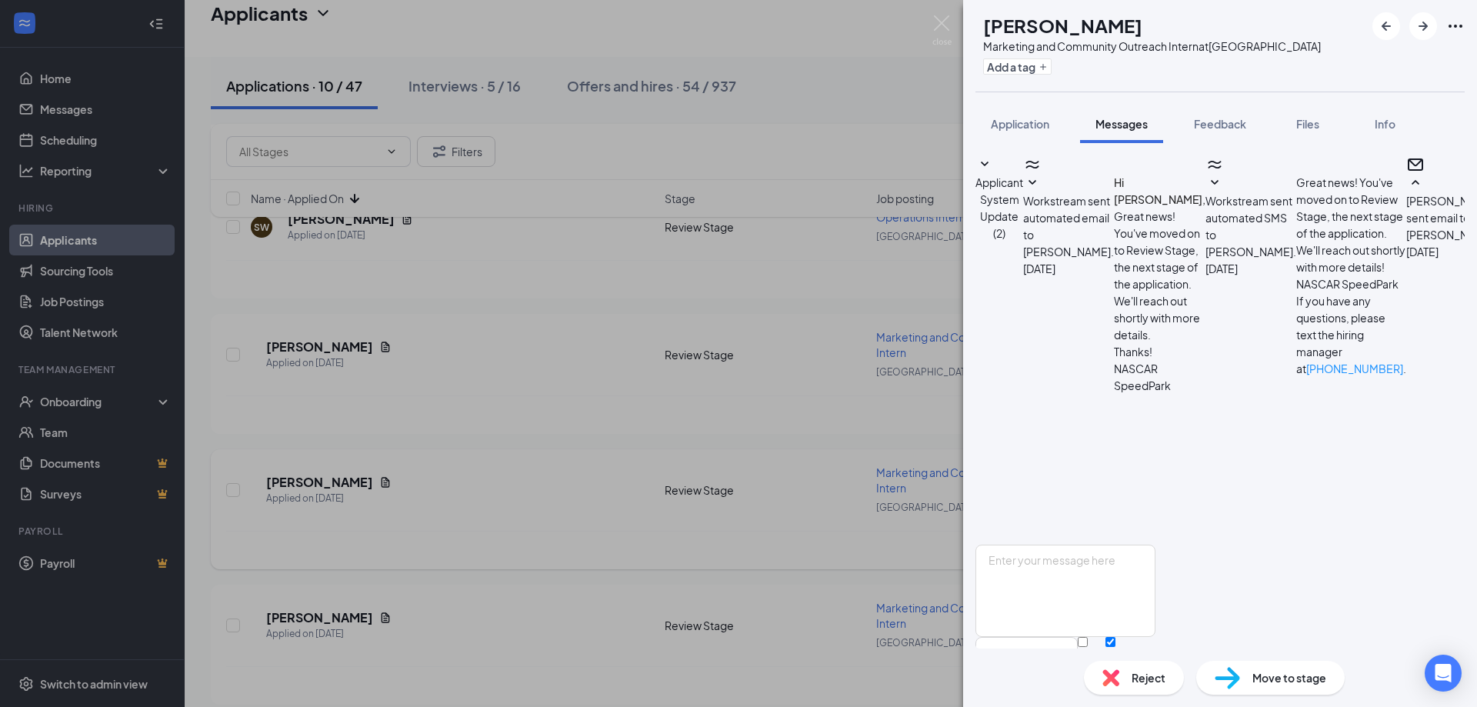
scroll to position [606, 0]
drag, startPoint x: 831, startPoint y: 412, endPoint x: 861, endPoint y: 421, distance: 31.2
click at [827, 415] on div "MN [PERSON_NAME] Marketing and Community Outreach Intern at [GEOGRAPHIC_DATA] A…" at bounding box center [738, 353] width 1477 height 707
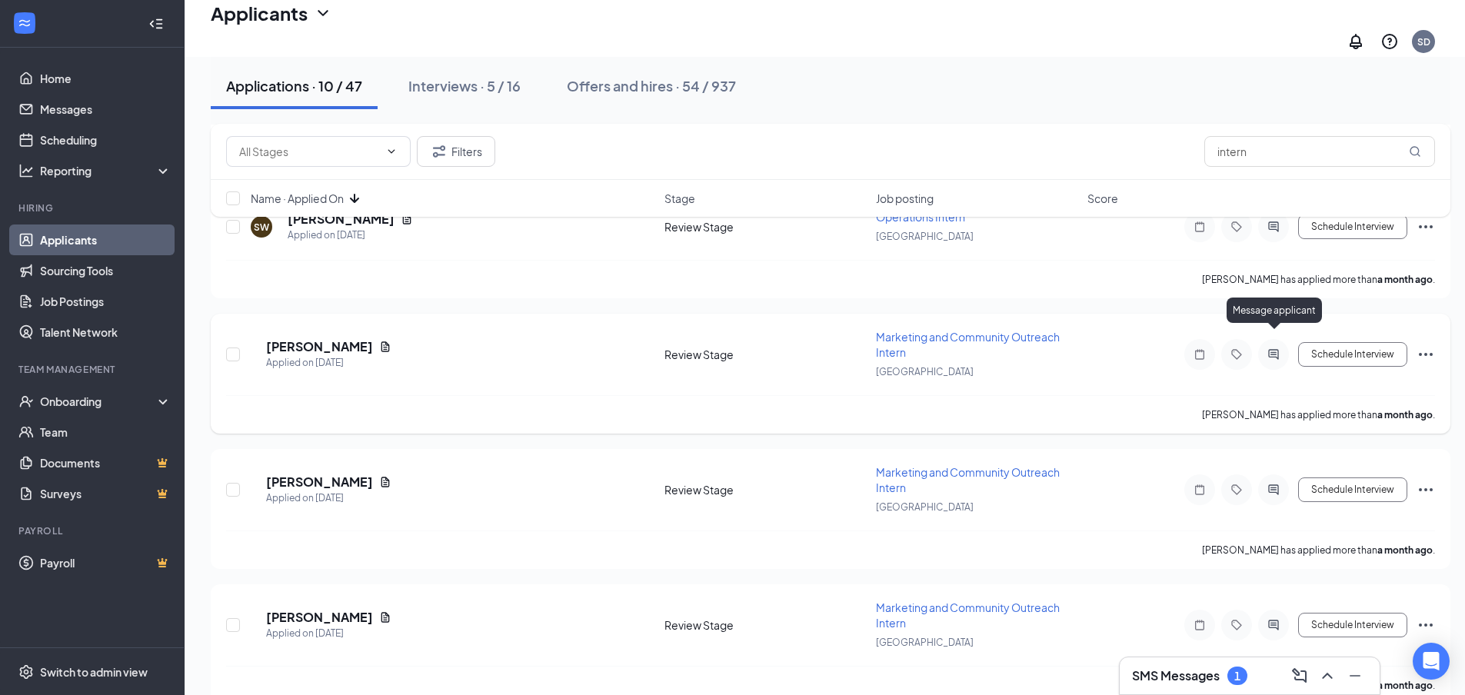
click at [1274, 348] on icon "ActiveChat" at bounding box center [1273, 354] width 18 height 12
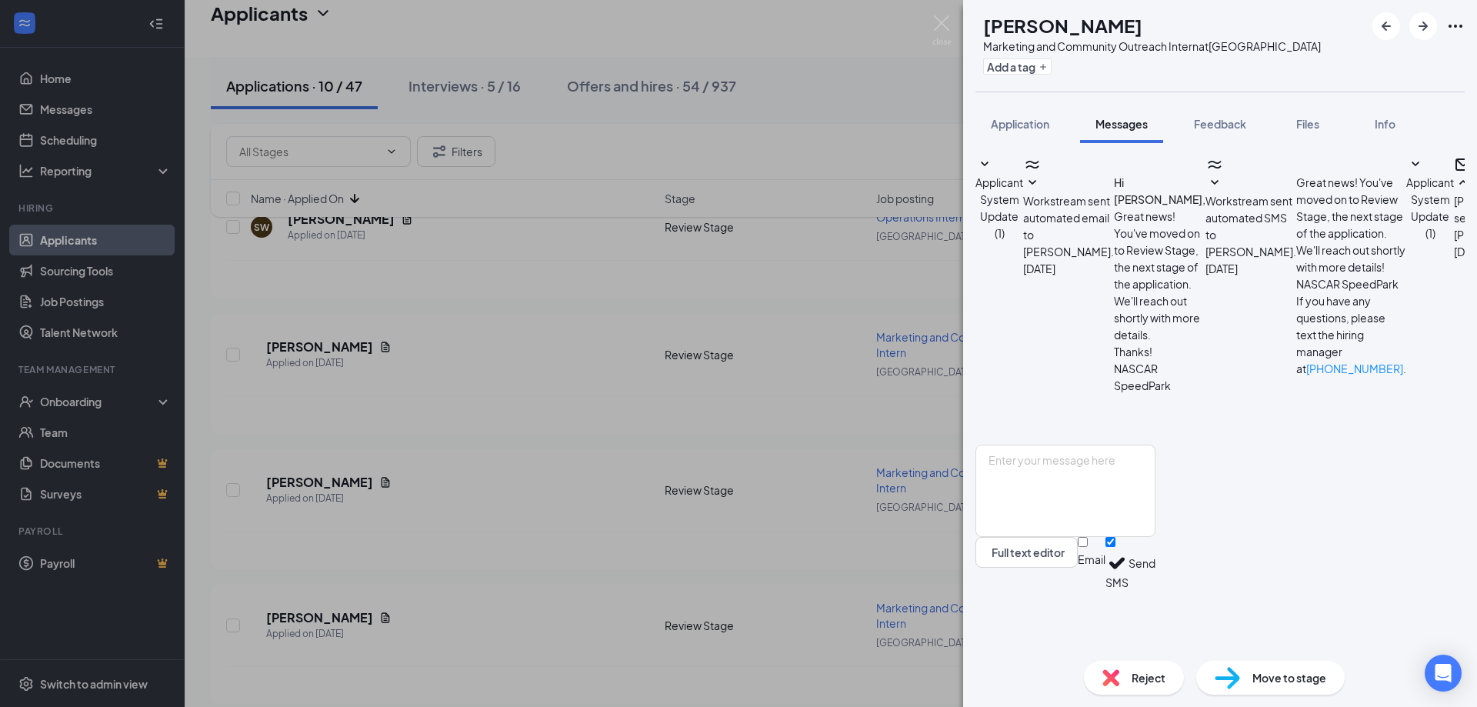
scroll to position [715, 0]
click at [1121, 705] on div "Reject Move to stage" at bounding box center [1220, 677] width 514 height 58
click at [1117, 678] on img at bounding box center [1110, 677] width 17 height 17
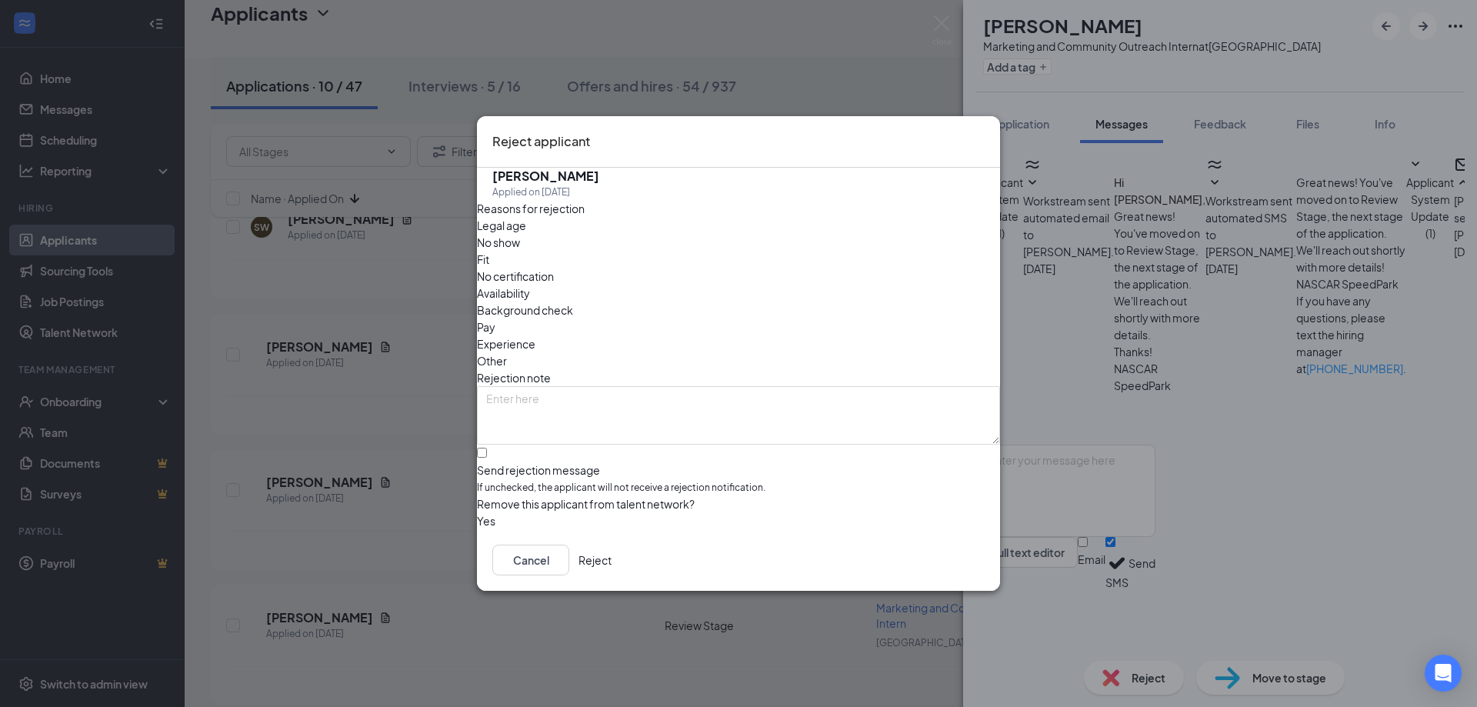
click at [611, 571] on button "Reject" at bounding box center [594, 560] width 33 height 31
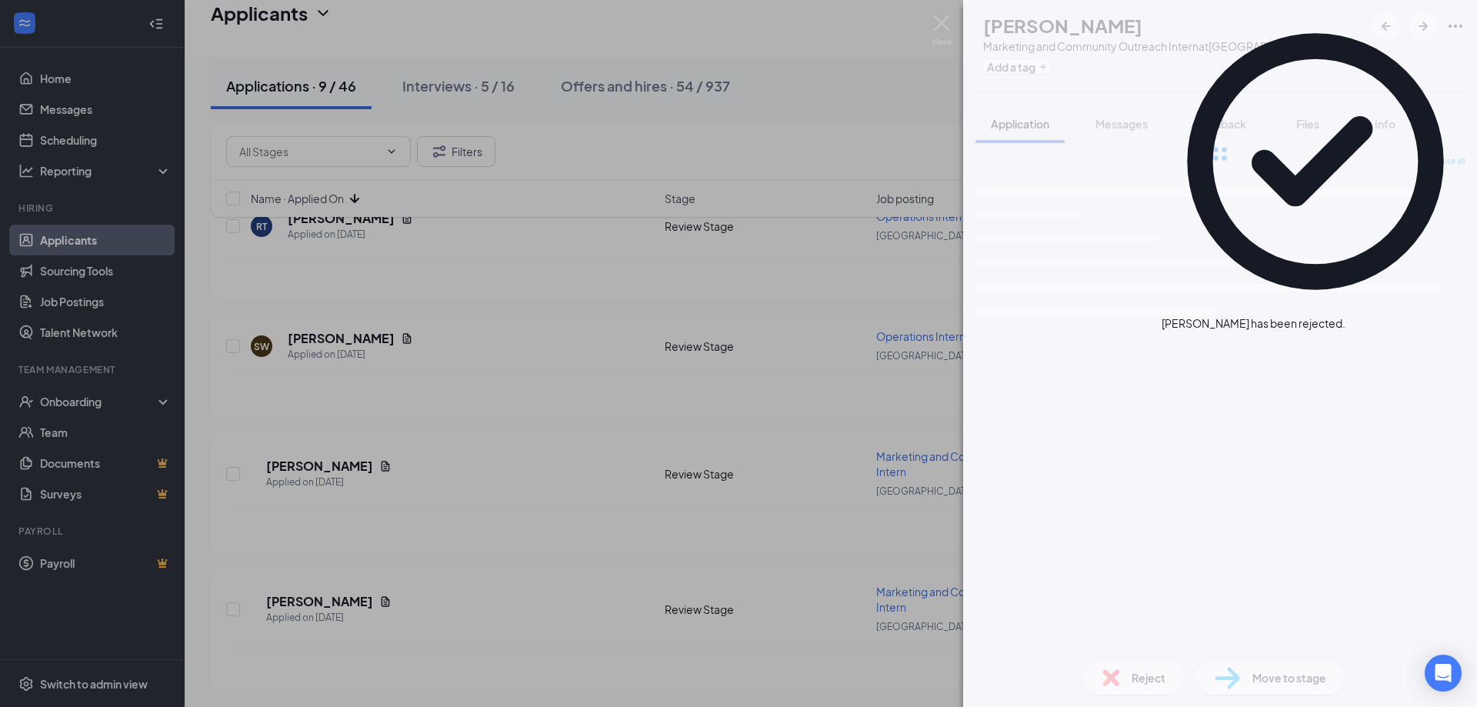
scroll to position [791, 0]
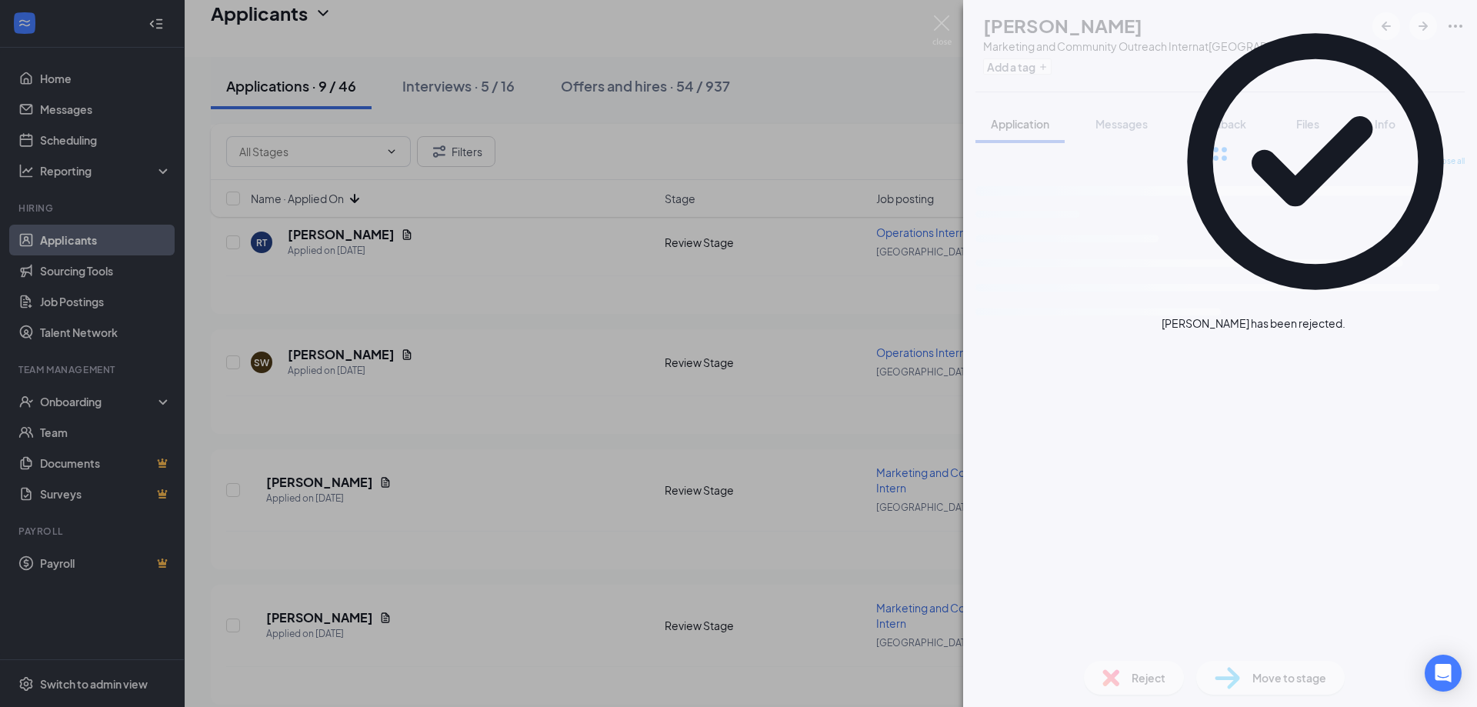
click at [645, 316] on div "MN [PERSON_NAME] Marketing and Community Outreach Intern at [GEOGRAPHIC_DATA] A…" at bounding box center [738, 353] width 1477 height 707
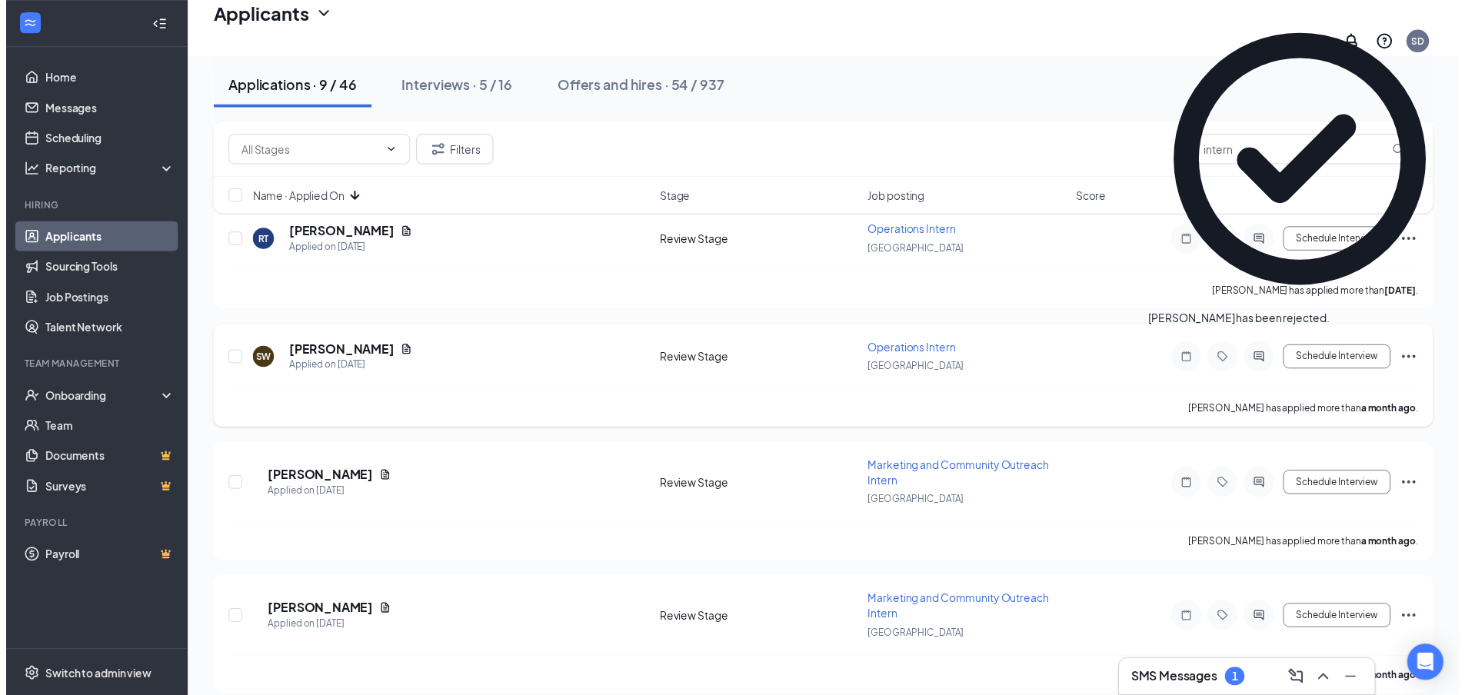
scroll to position [802, 0]
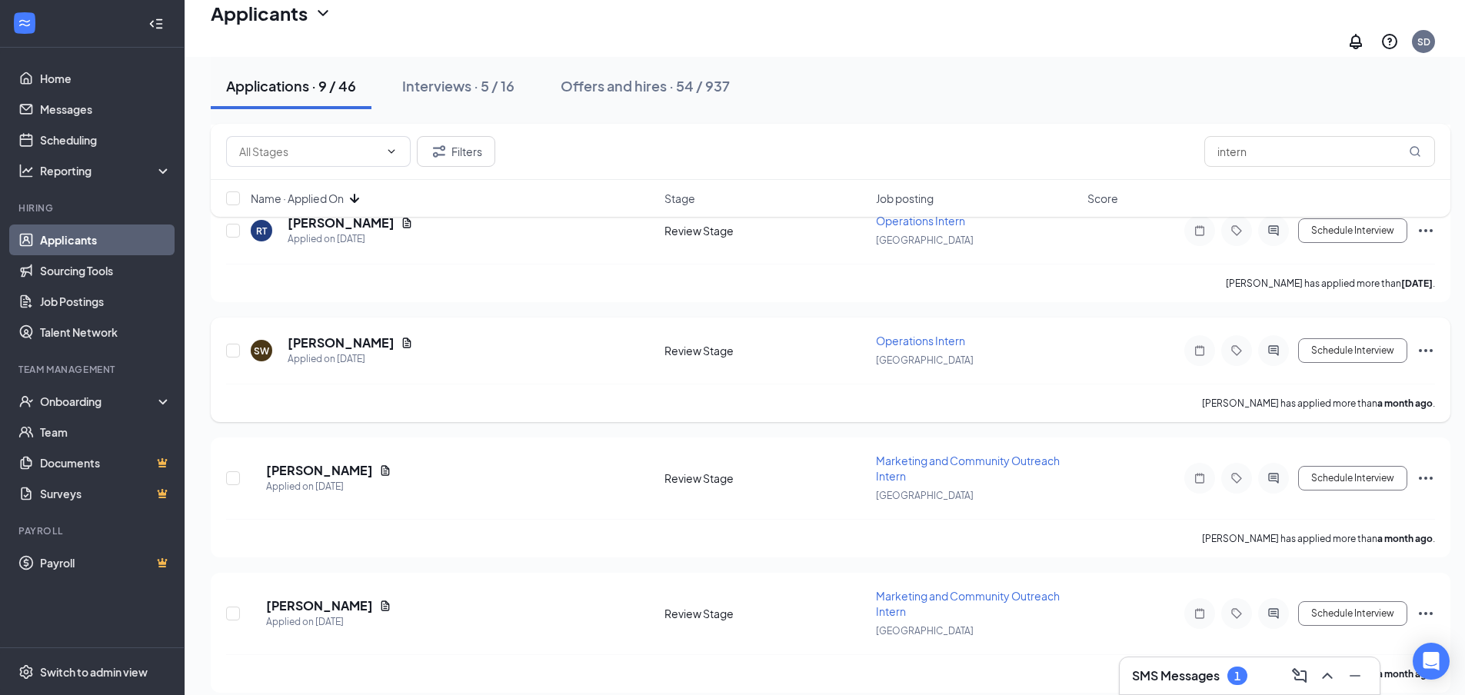
click at [1421, 341] on icon "Ellipses" at bounding box center [1426, 350] width 18 height 18
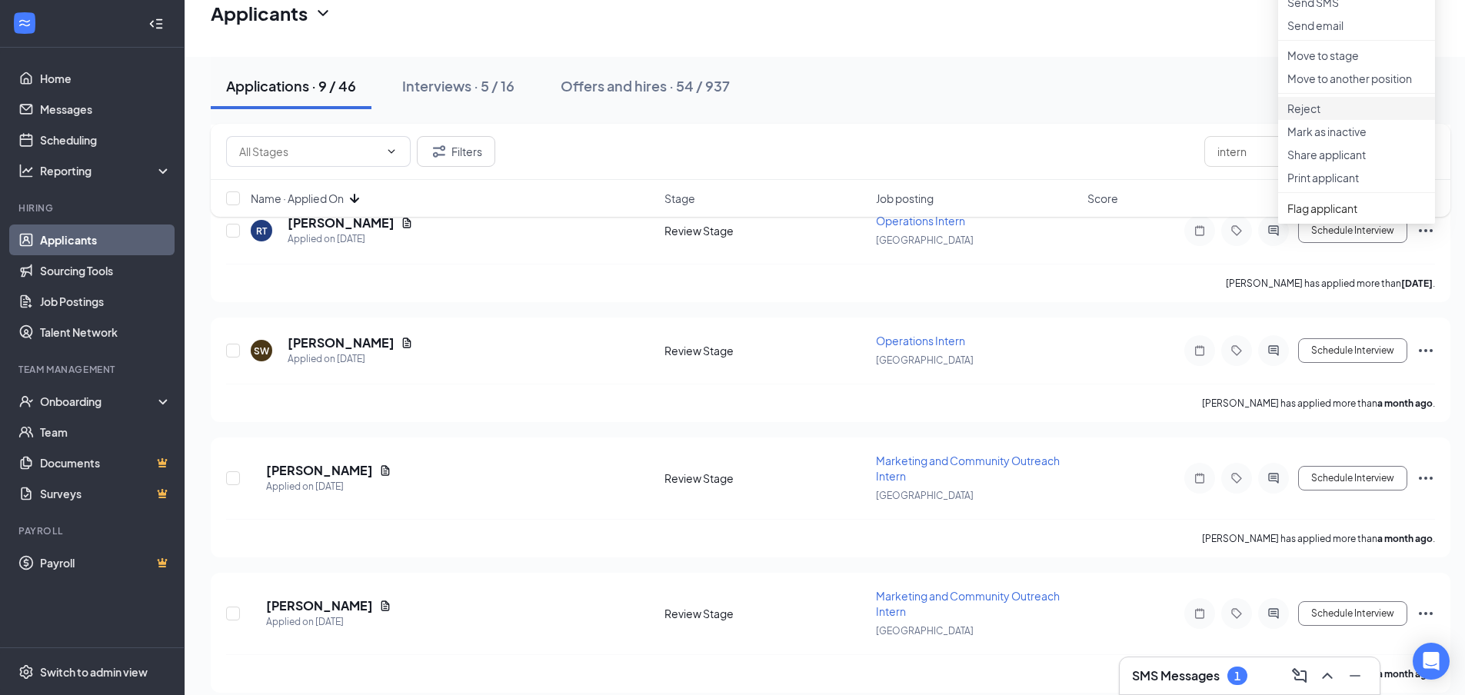
click at [1307, 116] on p "Reject" at bounding box center [1357, 108] width 138 height 15
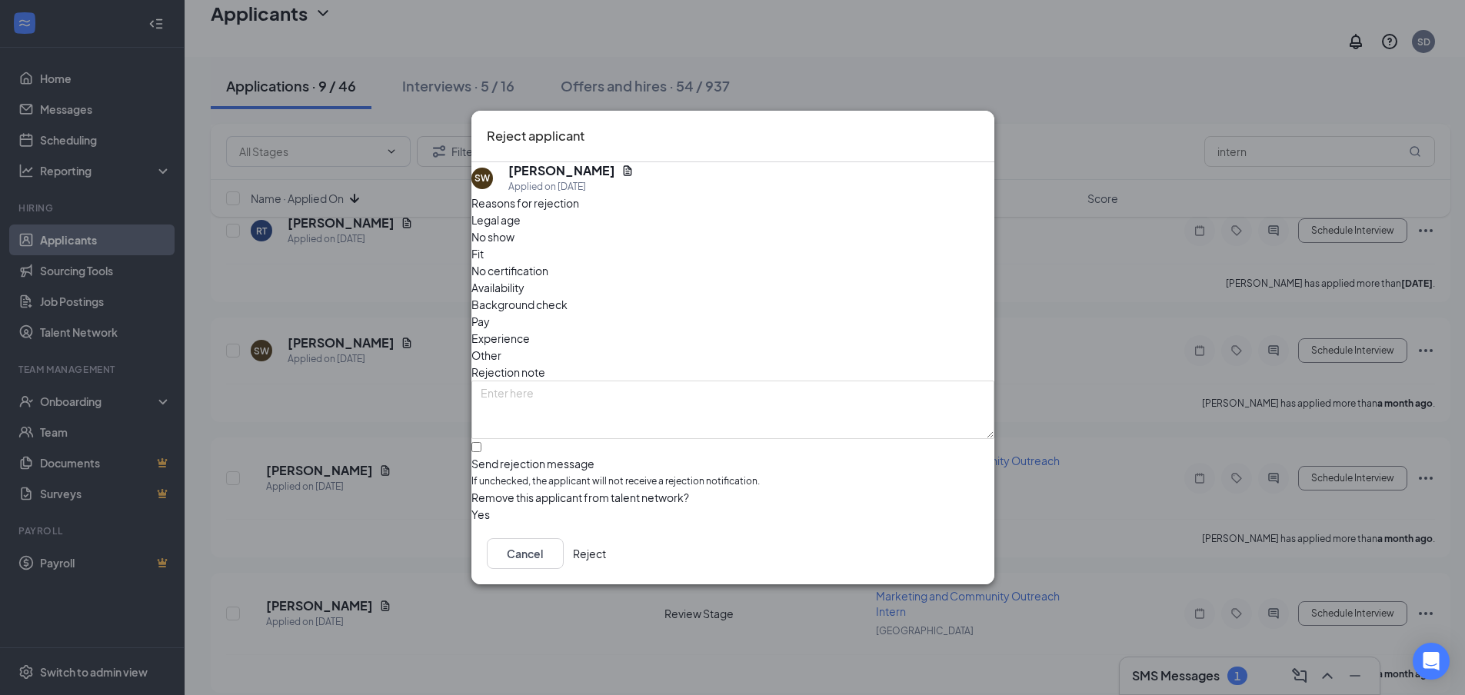
click at [606, 561] on button "Reject" at bounding box center [589, 553] width 33 height 31
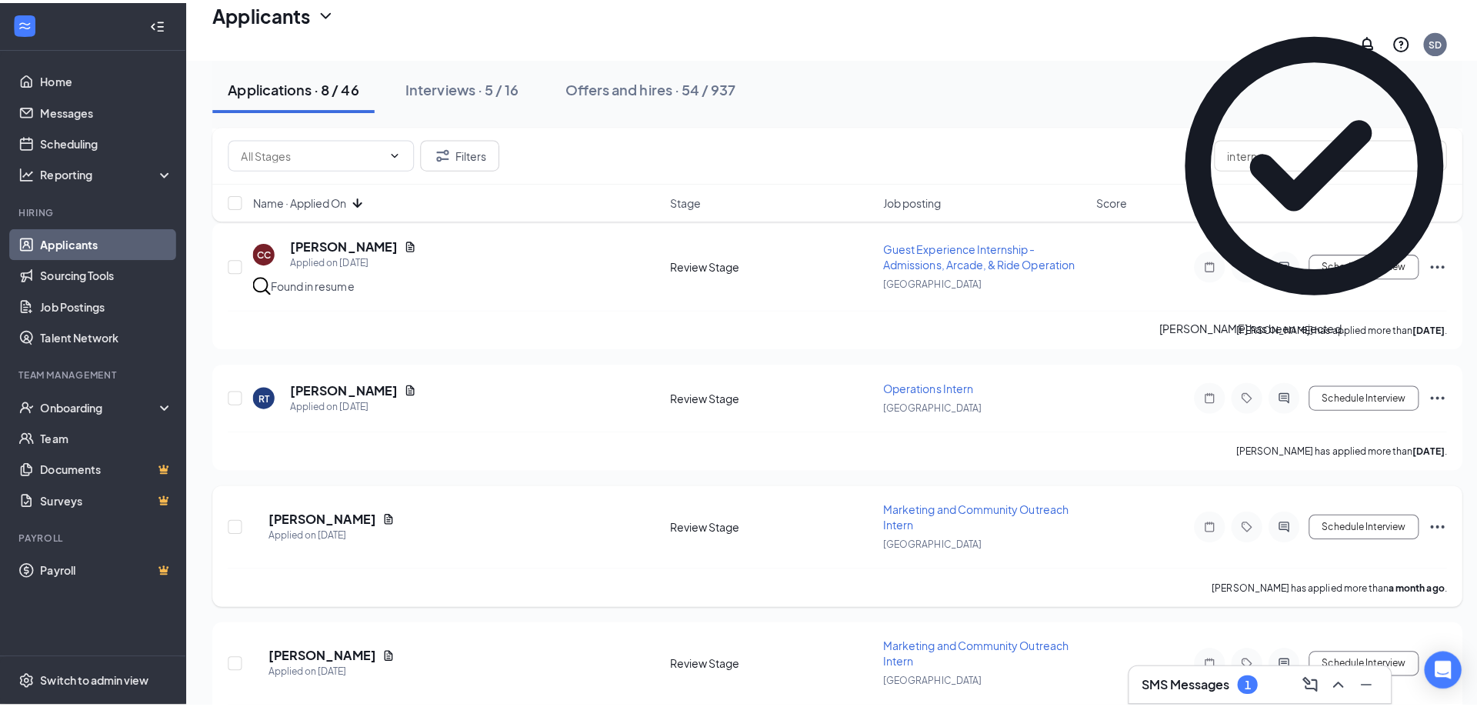
scroll to position [605, 0]
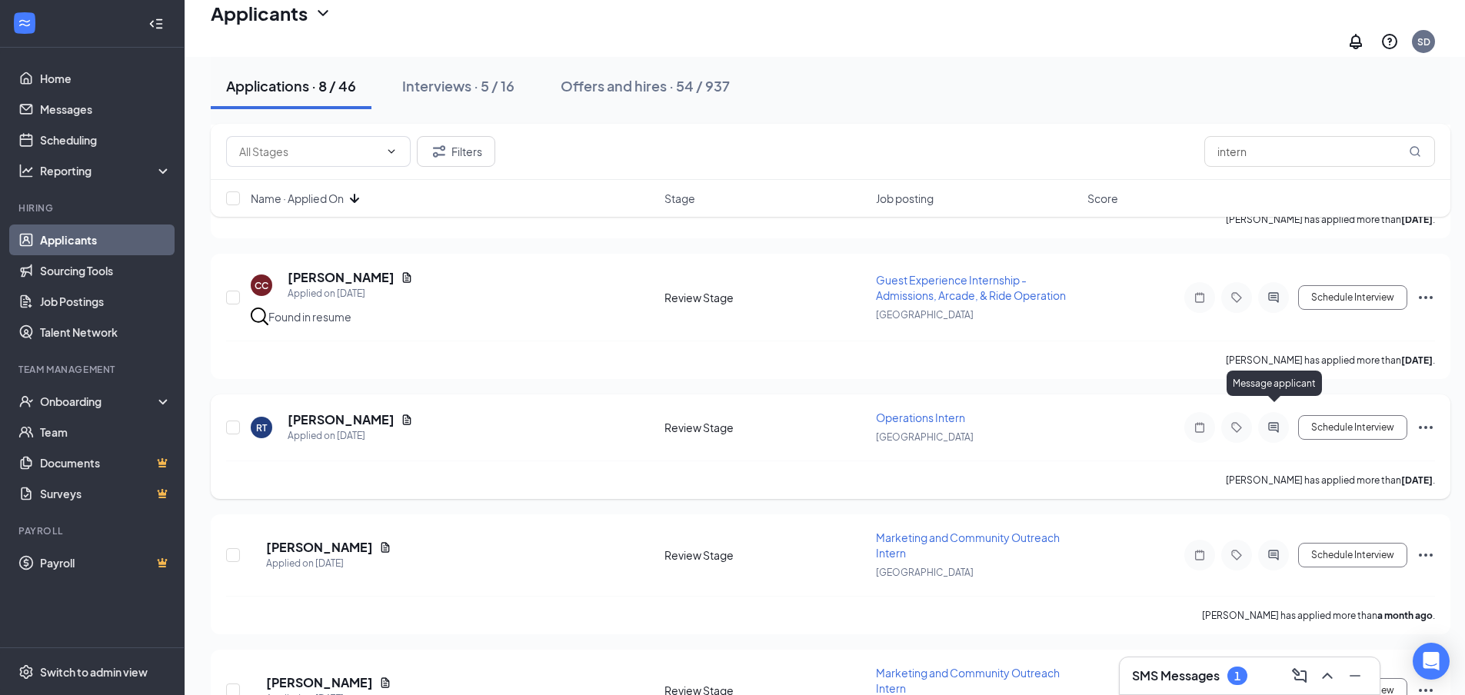
click at [1278, 421] on icon "ActiveChat" at bounding box center [1273, 427] width 18 height 12
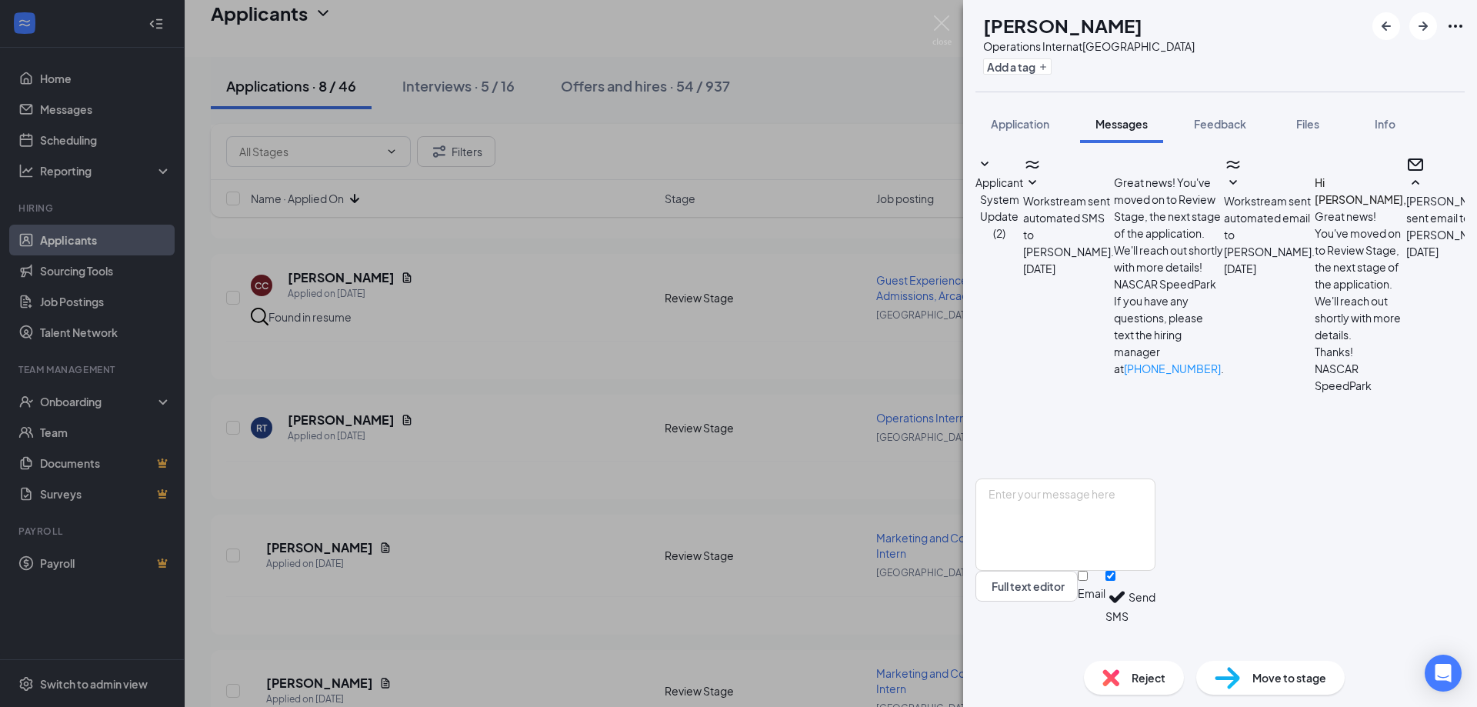
scroll to position [155, 0]
click at [1138, 680] on span "Reject" at bounding box center [1148, 677] width 34 height 17
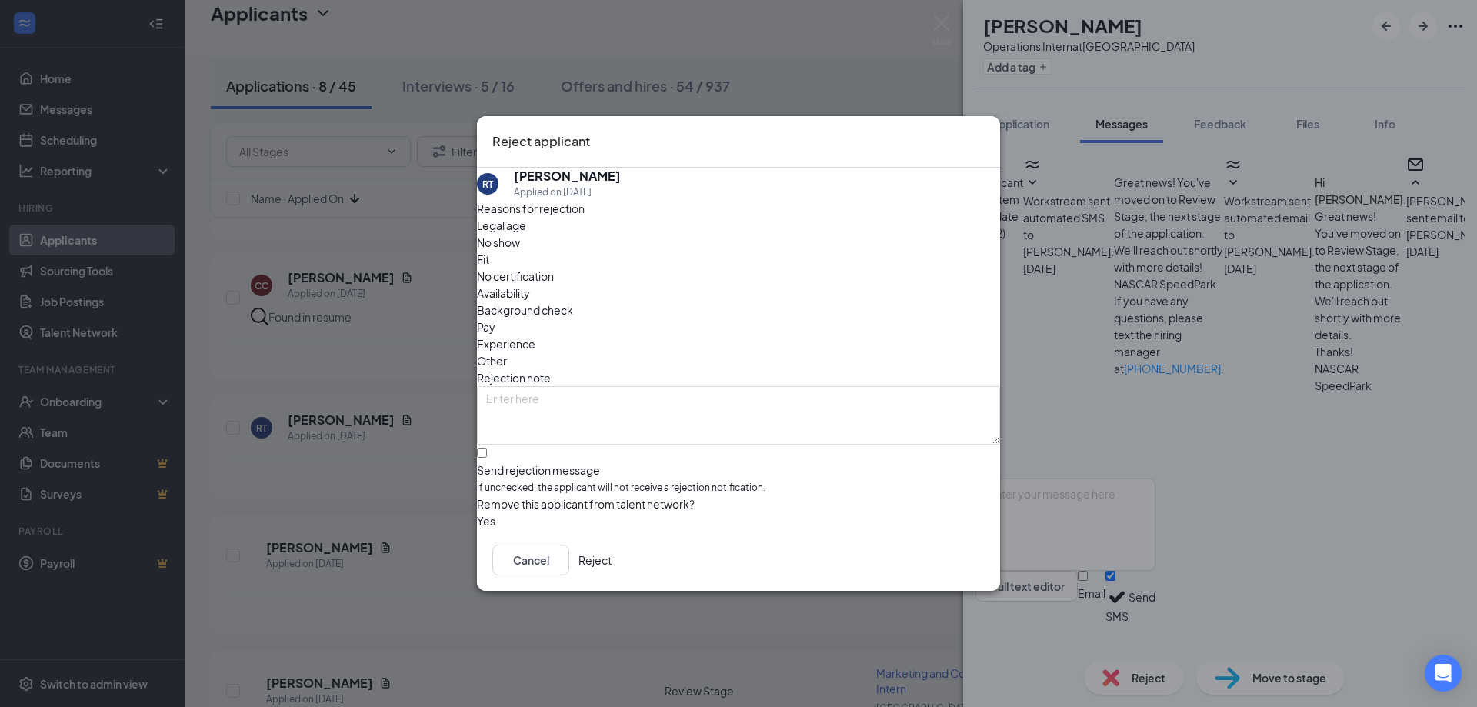
click at [611, 570] on button "Reject" at bounding box center [594, 560] width 33 height 31
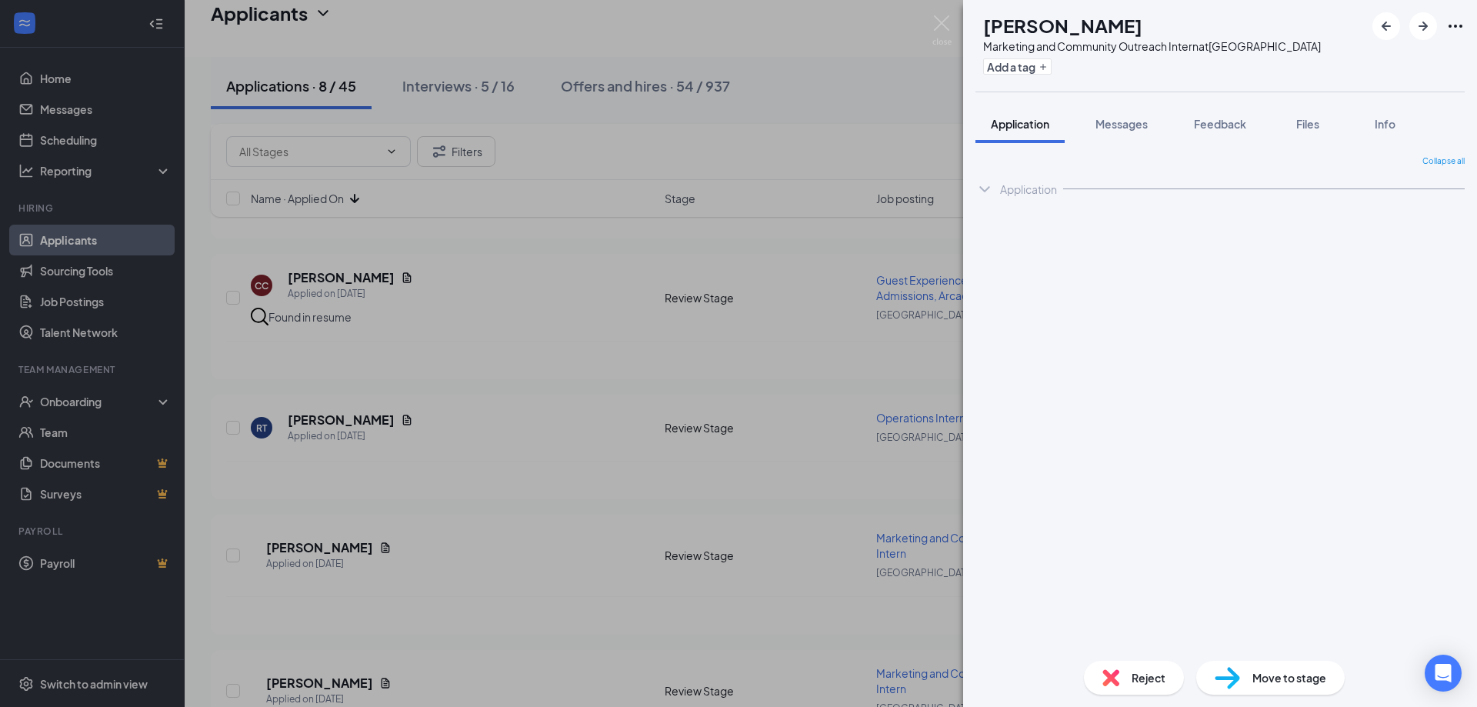
click at [906, 437] on div "MN [PERSON_NAME] Marketing and Community Outreach Intern at [GEOGRAPHIC_DATA] A…" at bounding box center [738, 353] width 1477 height 707
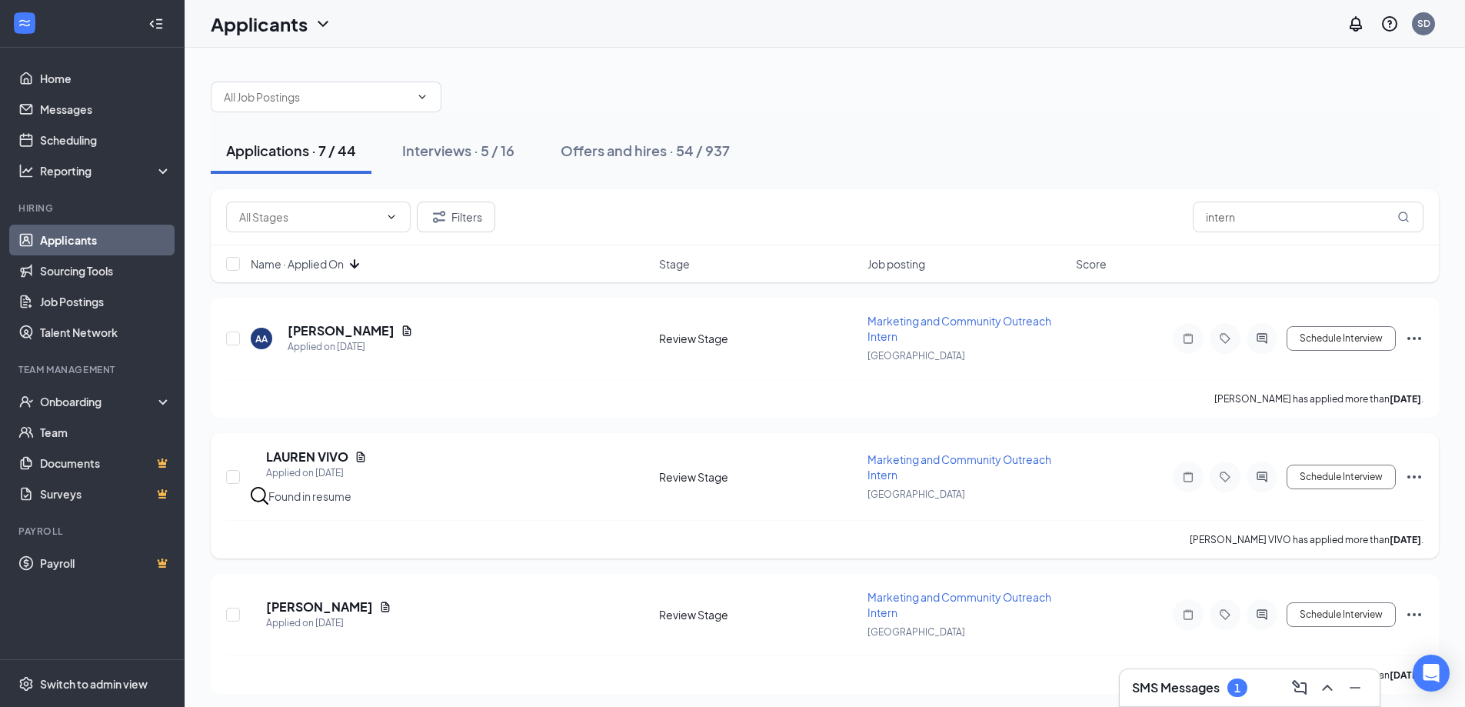
click at [1260, 477] on icon "ActiveChat" at bounding box center [1262, 477] width 18 height 12
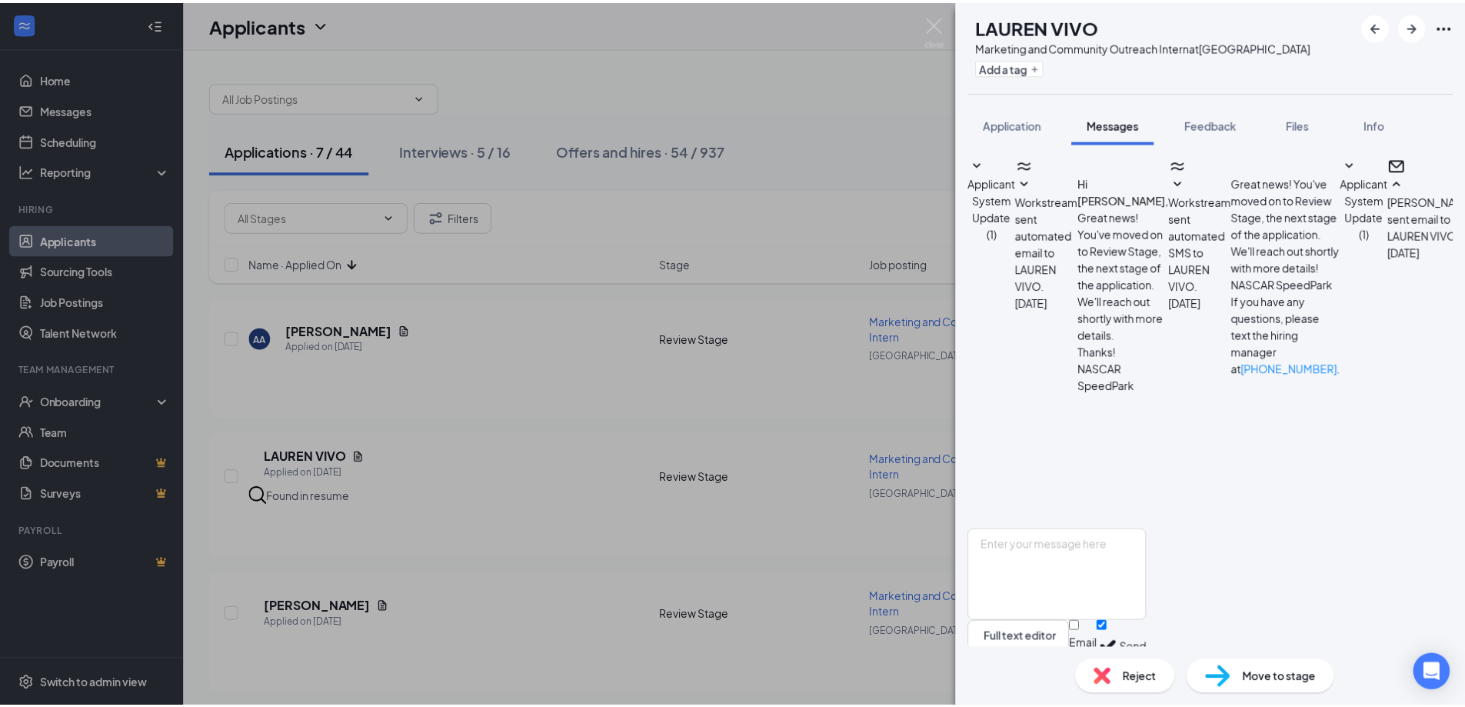
scroll to position [249, 0]
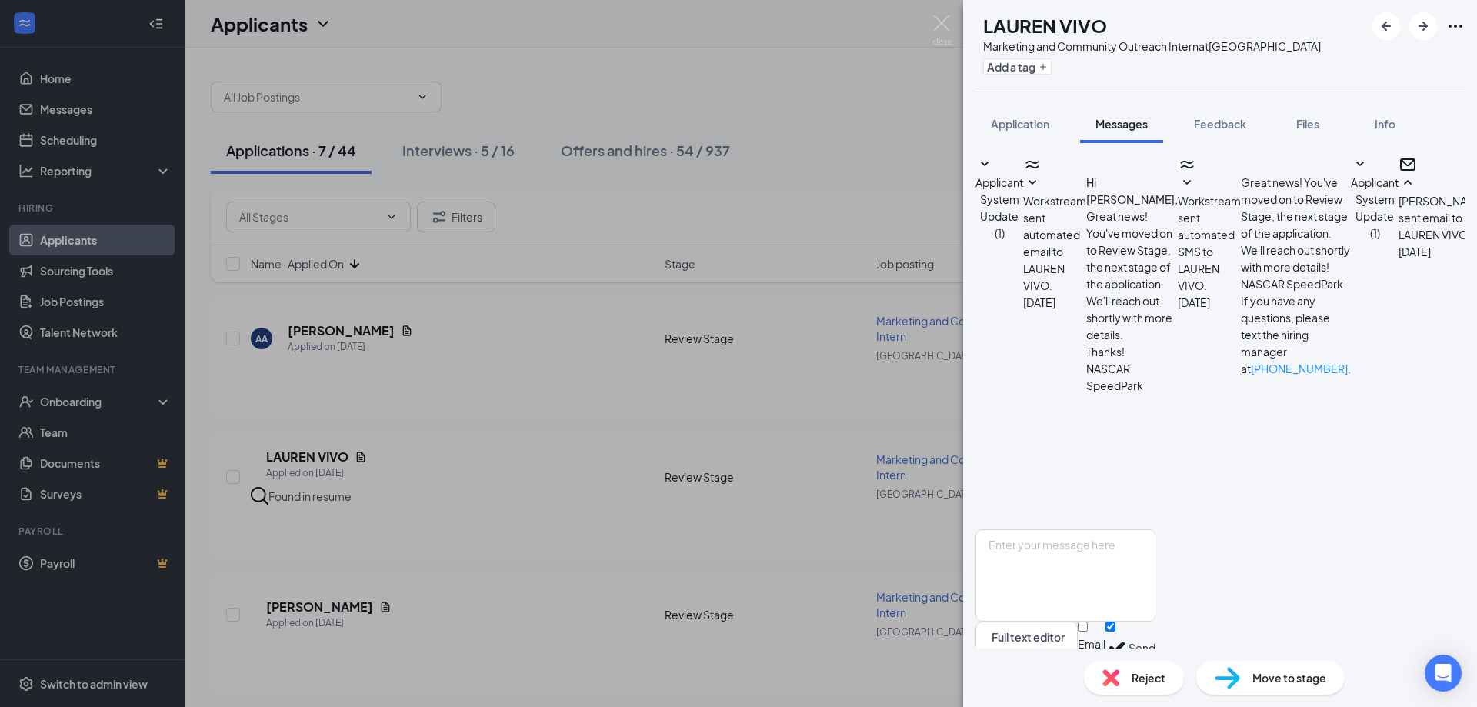
click at [698, 555] on div "LV LAUREN VIVO Marketing and Community Outreach Intern at [GEOGRAPHIC_DATA] Add…" at bounding box center [738, 353] width 1477 height 707
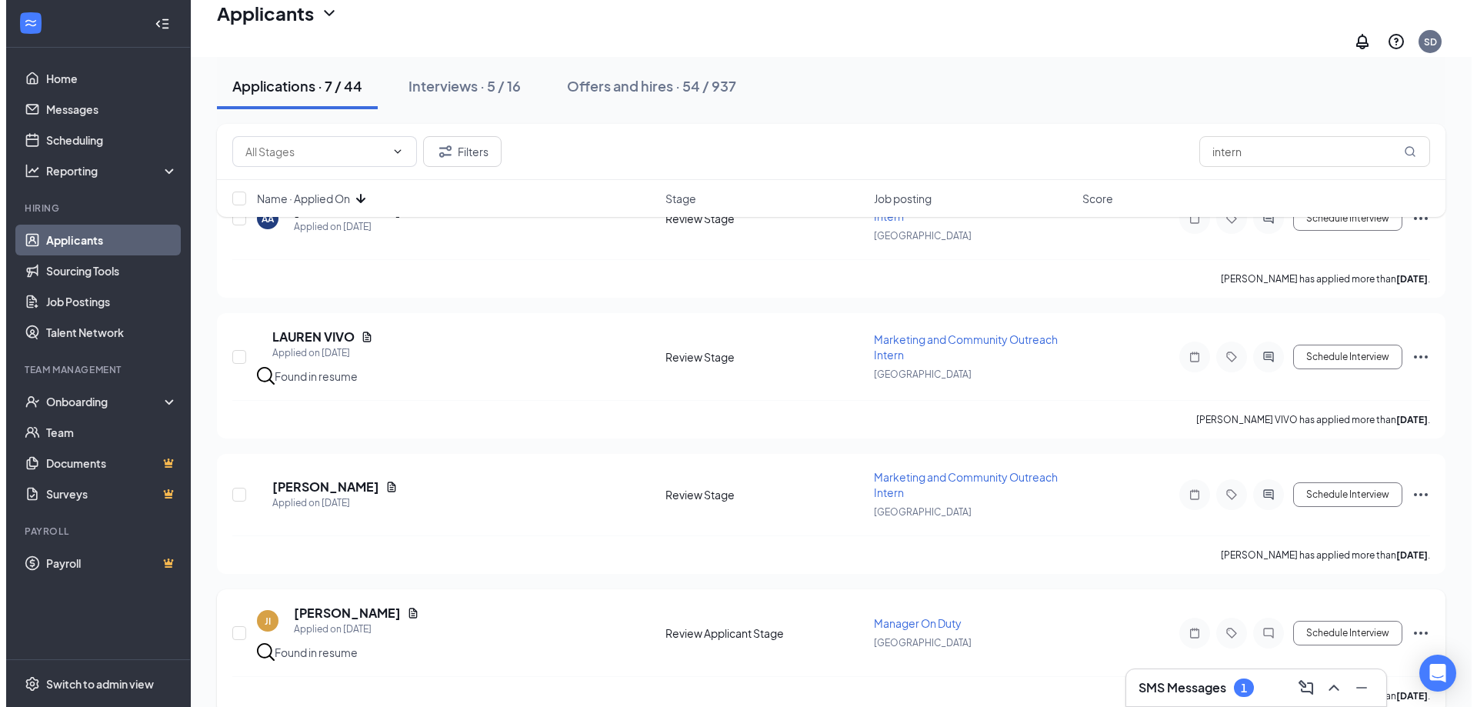
scroll to position [231, 0]
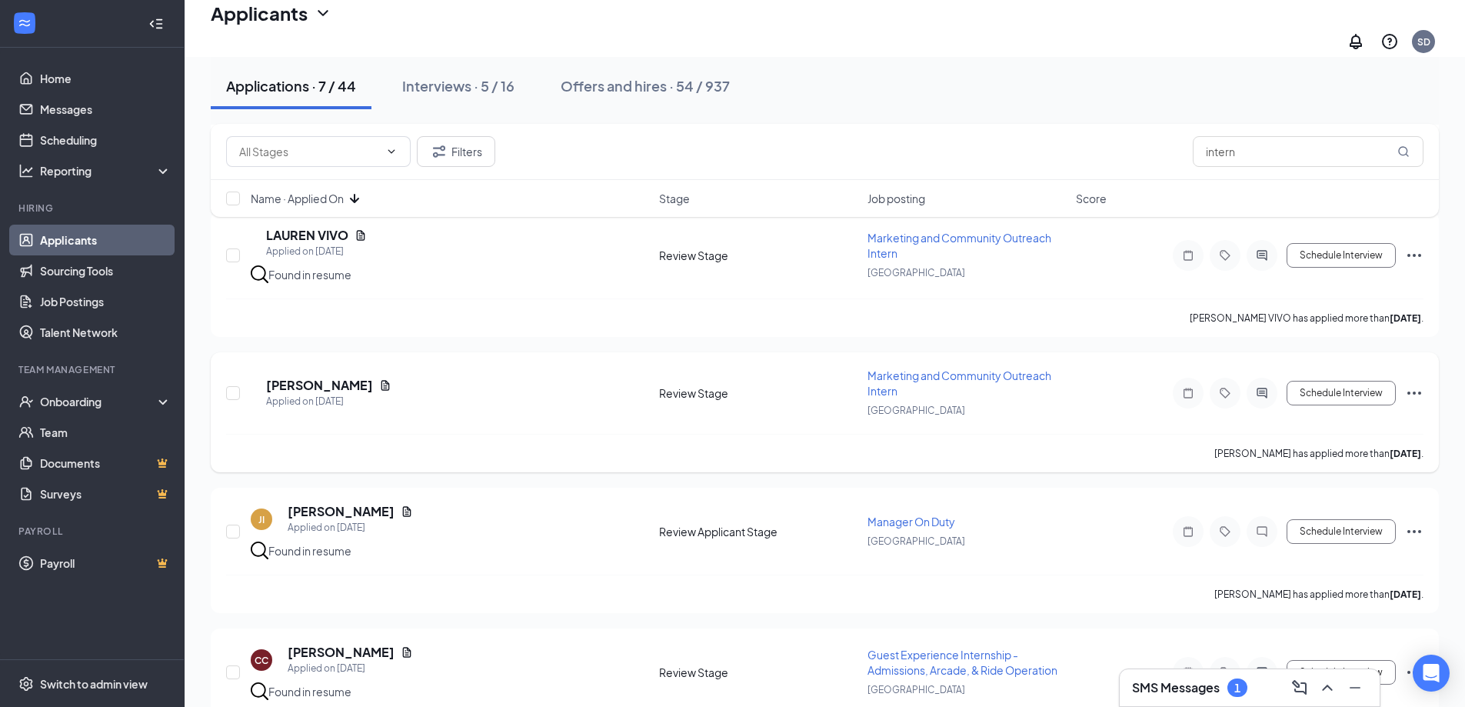
click at [1266, 387] on icon "ActiveChat" at bounding box center [1262, 393] width 18 height 12
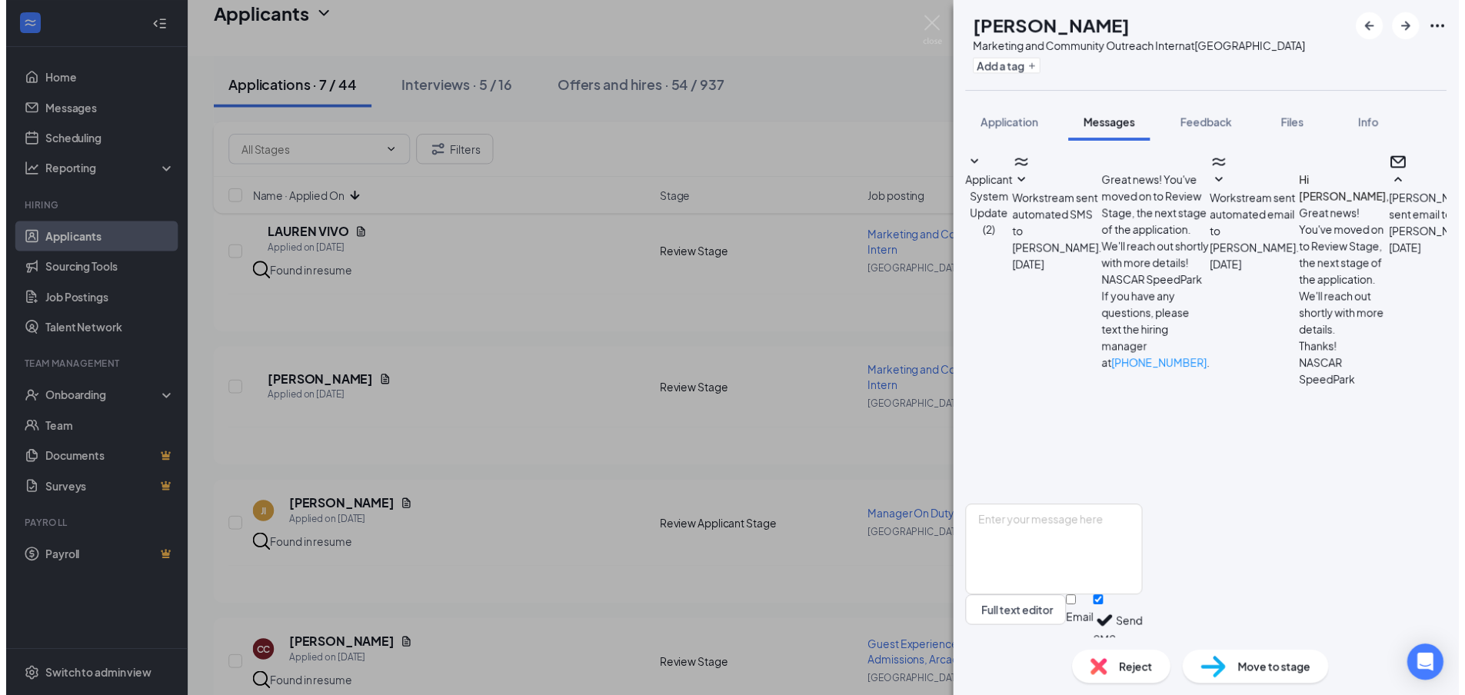
scroll to position [189, 0]
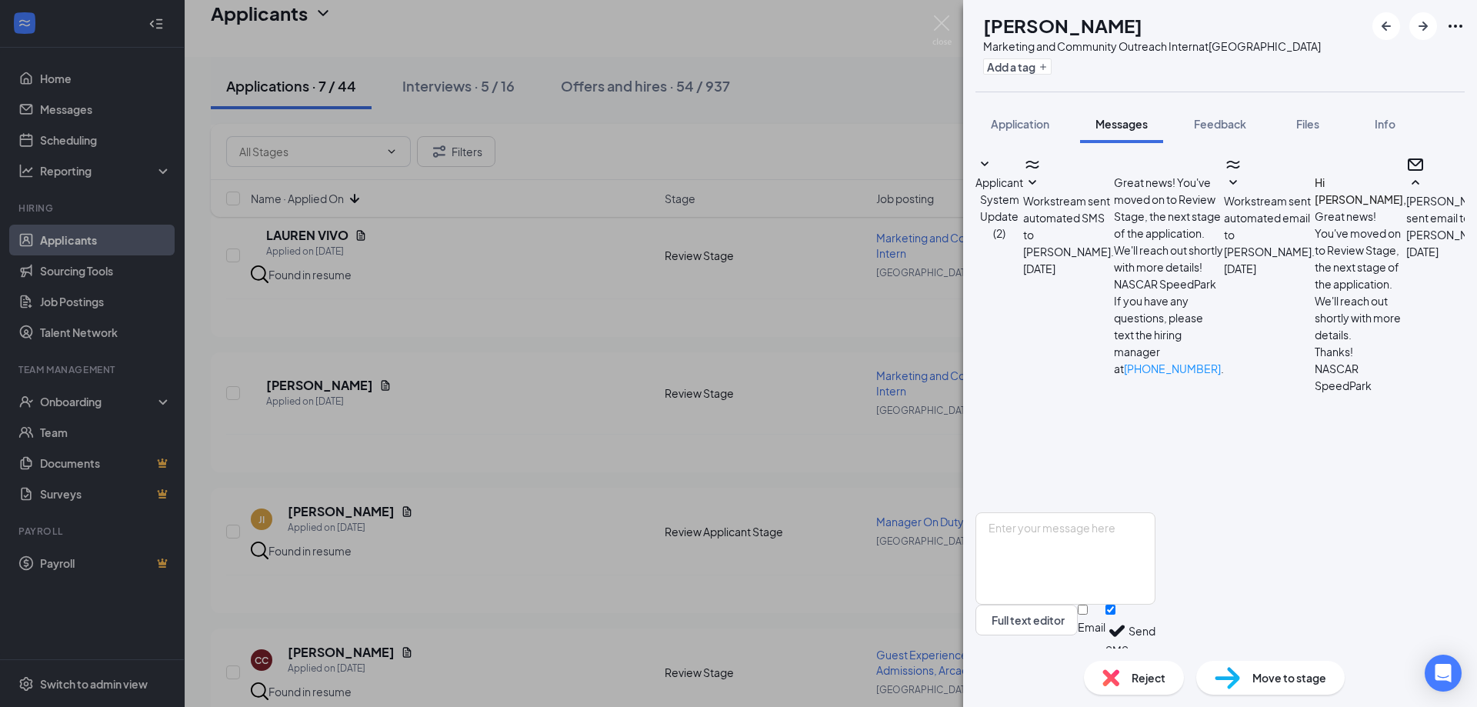
click at [896, 415] on div "[PERSON_NAME] [PERSON_NAME] Marketing and Community Outreach Intern at [GEOGRAP…" at bounding box center [738, 353] width 1477 height 707
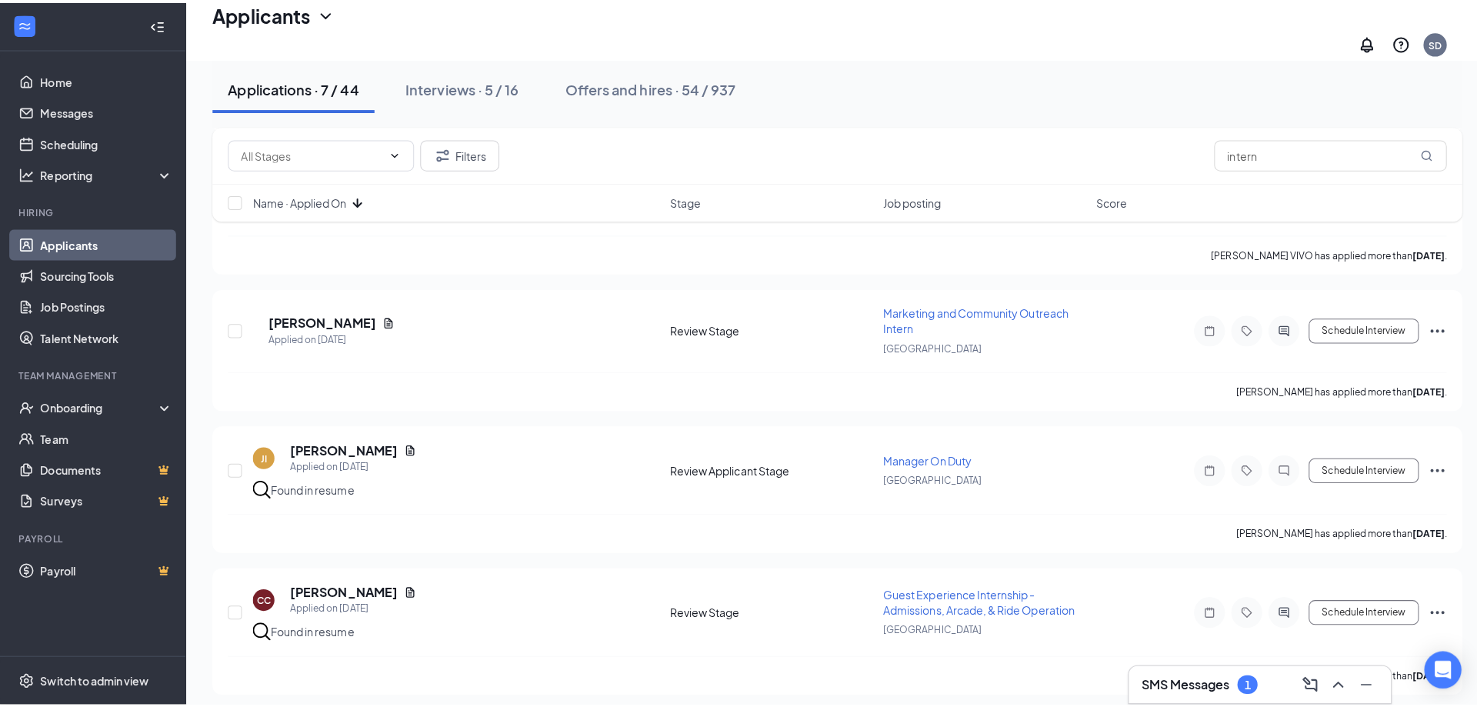
scroll to position [385, 0]
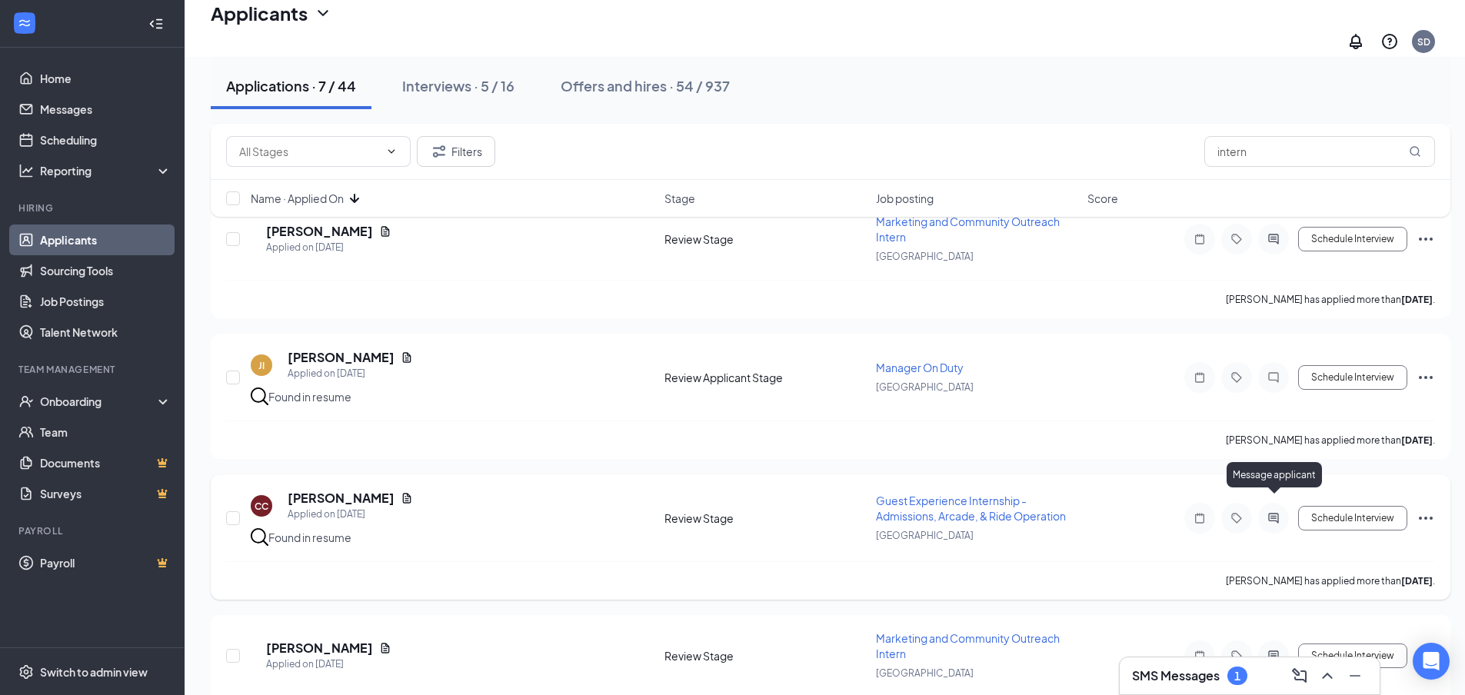
click at [1277, 513] on icon "ActiveChat" at bounding box center [1273, 518] width 10 height 10
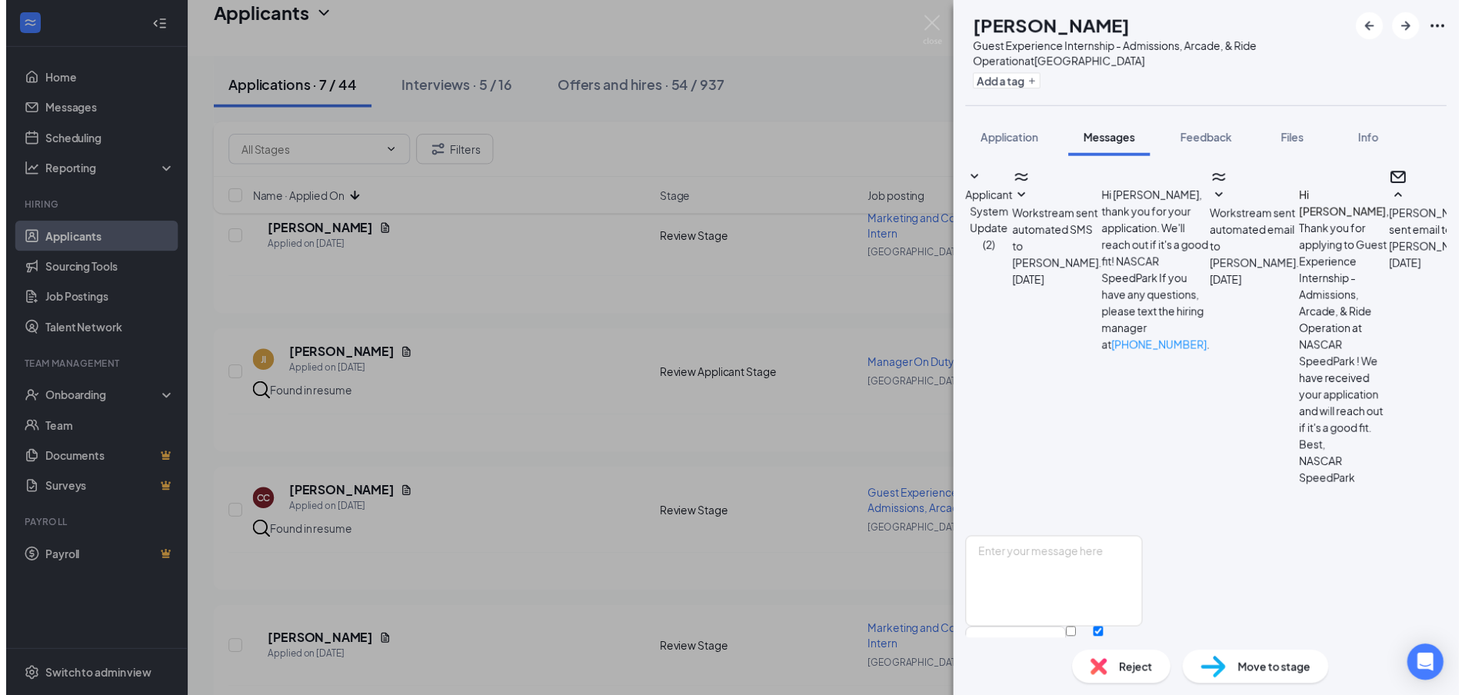
scroll to position [235, 0]
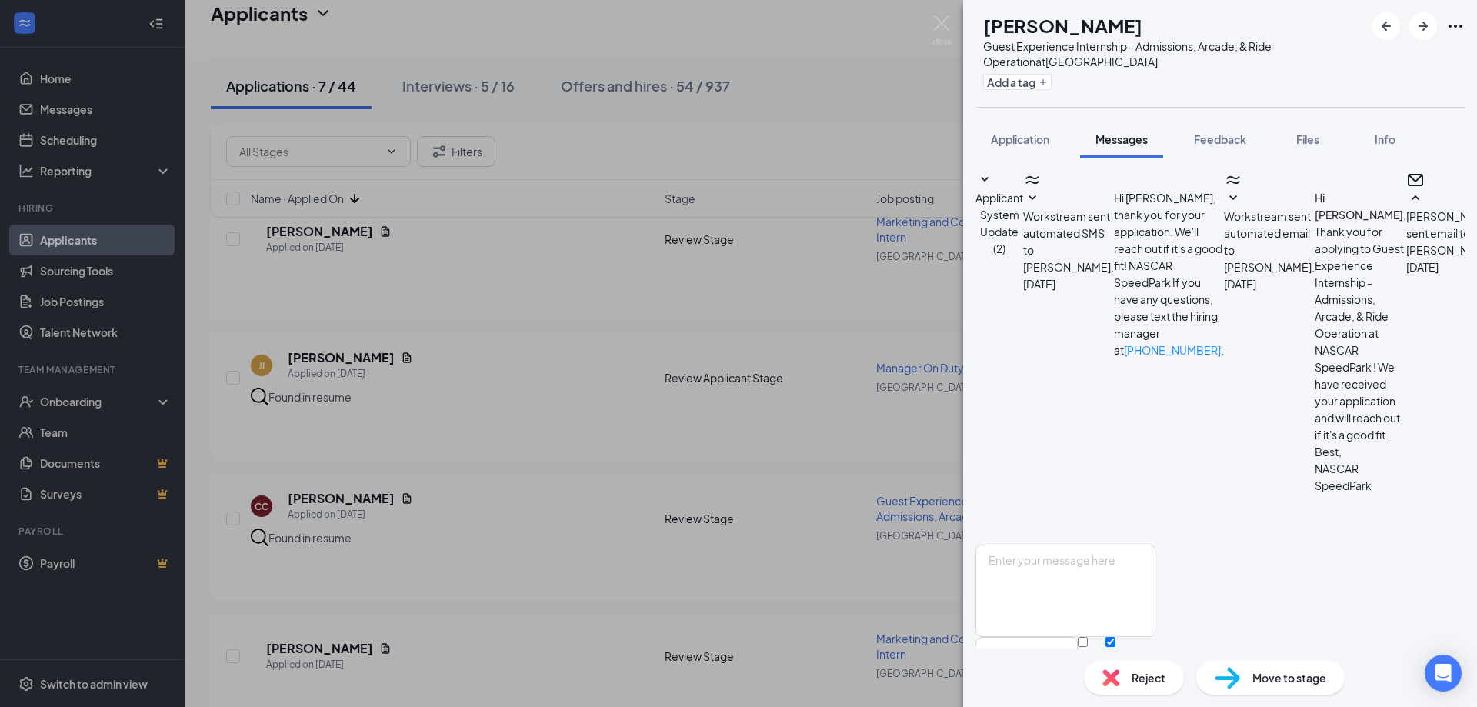
click at [822, 502] on div "CC [PERSON_NAME] Guest Experience Internship - Admissions, Arcade, & Ride Opera…" at bounding box center [738, 353] width 1477 height 707
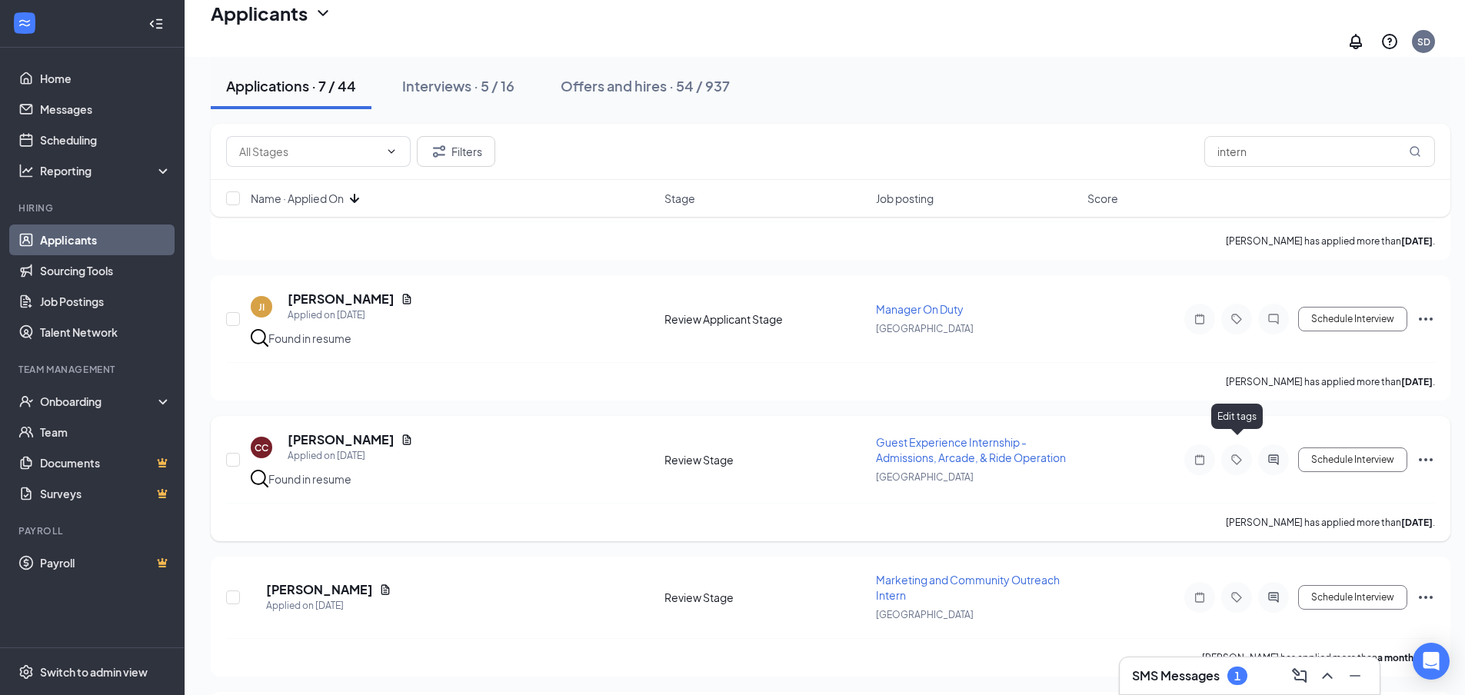
scroll to position [562, 0]
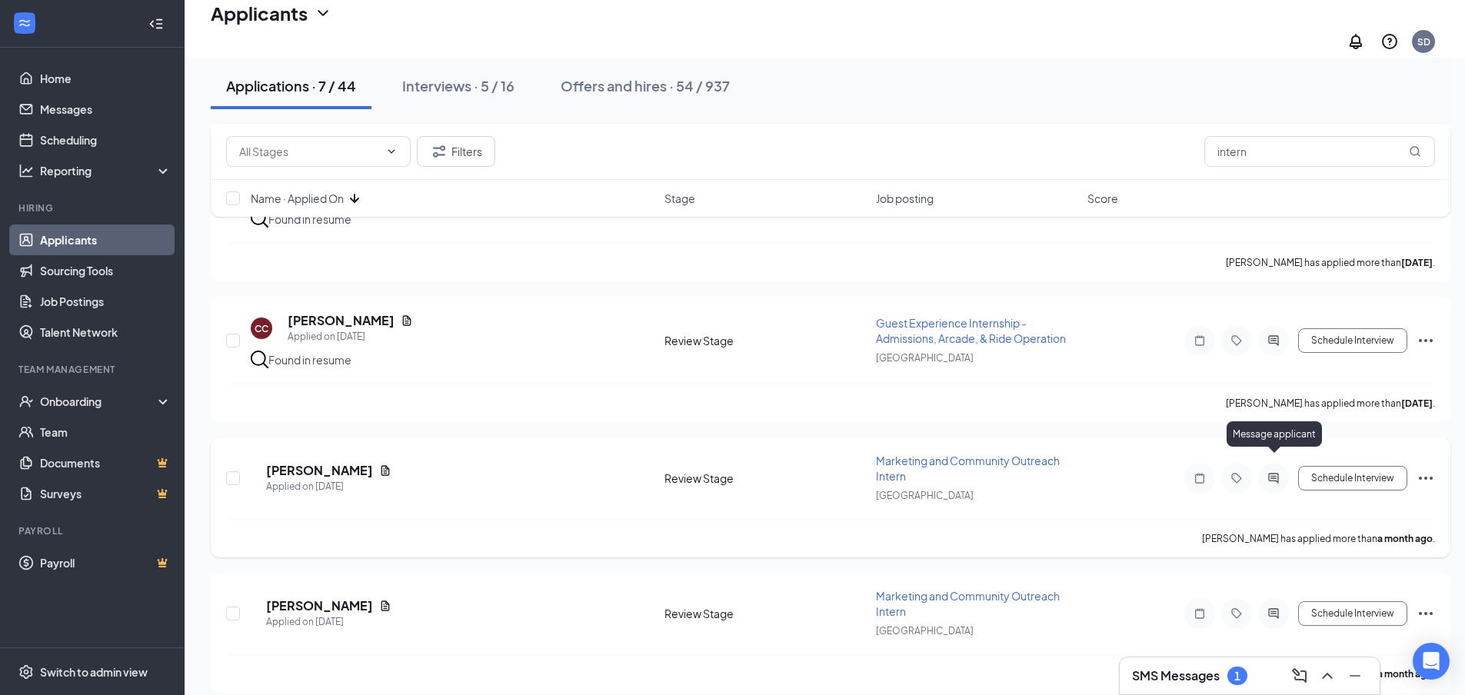
click at [1275, 472] on icon "ActiveChat" at bounding box center [1273, 478] width 18 height 12
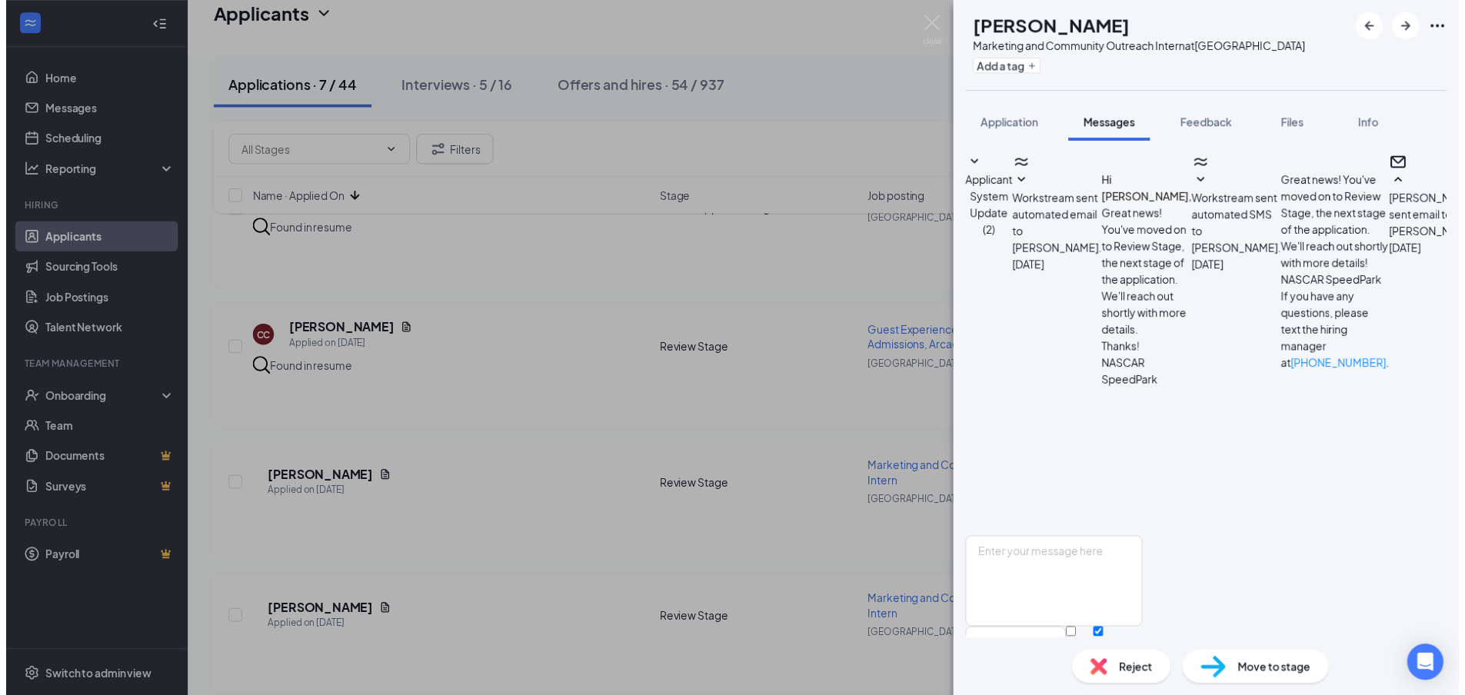
scroll to position [606, 0]
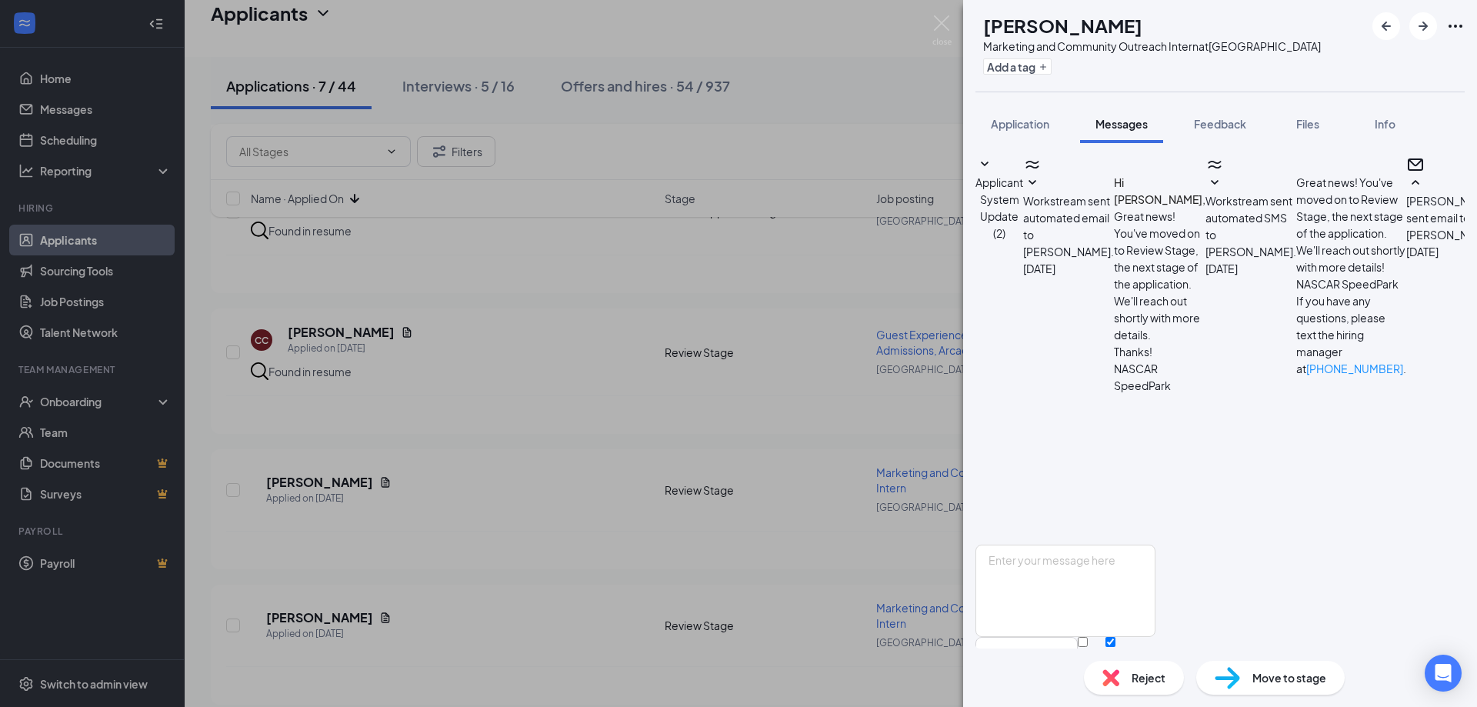
click at [775, 465] on div "MN [PERSON_NAME] Marketing and Community Outreach Intern at [GEOGRAPHIC_DATA] A…" at bounding box center [738, 353] width 1477 height 707
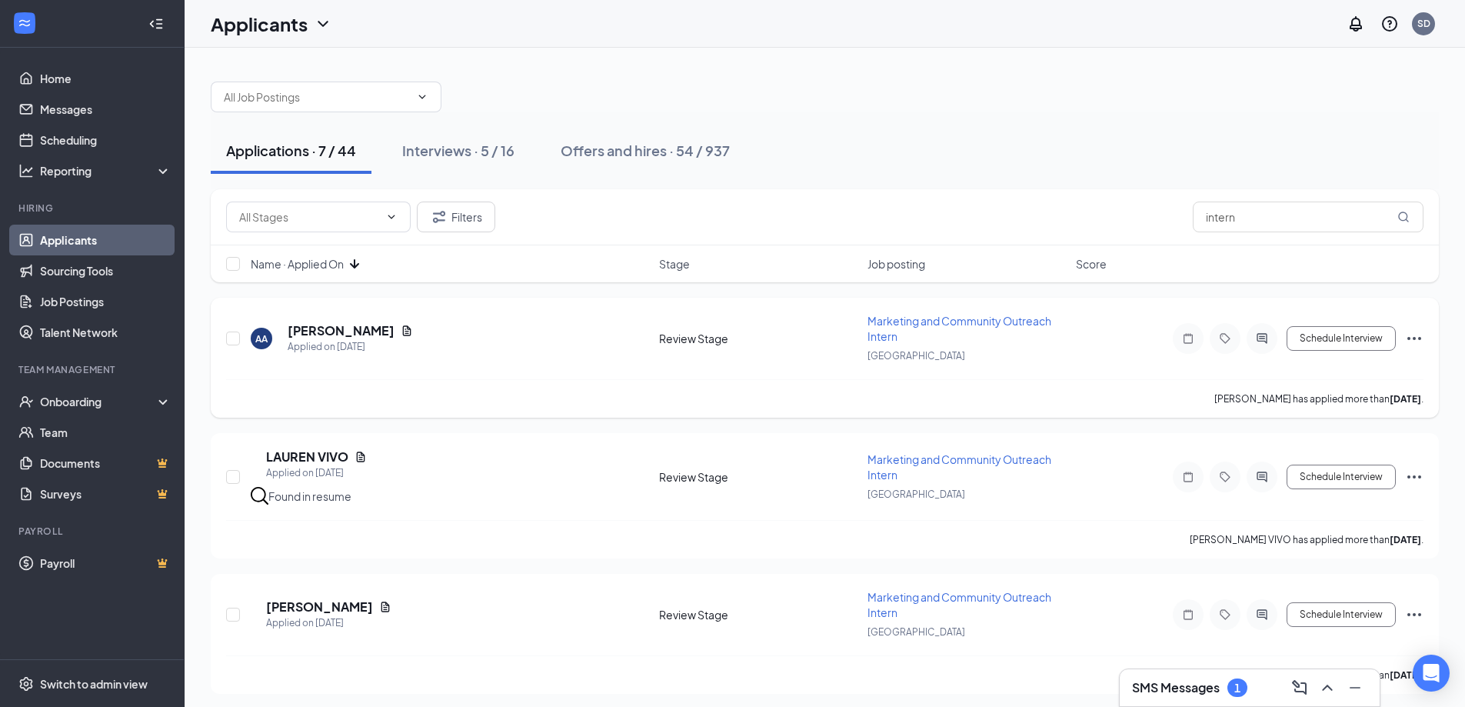
click at [1246, 340] on div at bounding box center [1225, 338] width 105 height 31
click at [1258, 335] on icon "ActiveChat" at bounding box center [1262, 338] width 10 height 10
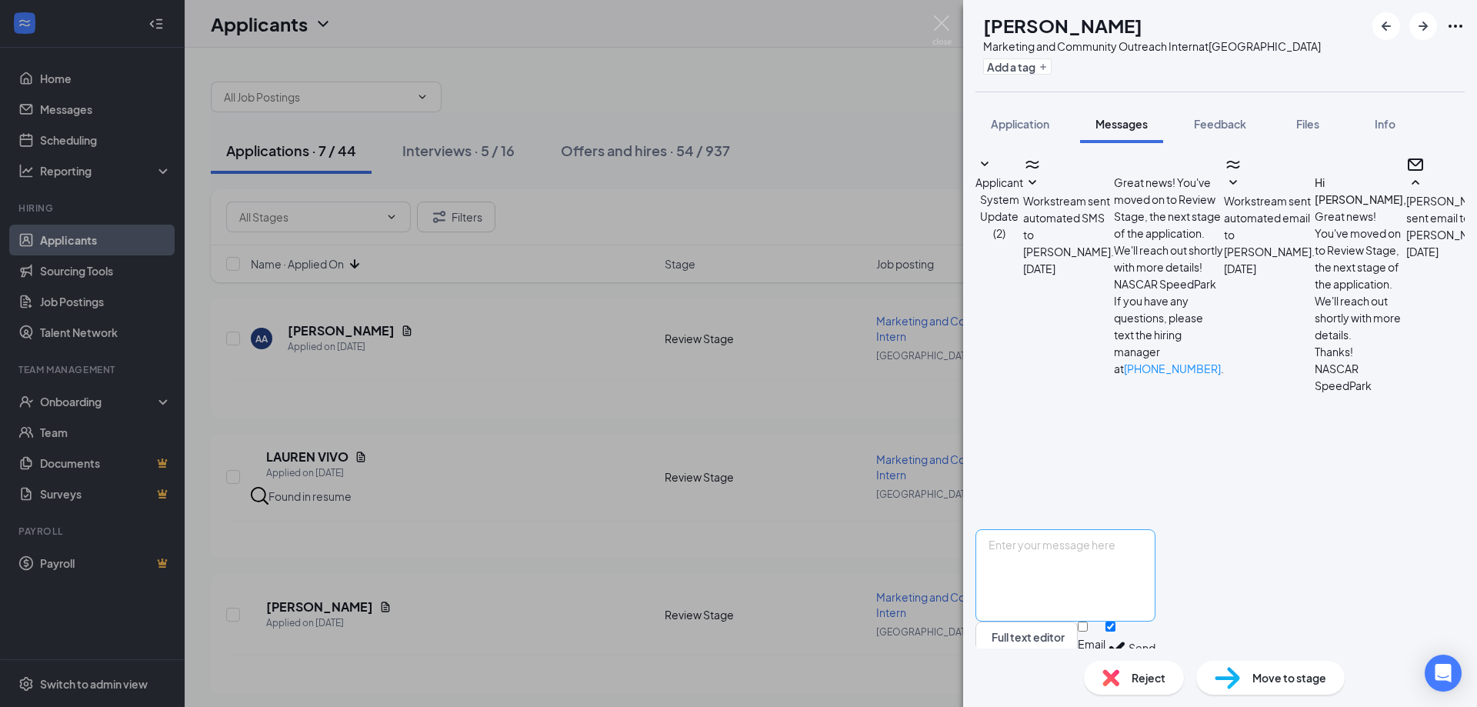
scroll to position [372, 0]
click at [1155, 548] on textarea at bounding box center [1065, 575] width 180 height 92
click at [1155, 545] on textarea "Let's aim for [DATE]" at bounding box center [1065, 575] width 180 height 92
drag, startPoint x: 1140, startPoint y: 523, endPoint x: 1077, endPoint y: 515, distance: 63.5
click at [1077, 529] on textarea "Let's aim for [DATE]" at bounding box center [1065, 575] width 180 height 92
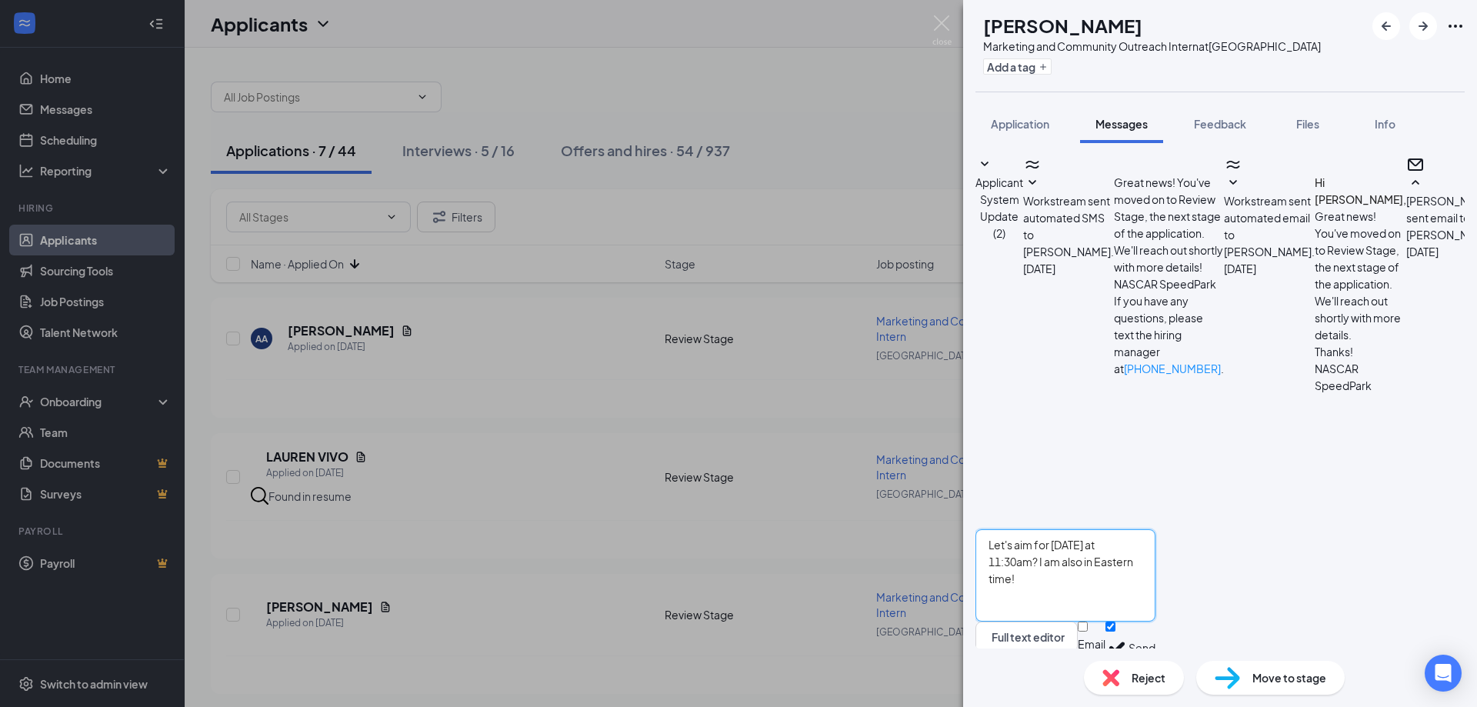
type textarea "Let's aim for [DATE] at 11:30am? I am also in Eastern time!"
click at [1155, 621] on button "Send" at bounding box center [1141, 647] width 27 height 53
